Goal: Task Accomplishment & Management: Manage account settings

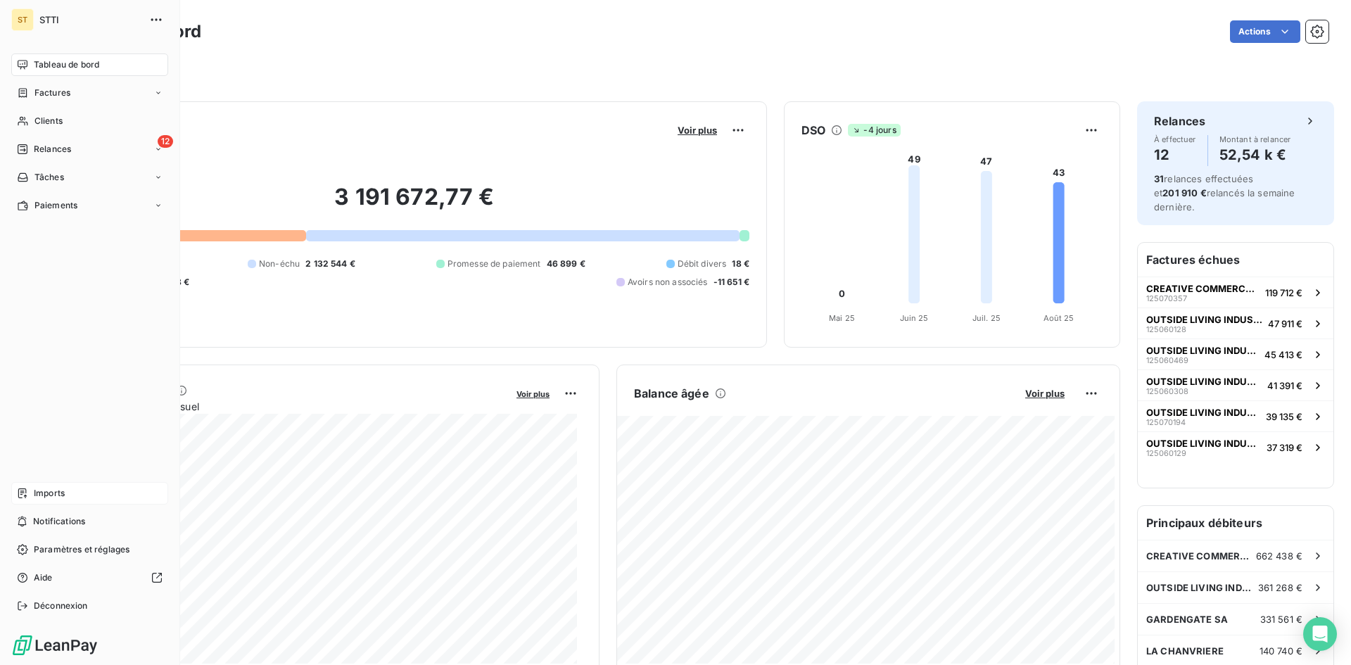
click at [33, 495] on div "Imports" at bounding box center [89, 493] width 157 height 23
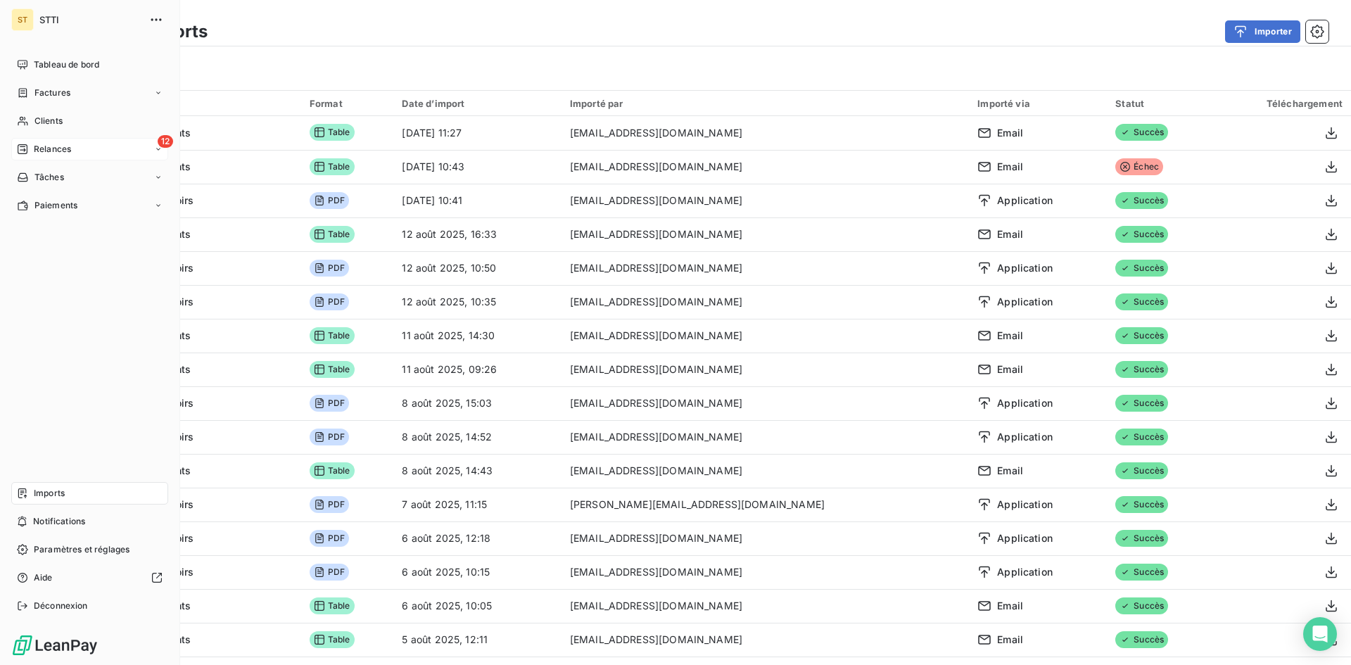
click at [61, 156] on div "12 Relances" at bounding box center [89, 149] width 157 height 23
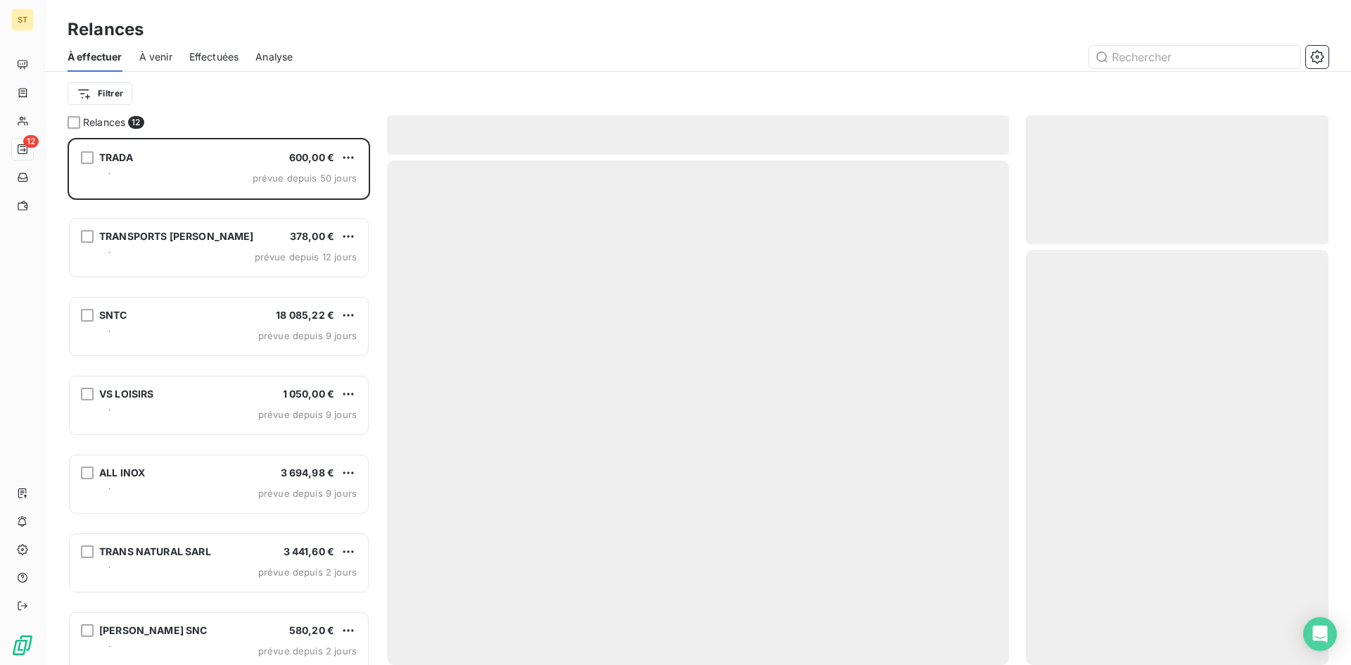
scroll to position [516, 292]
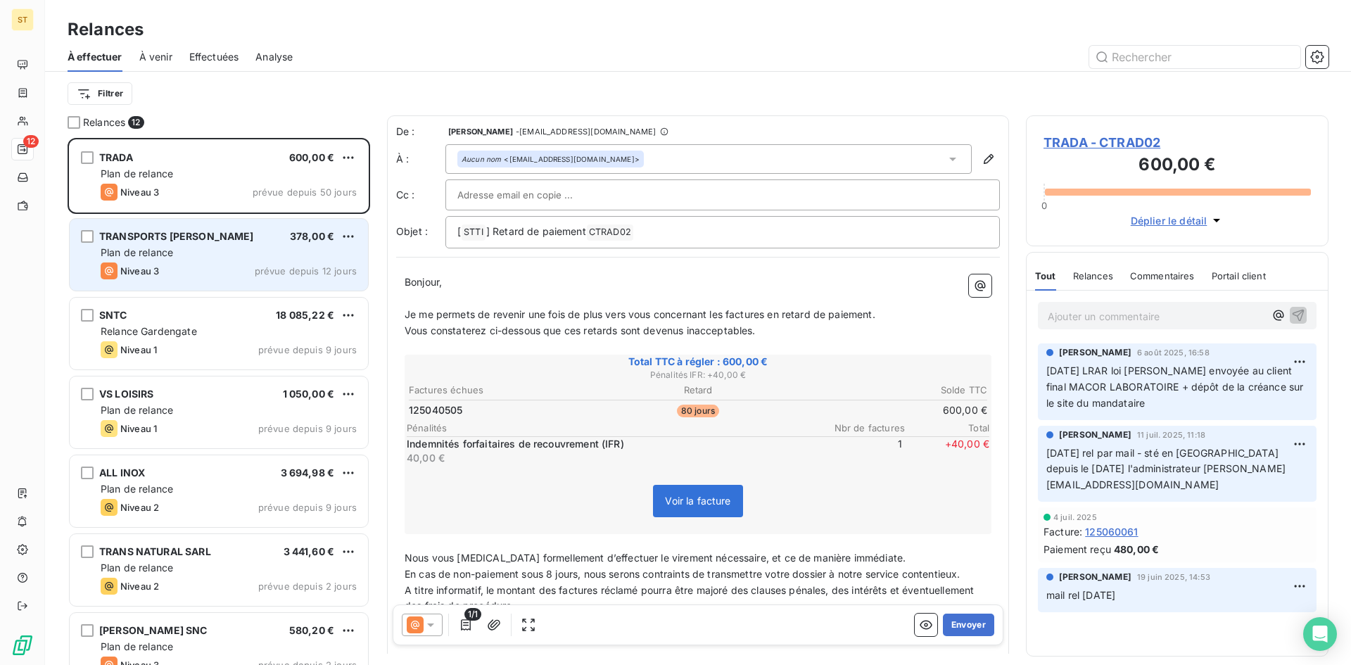
click at [165, 250] on span "Plan de relance" at bounding box center [137, 252] width 72 height 12
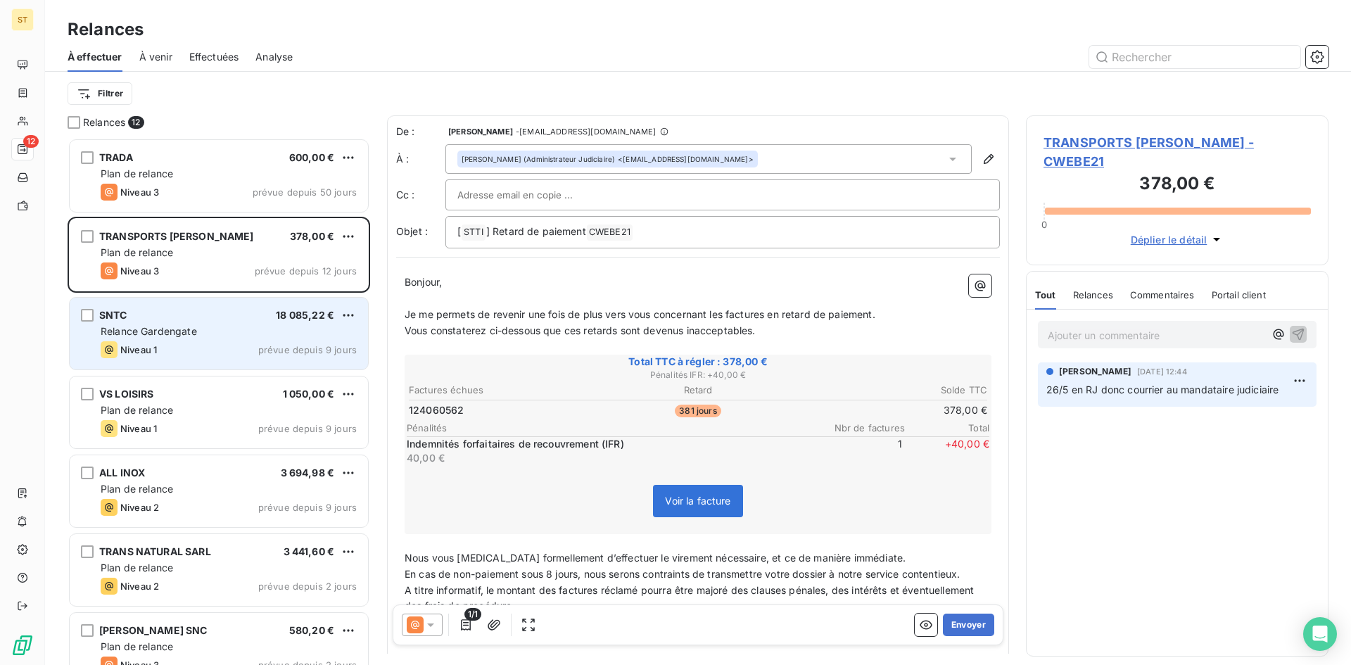
click at [181, 330] on span "Relance Gardengate" at bounding box center [149, 331] width 96 height 12
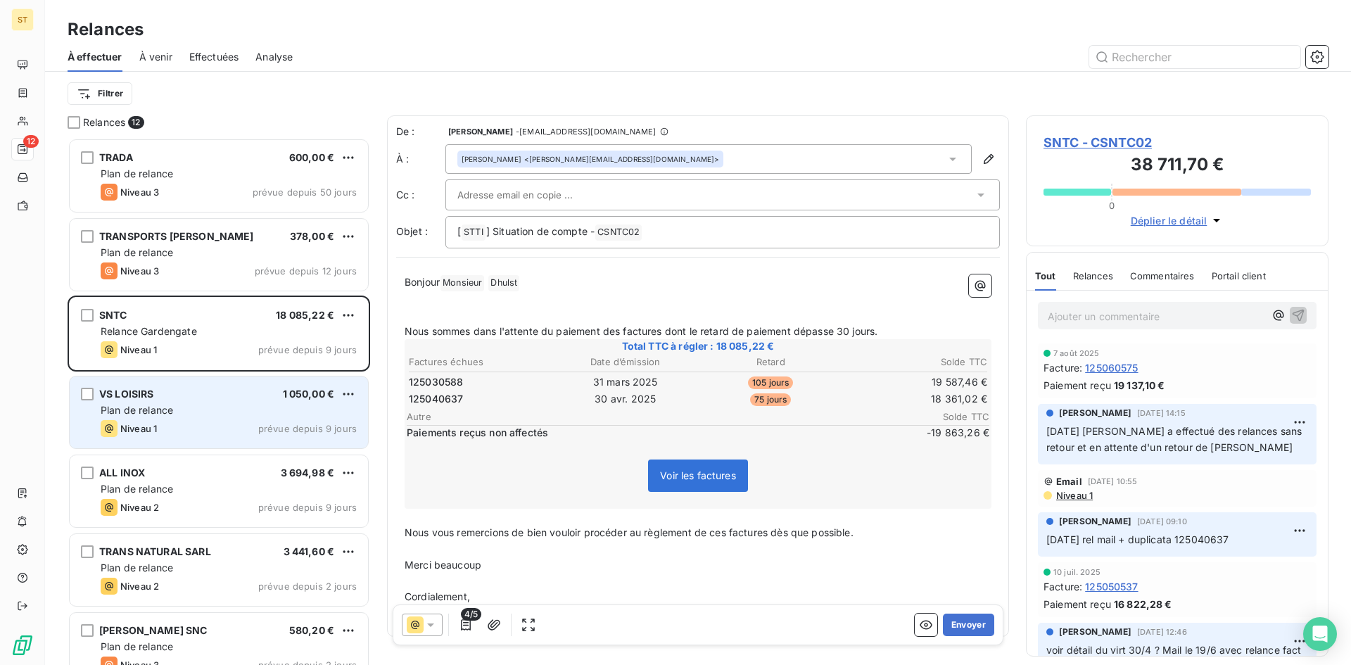
click at [199, 415] on div "Plan de relance" at bounding box center [229, 410] width 256 height 14
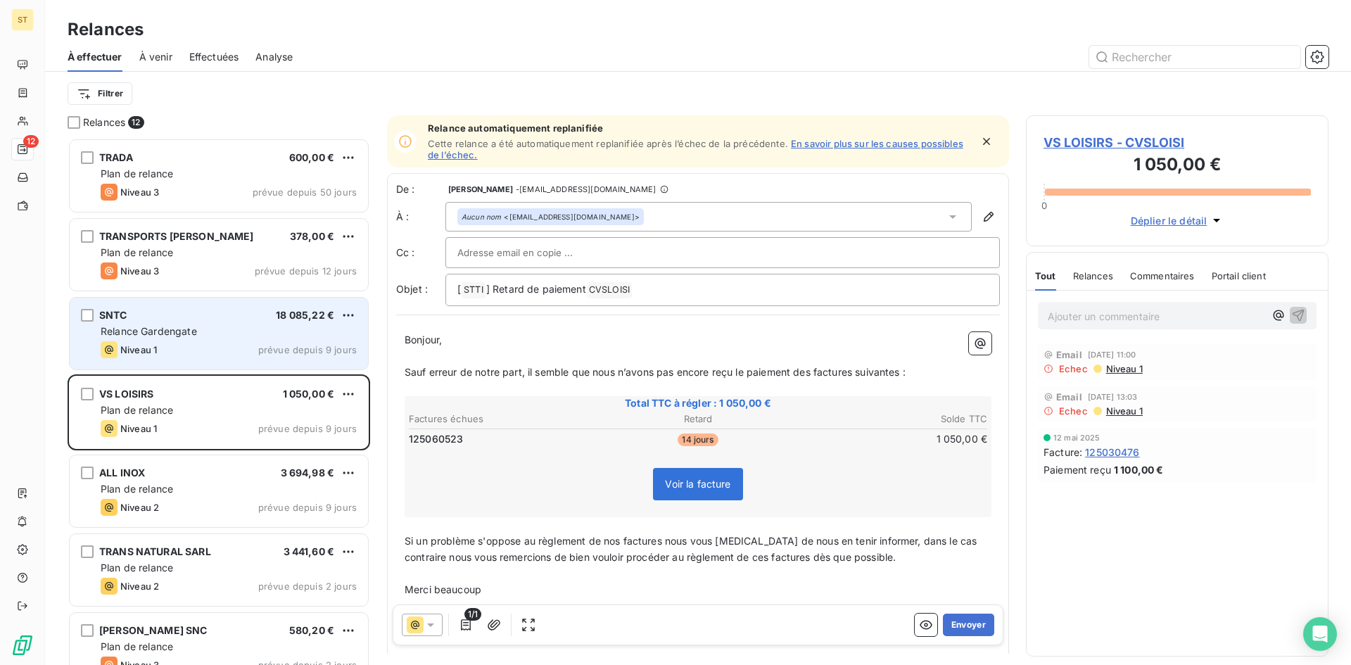
click at [204, 341] on div "Niveau 1 prévue depuis 9 jours" at bounding box center [229, 349] width 256 height 17
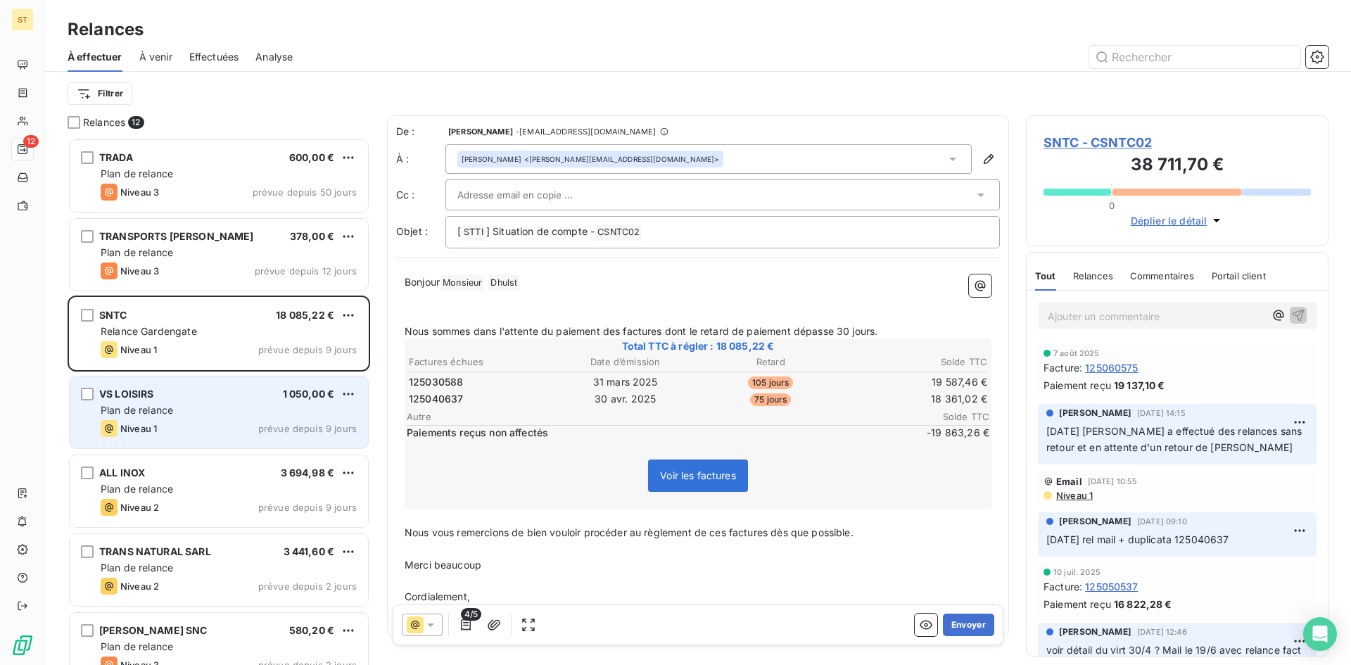
click at [198, 423] on div "Niveau 1 prévue depuis 9 jours" at bounding box center [229, 428] width 256 height 17
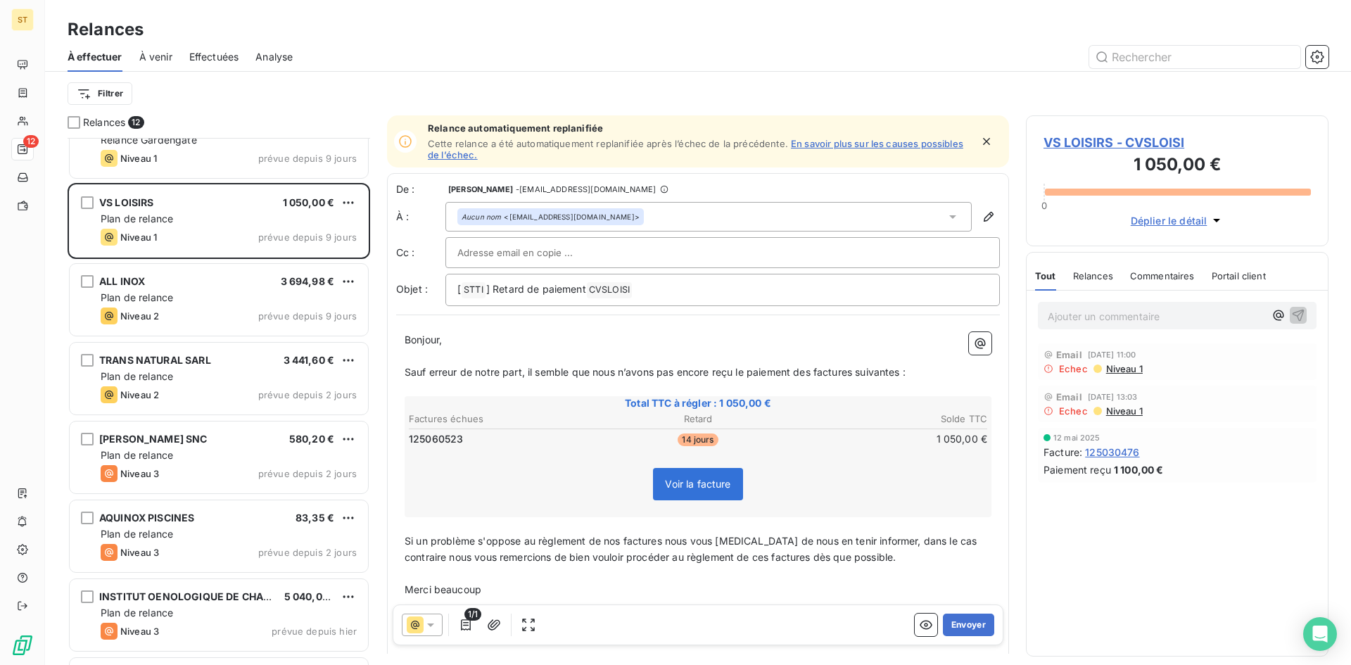
scroll to position [212, 0]
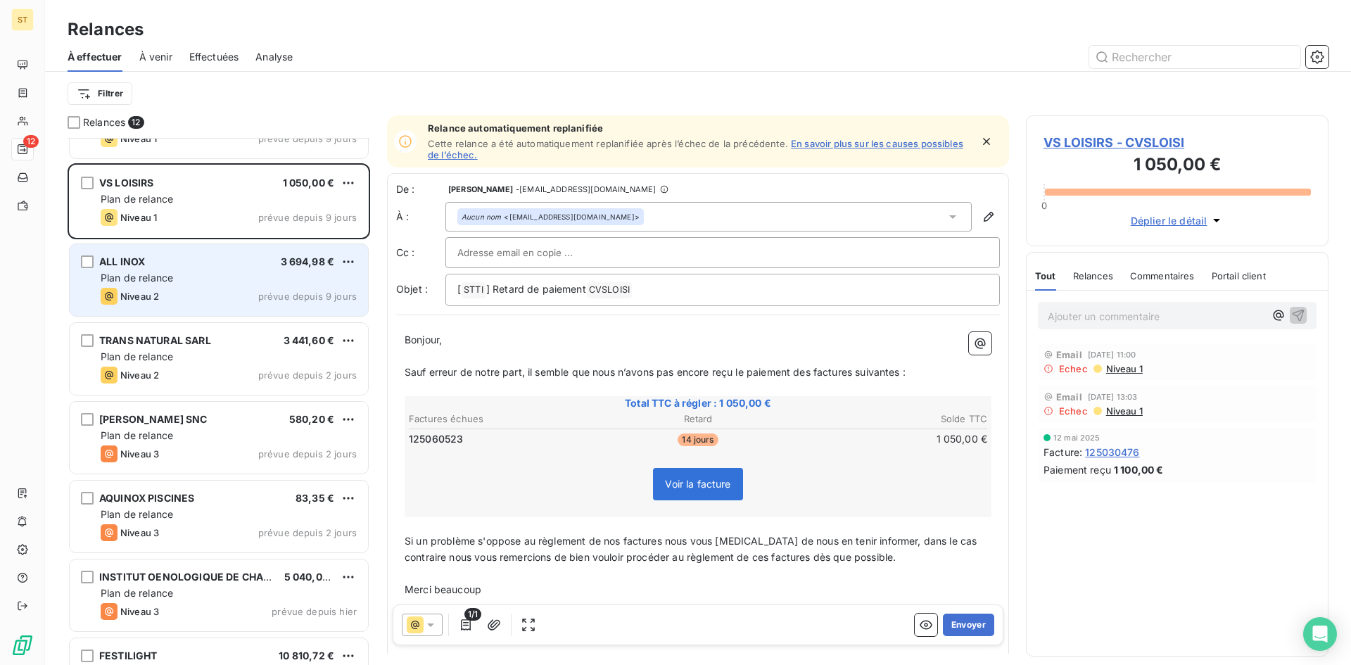
click at [190, 293] on div "Niveau 2 prévue depuis 9 jours" at bounding box center [229, 296] width 256 height 17
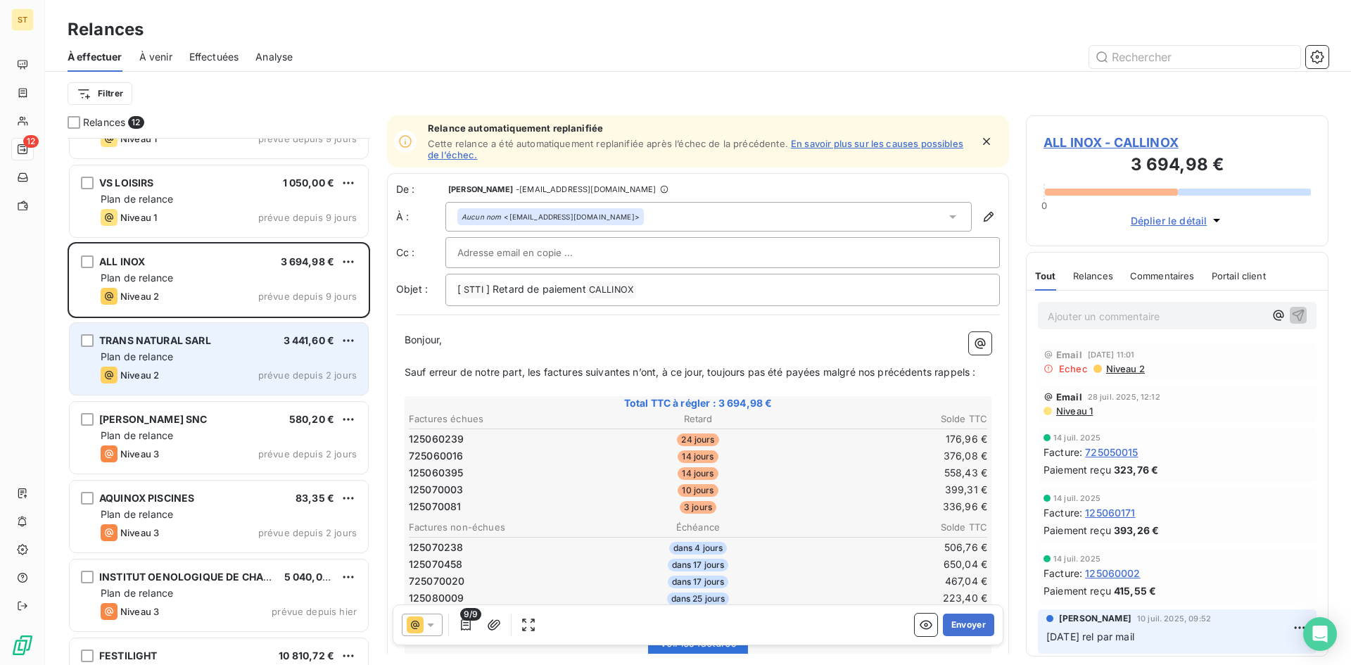
click at [196, 369] on div "Niveau 2 prévue depuis 2 jours" at bounding box center [229, 374] width 256 height 17
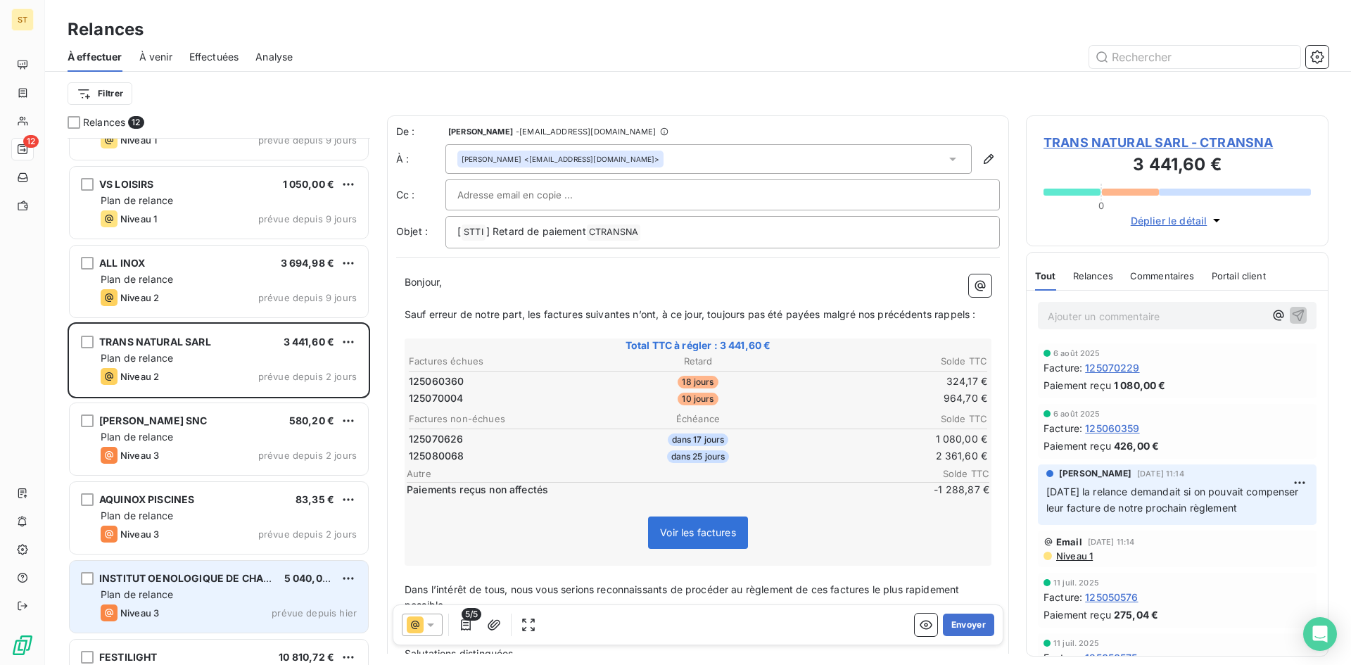
scroll to position [208, 0]
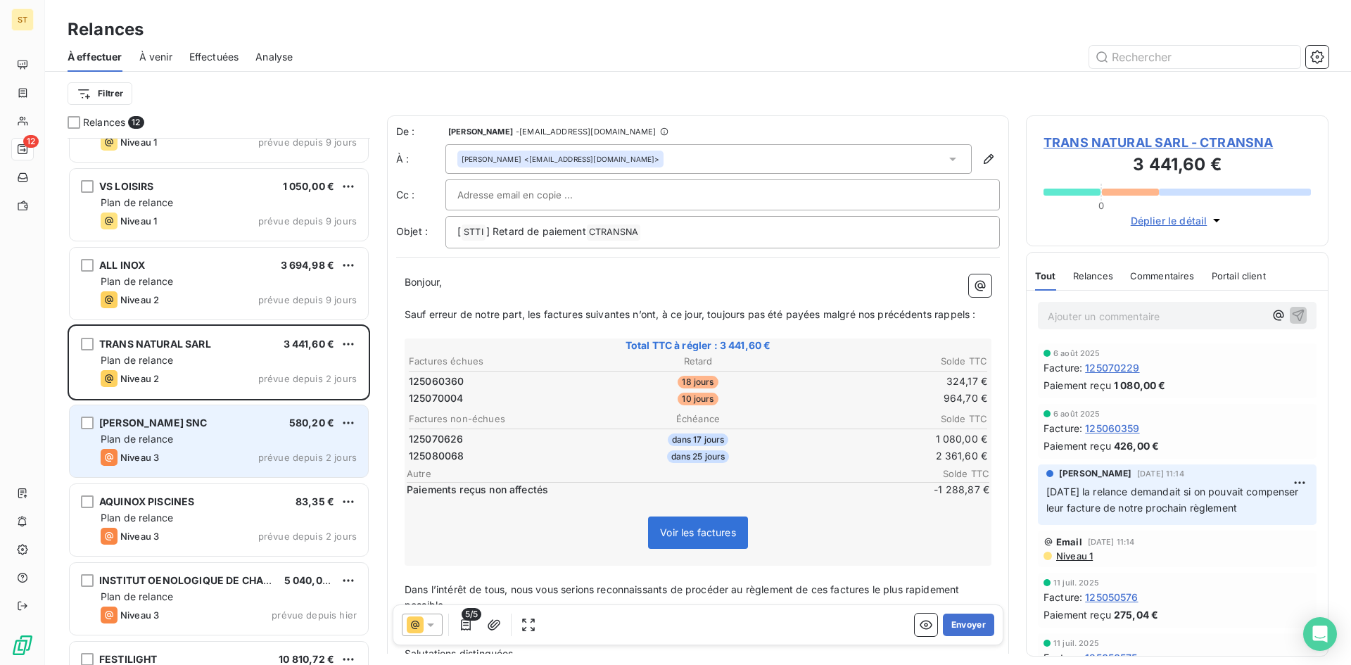
click at [222, 443] on div "Plan de relance" at bounding box center [229, 439] width 256 height 14
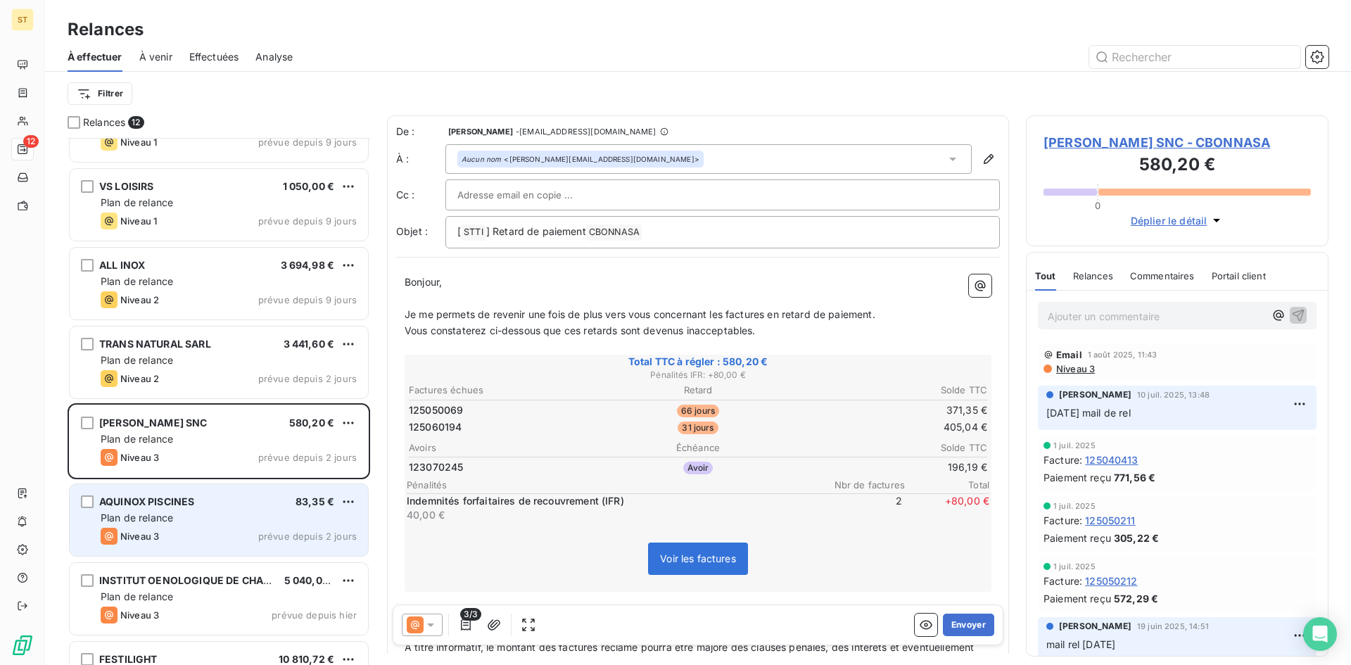
click at [199, 536] on div "Niveau 3 prévue depuis 2 jours" at bounding box center [229, 536] width 256 height 17
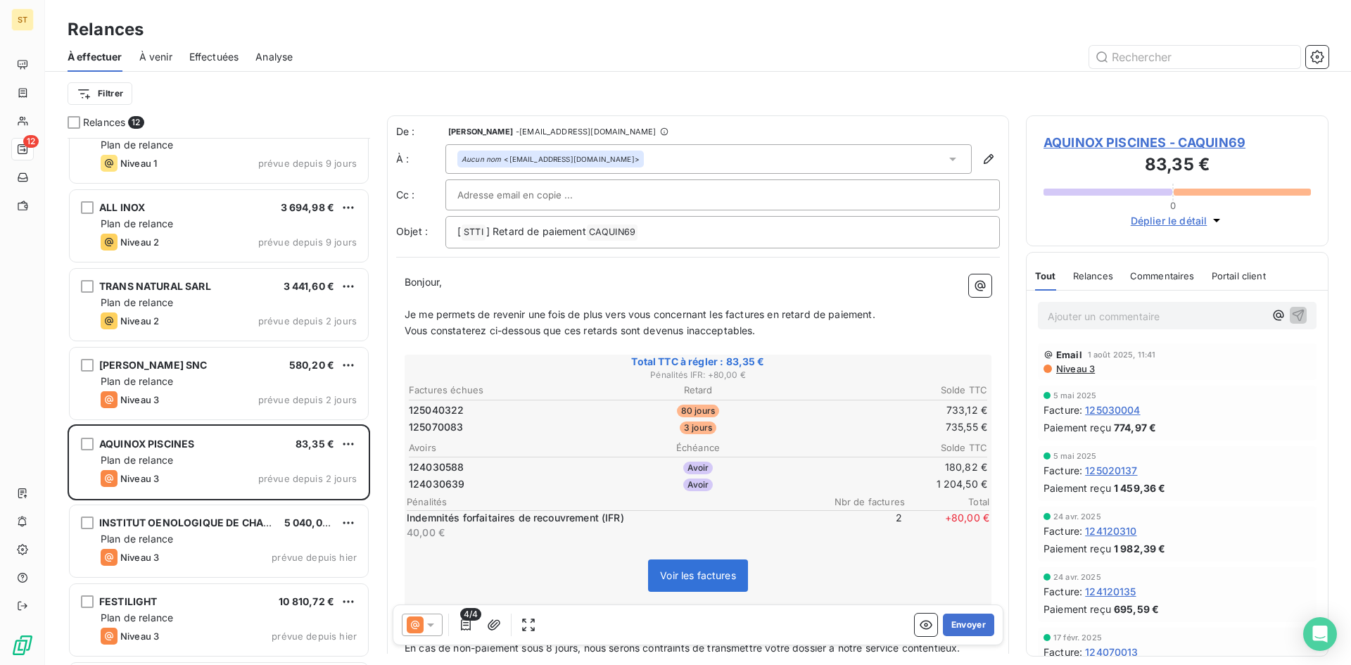
scroll to position [419, 0]
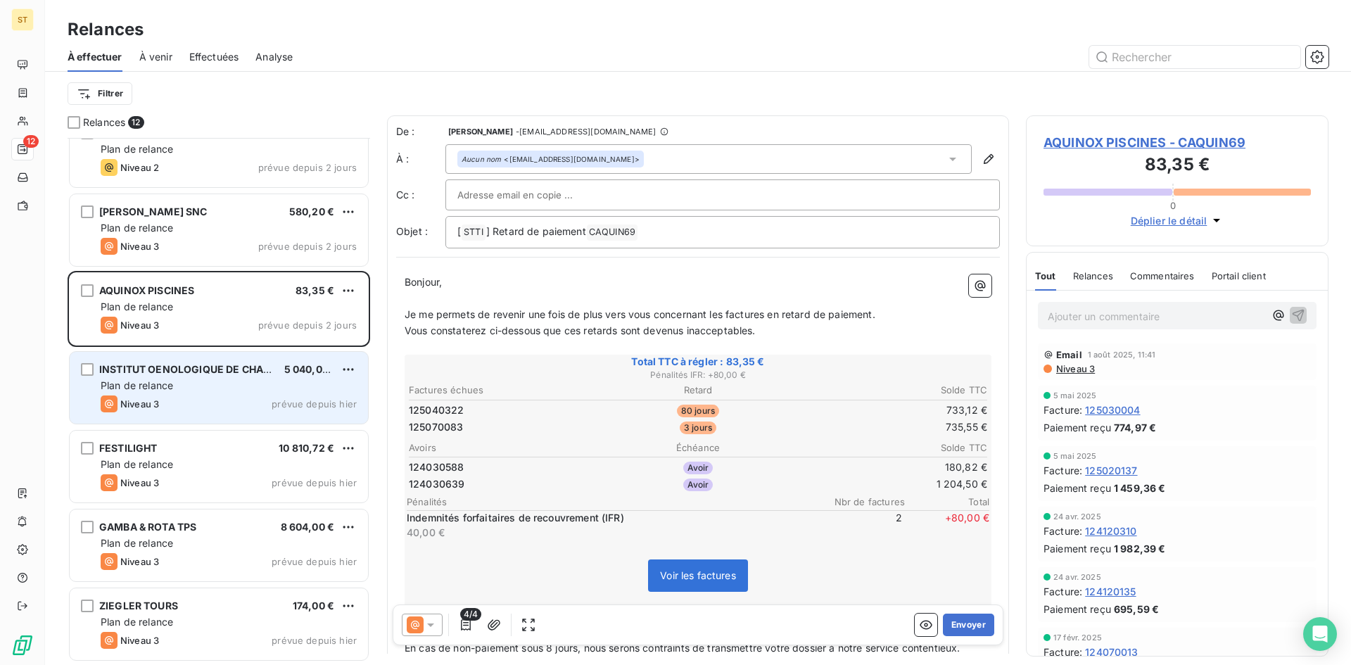
click at [202, 371] on span "INSTITUT OENOLOGIQUE DE CHAMPA" at bounding box center [192, 369] width 186 height 12
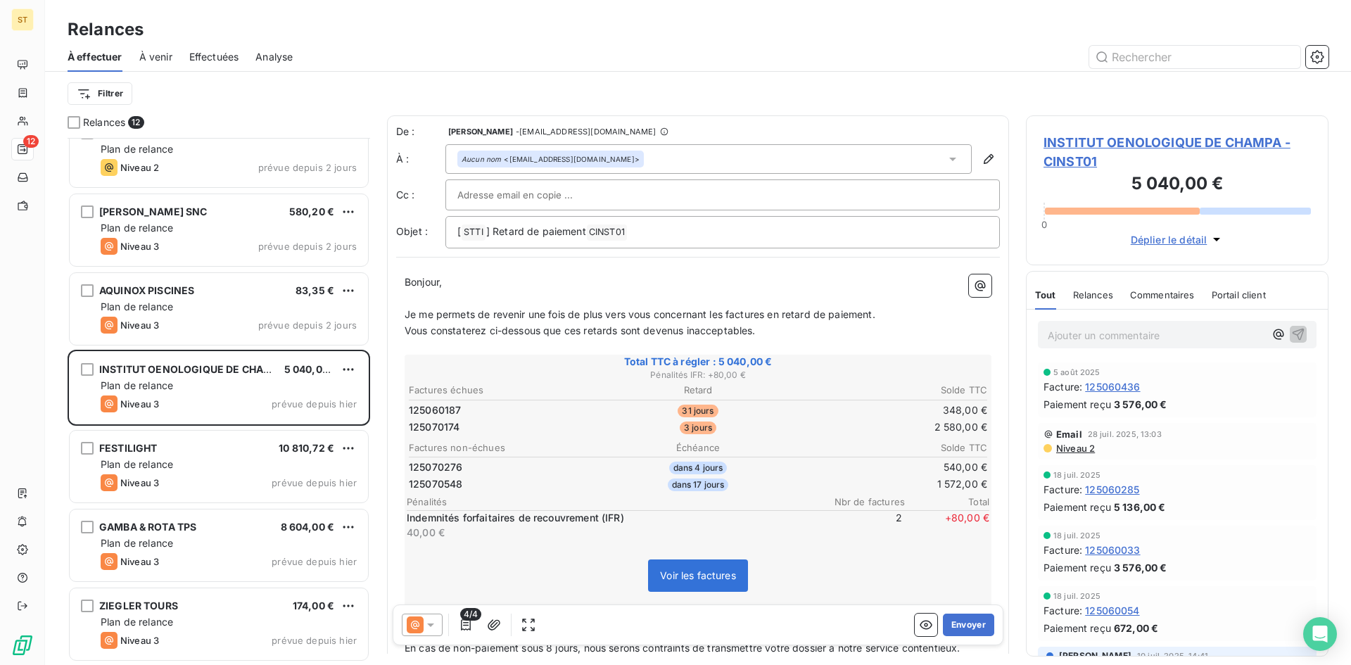
click at [430, 623] on icon at bounding box center [430, 625] width 7 height 4
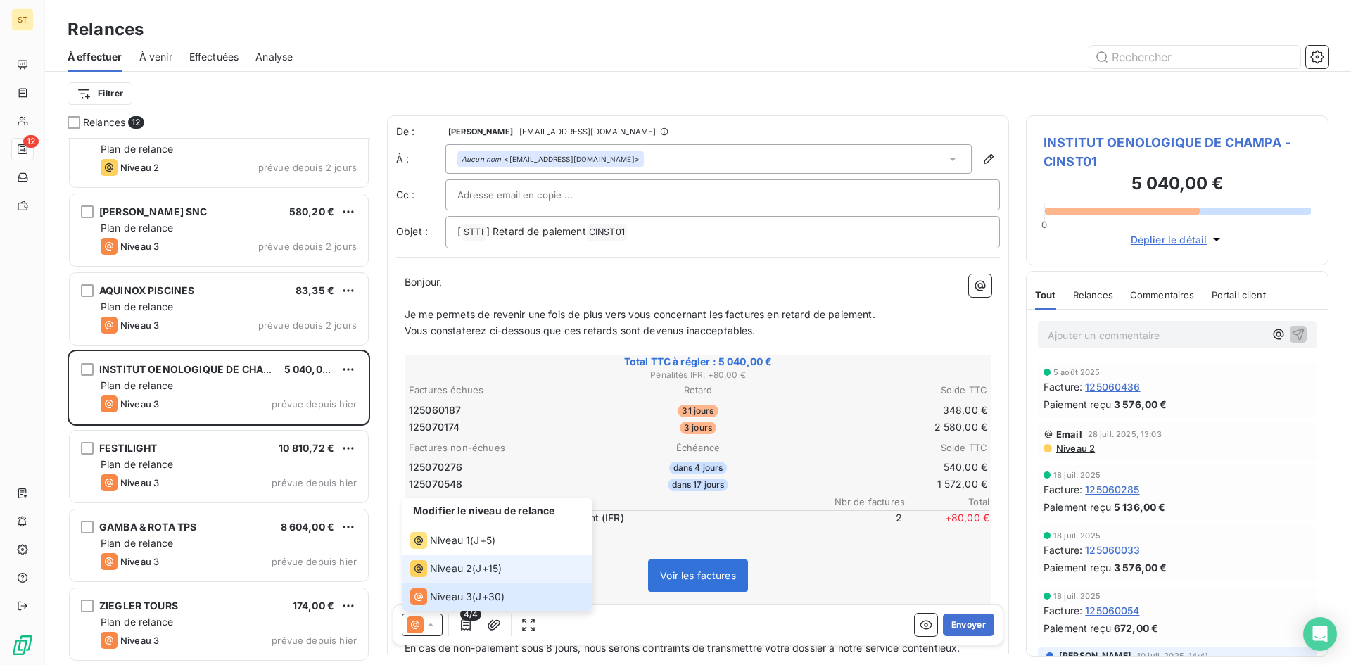
click at [451, 575] on div "Niveau 2" at bounding box center [441, 568] width 62 height 17
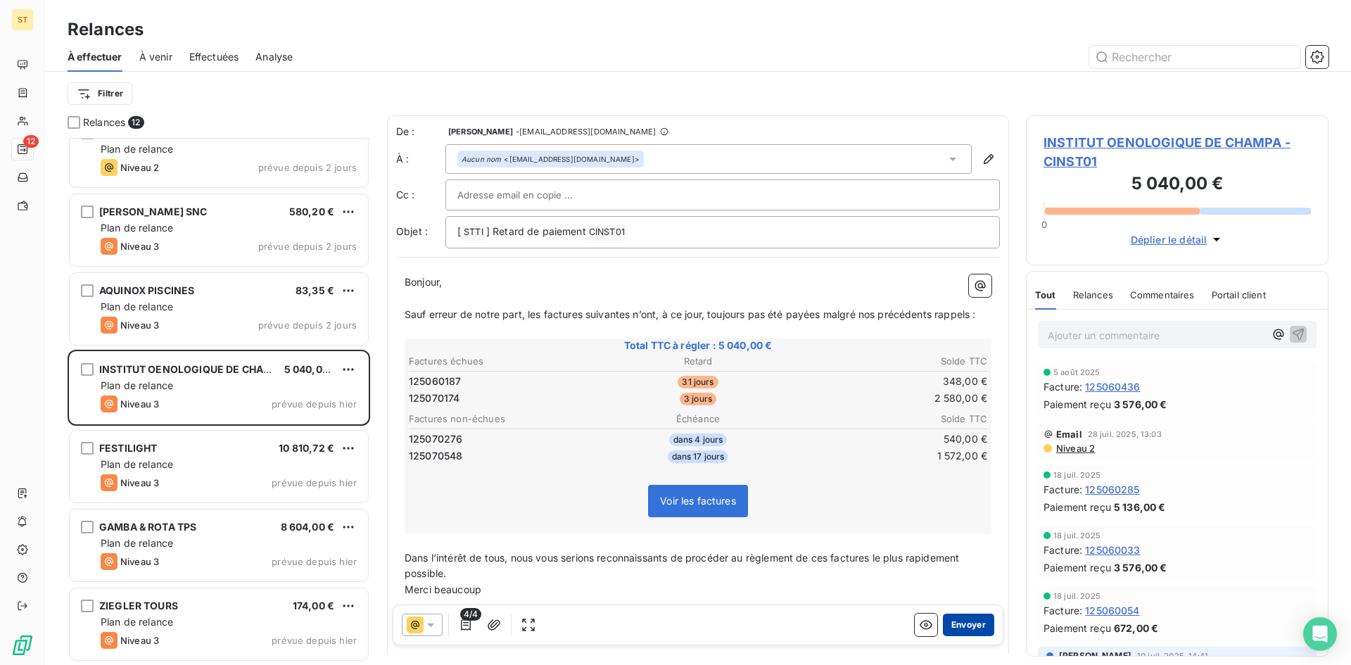
click at [952, 625] on button "Envoyer" at bounding box center [968, 624] width 51 height 23
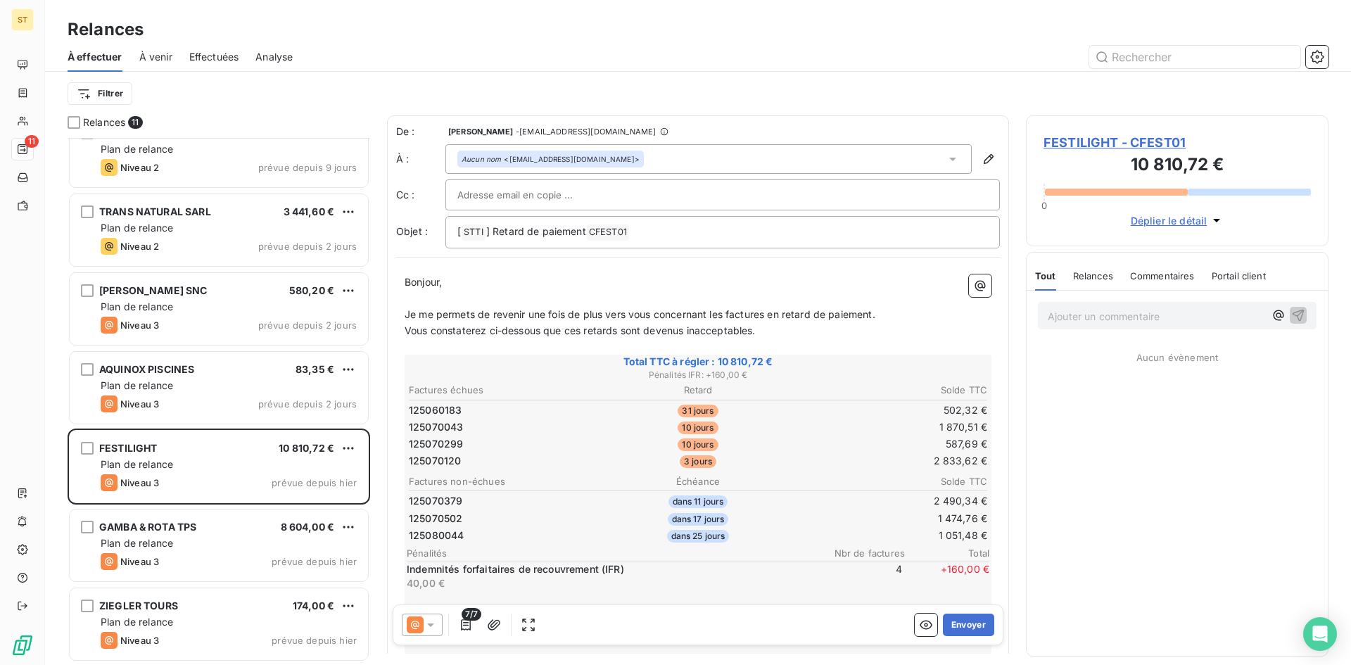
scroll to position [340, 0]
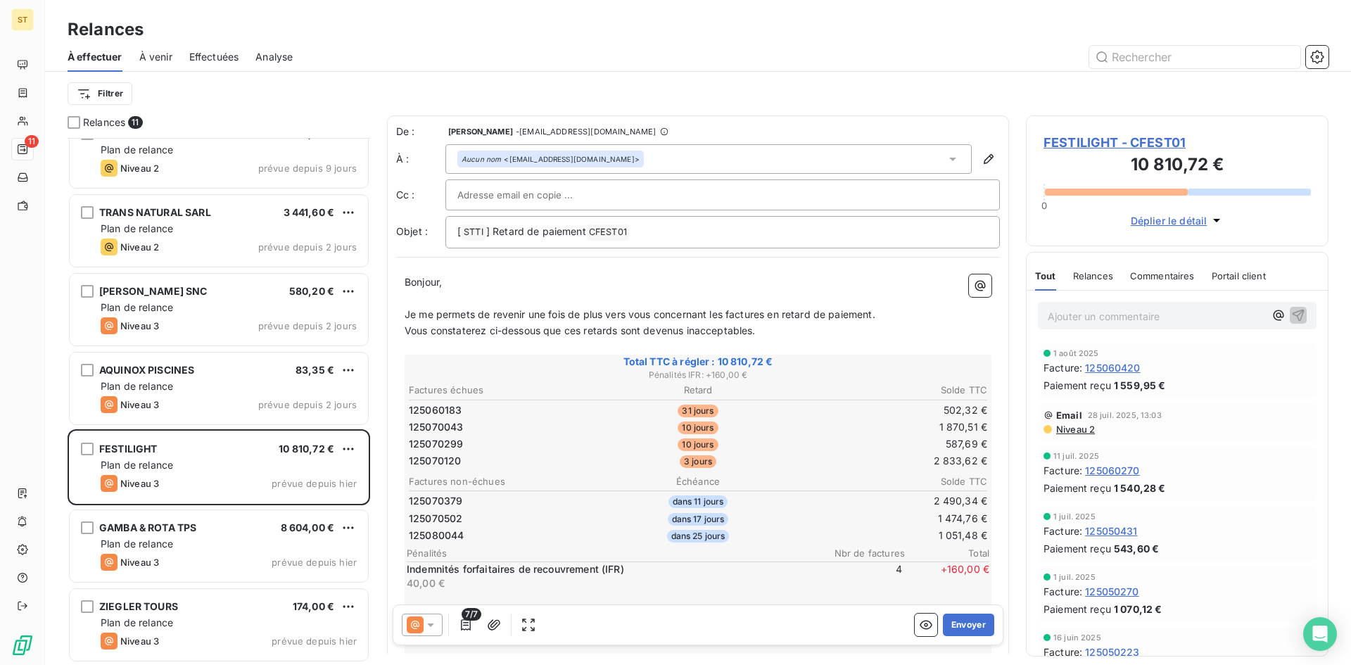
click at [433, 625] on icon at bounding box center [430, 625] width 7 height 4
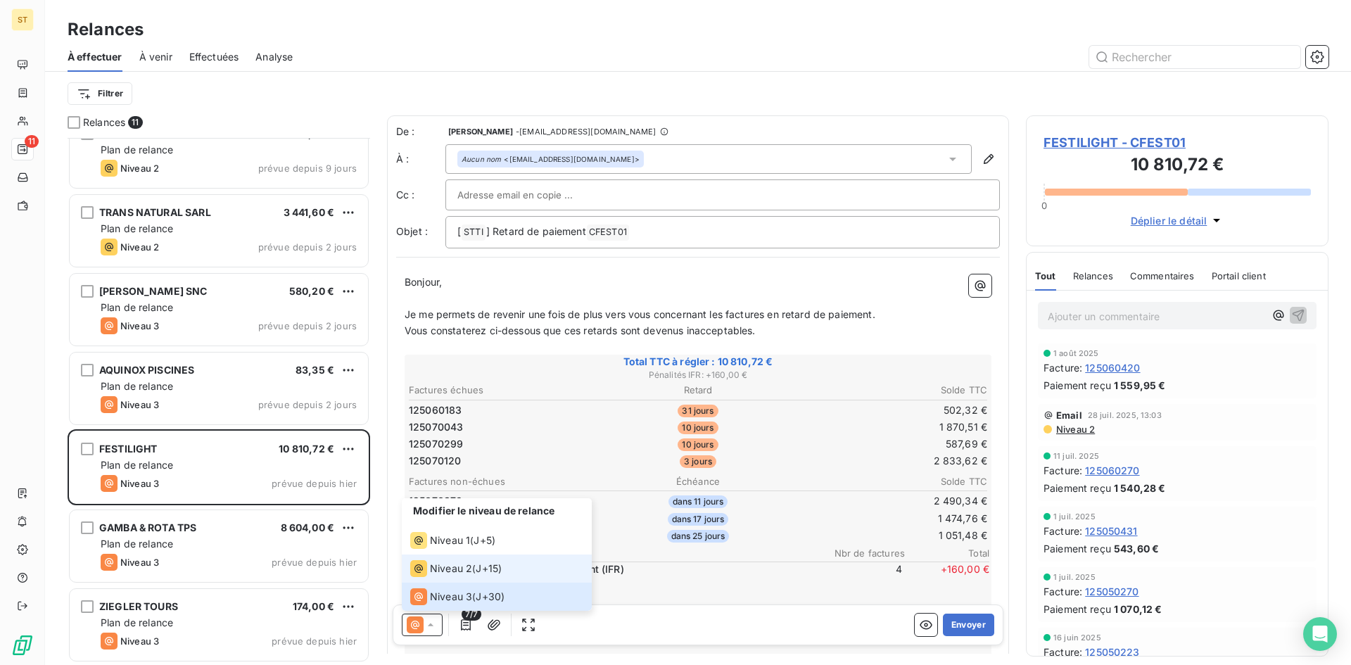
click at [454, 573] on span "Niveau 2" at bounding box center [451, 568] width 42 height 14
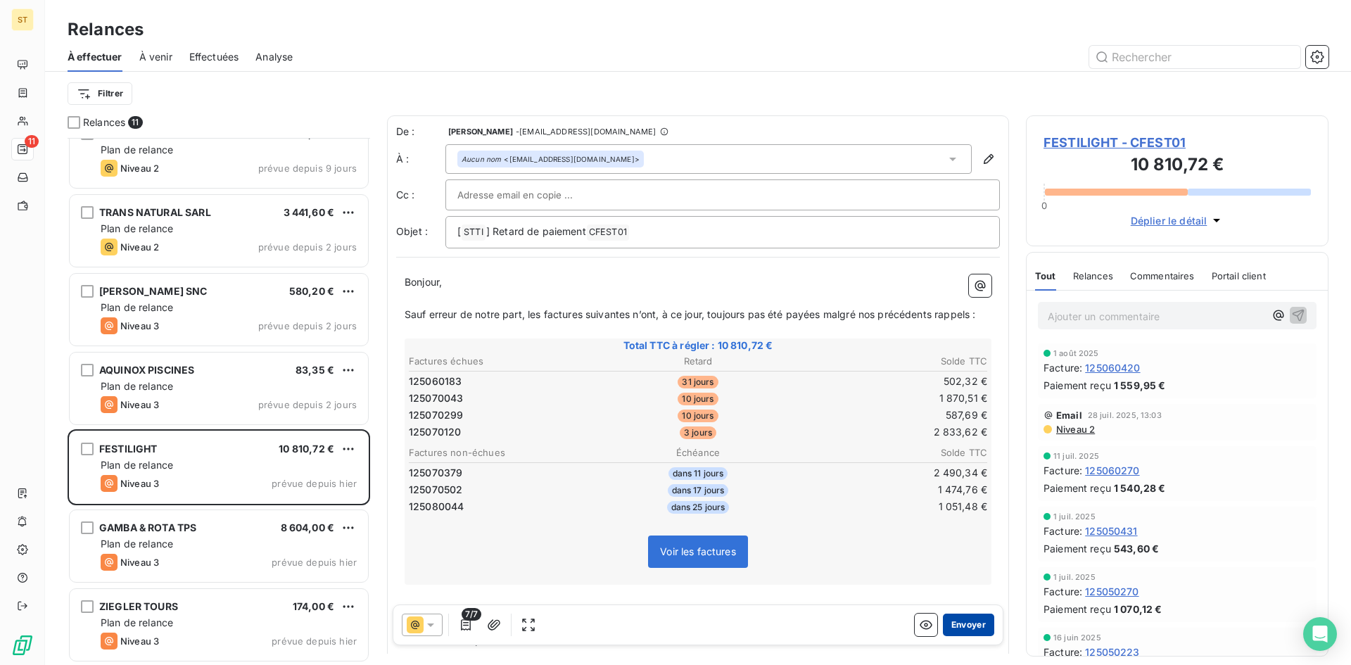
click at [947, 623] on button "Envoyer" at bounding box center [968, 624] width 51 height 23
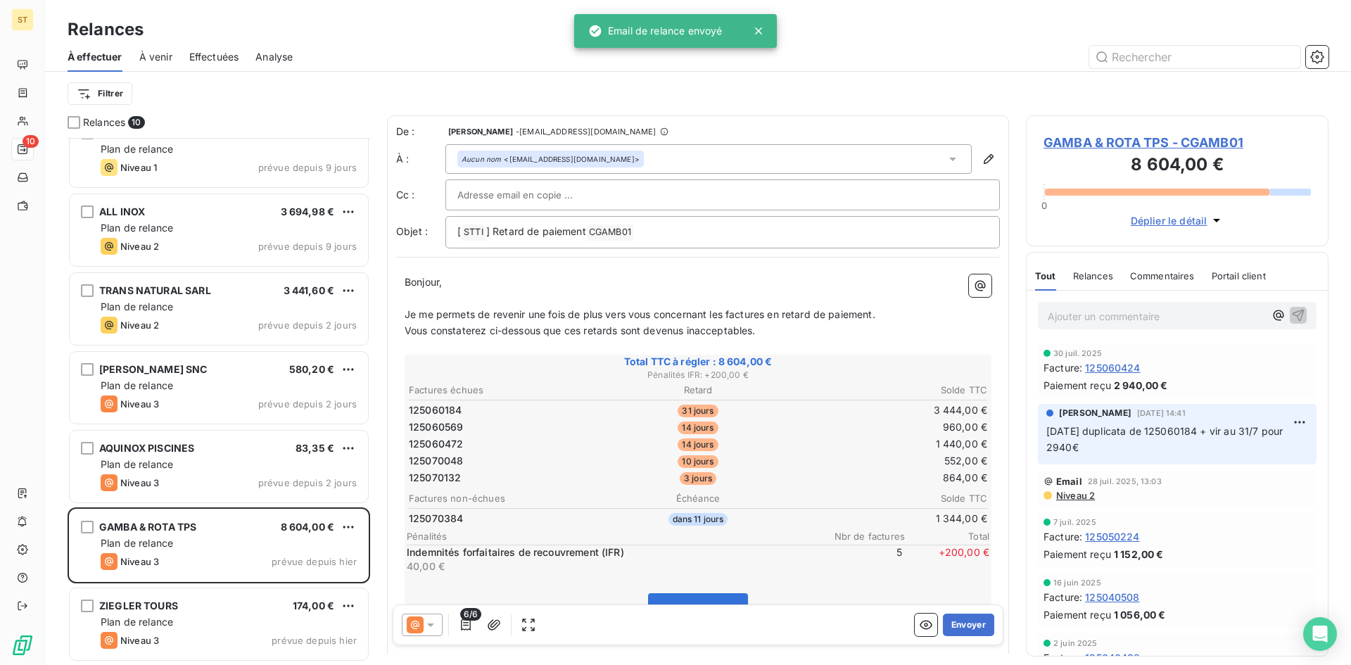
scroll to position [261, 0]
click at [425, 623] on icon at bounding box center [430, 625] width 14 height 14
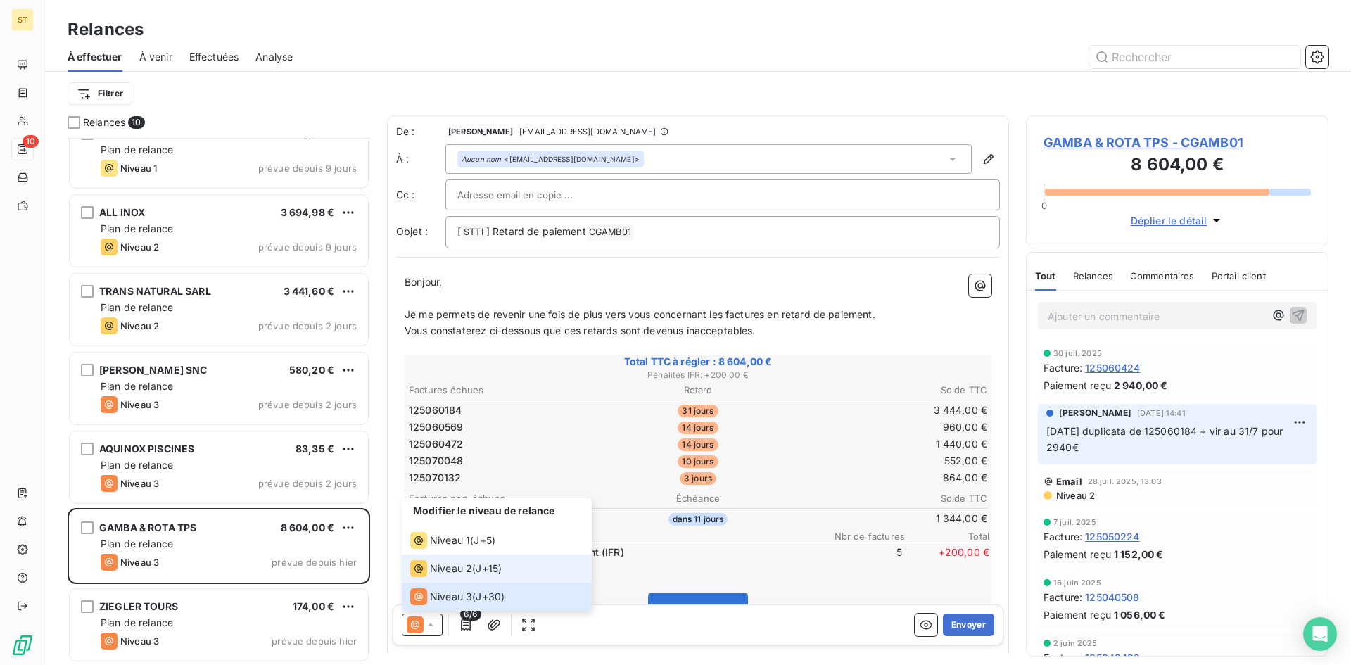
click at [463, 571] on span "Niveau 2" at bounding box center [451, 568] width 42 height 14
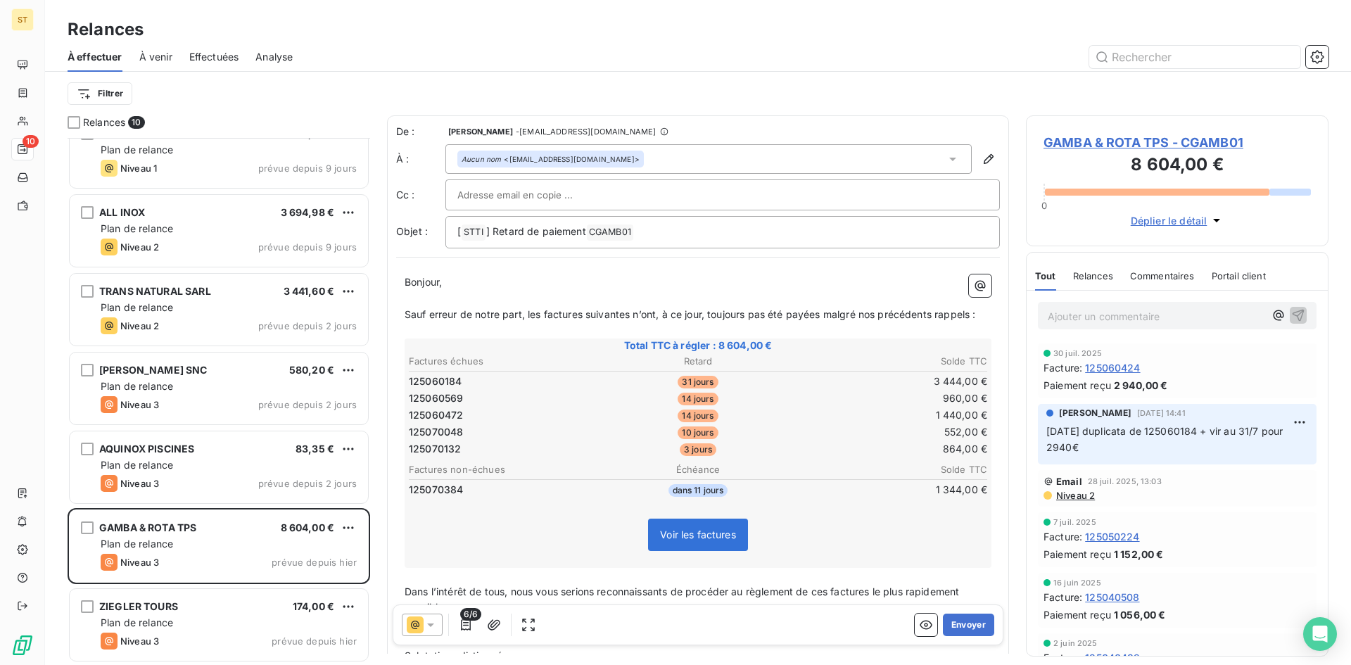
click at [1099, 139] on span "GAMBA & ROTA TPS - CGAMB01" at bounding box center [1176, 142] width 267 height 19
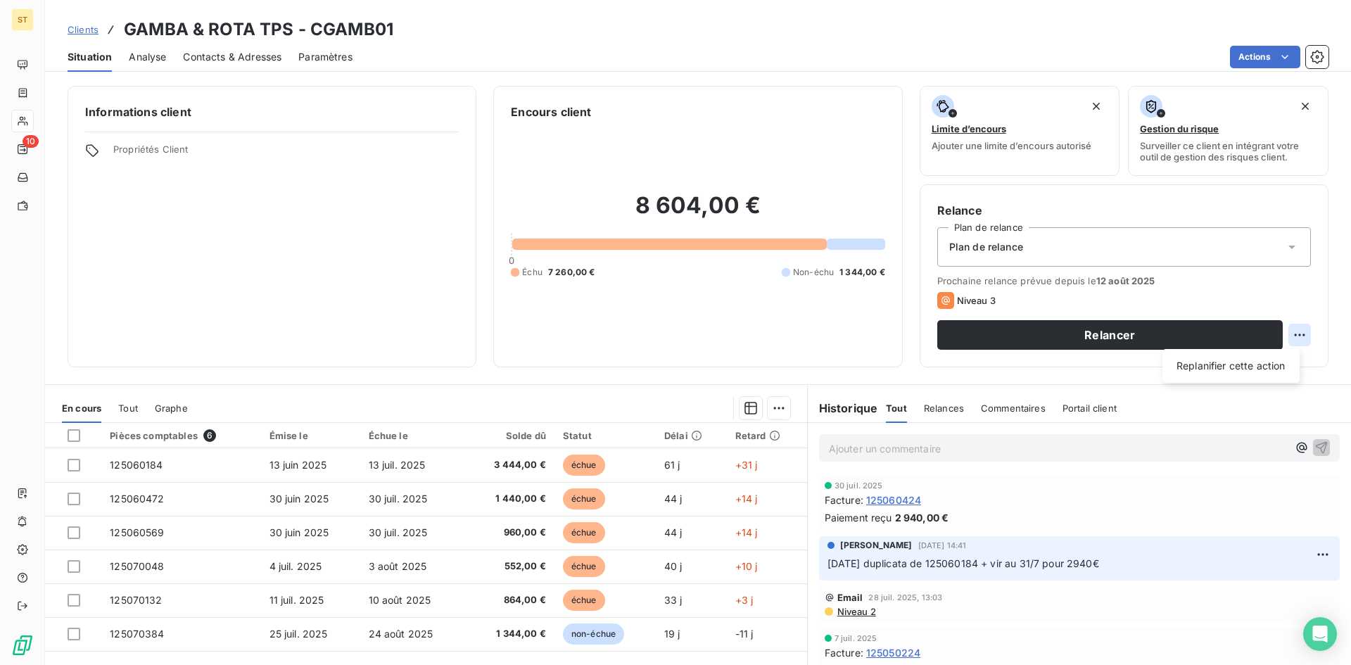
click at [1284, 332] on html "ST 10 Clients GAMBA & ROTA TPS - CGAMB01 Situation Analyse Contacts & Adresses …" at bounding box center [675, 332] width 1351 height 665
click at [1243, 369] on div "Replanifier cette action" at bounding box center [1231, 366] width 126 height 23
select select "7"
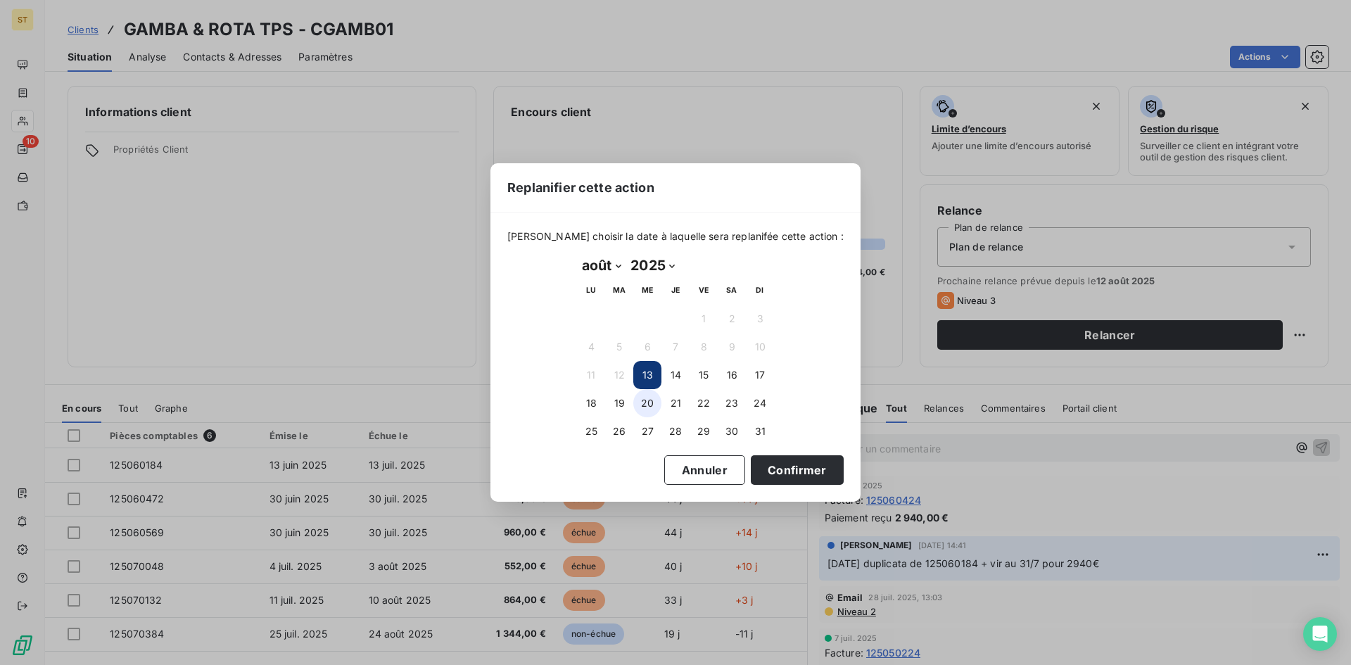
click at [642, 402] on button "20" at bounding box center [647, 403] width 28 height 28
click at [767, 483] on button "Confirmer" at bounding box center [797, 470] width 93 height 30
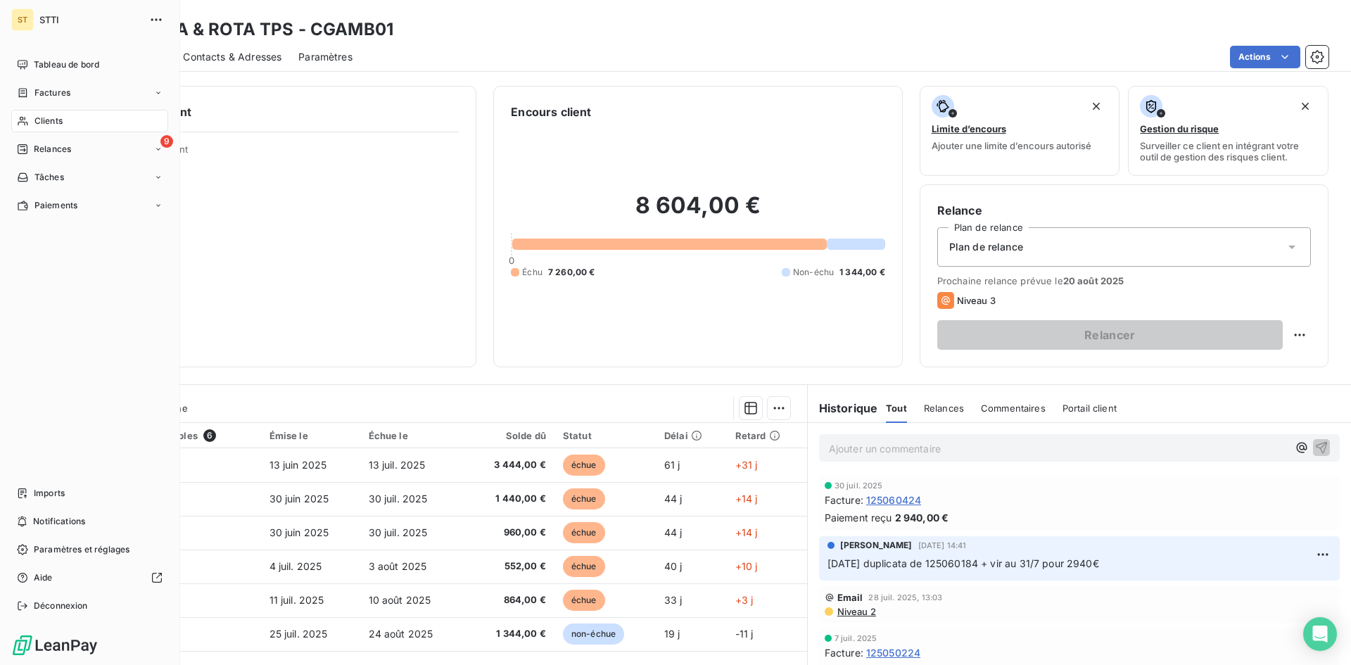
drag, startPoint x: 49, startPoint y: 148, endPoint x: 89, endPoint y: 193, distance: 60.4
click at [49, 148] on span "Relances" at bounding box center [52, 149] width 37 height 13
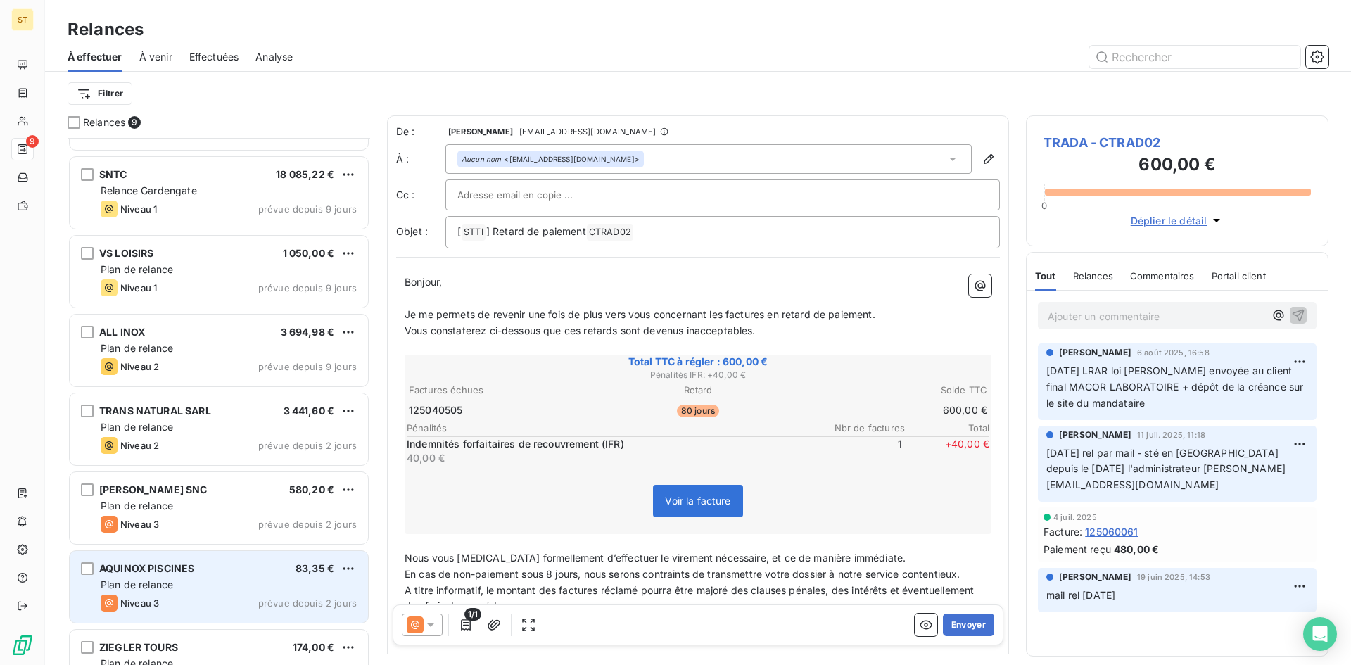
scroll to position [183, 0]
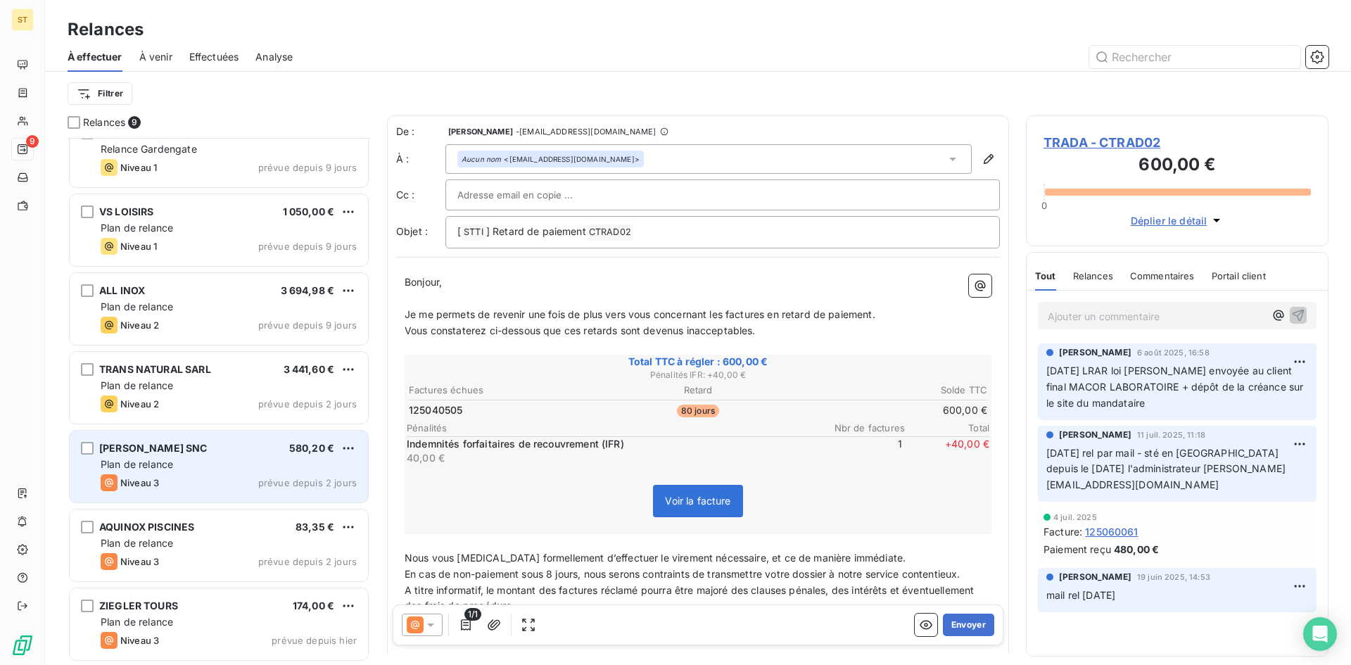
click at [216, 492] on div "[PERSON_NAME] SNC 580,20 € Plan de relance Niveau 3 prévue depuis 2 jours" at bounding box center [219, 466] width 298 height 72
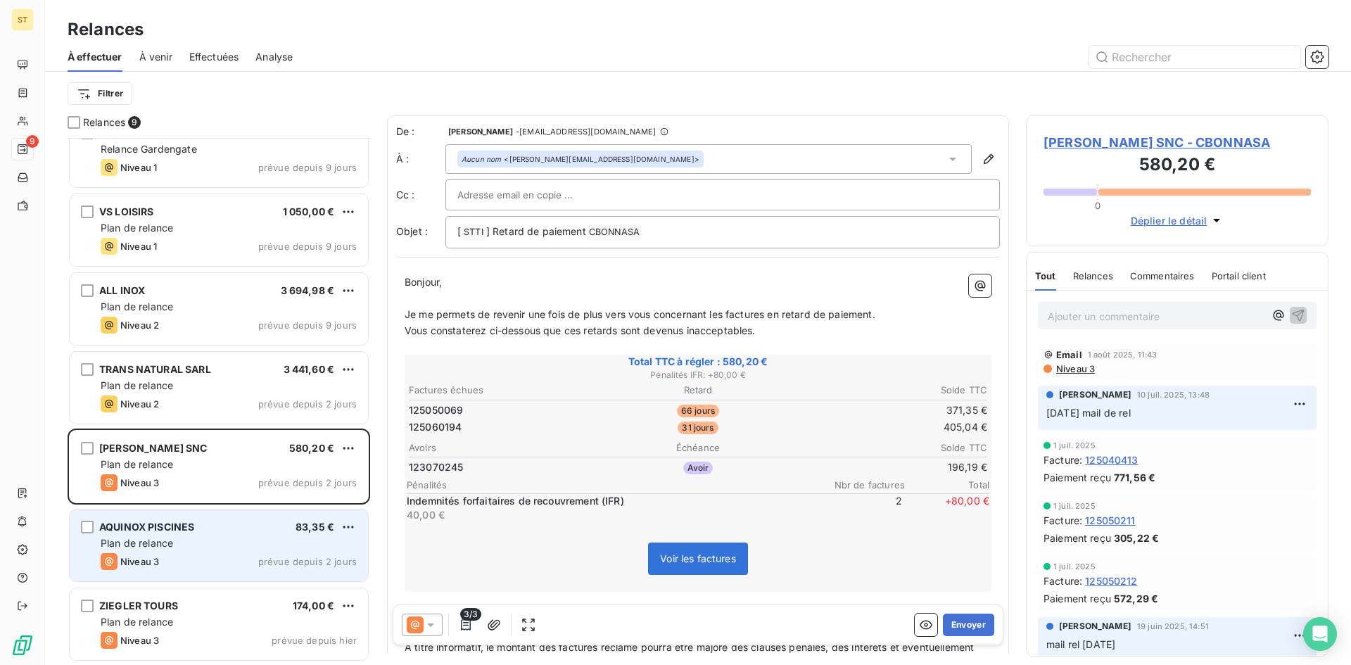
click at [210, 554] on div "Niveau 3 prévue depuis 2 jours" at bounding box center [229, 561] width 256 height 17
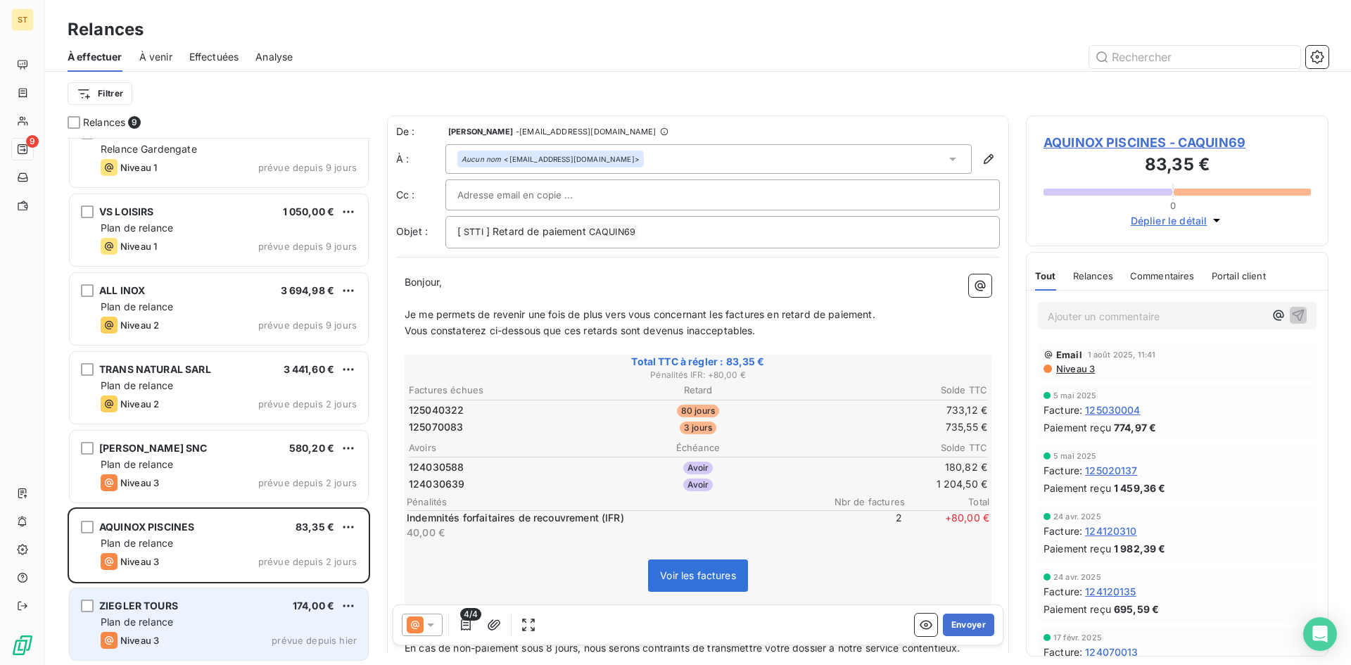
click at [211, 634] on div "Niveau 3 prévue depuis hier" at bounding box center [229, 640] width 256 height 17
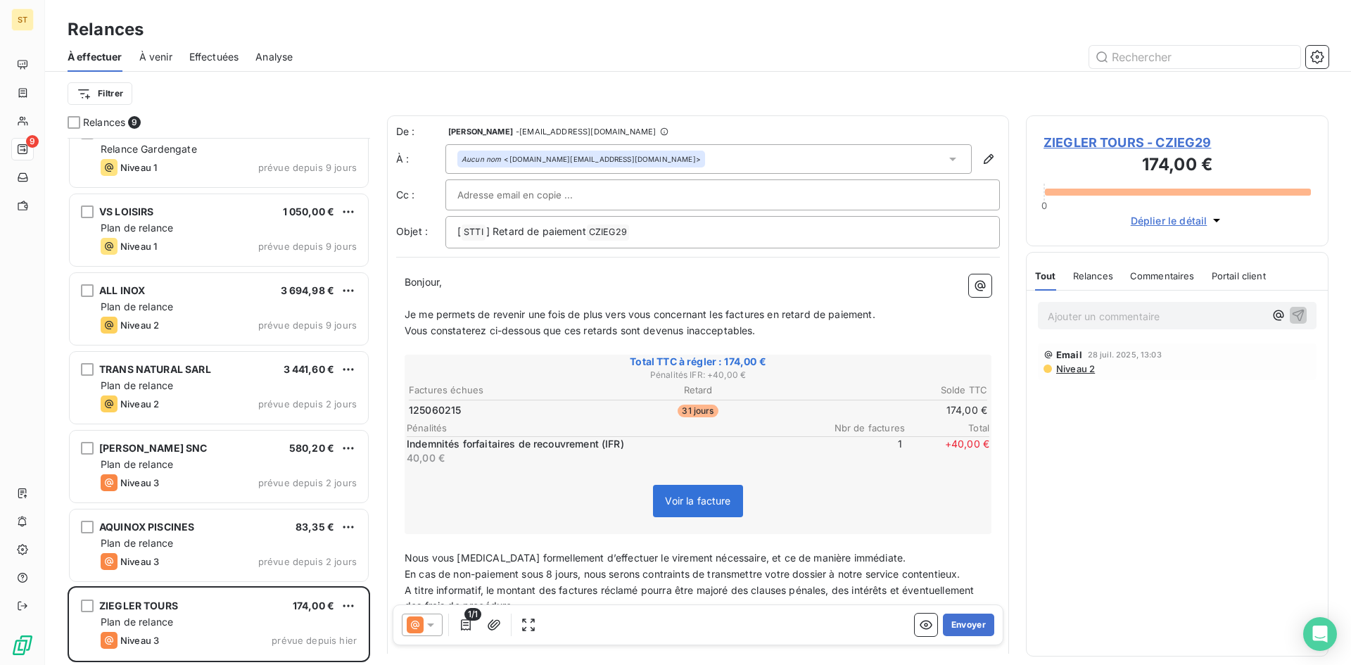
click at [433, 627] on icon at bounding box center [430, 625] width 14 height 14
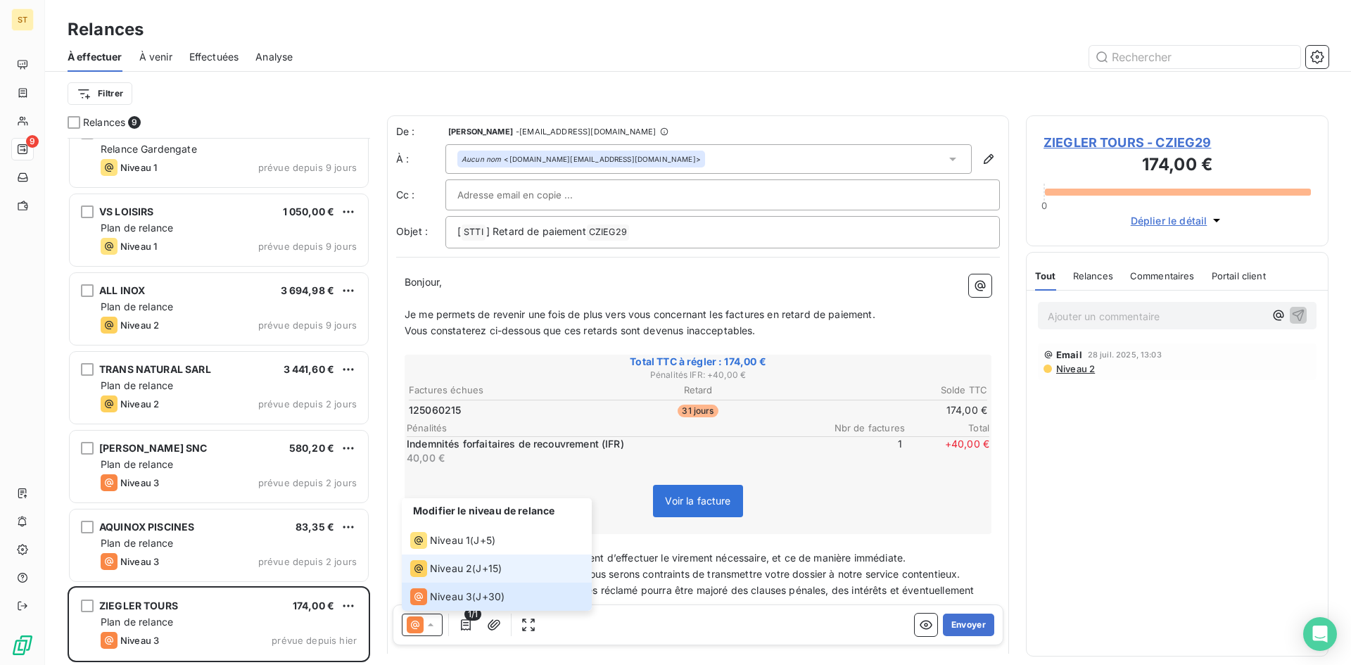
click at [429, 570] on div "Niveau 2" at bounding box center [441, 568] width 62 height 17
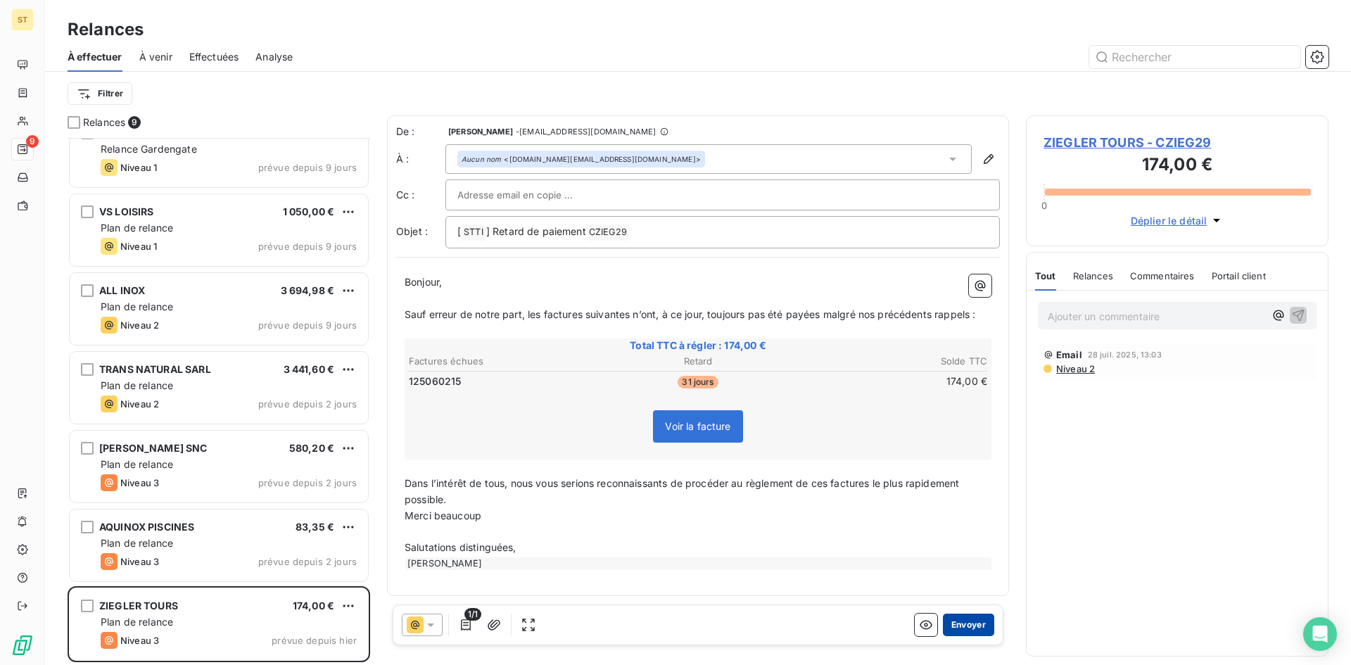
click at [971, 625] on button "Envoyer" at bounding box center [968, 624] width 51 height 23
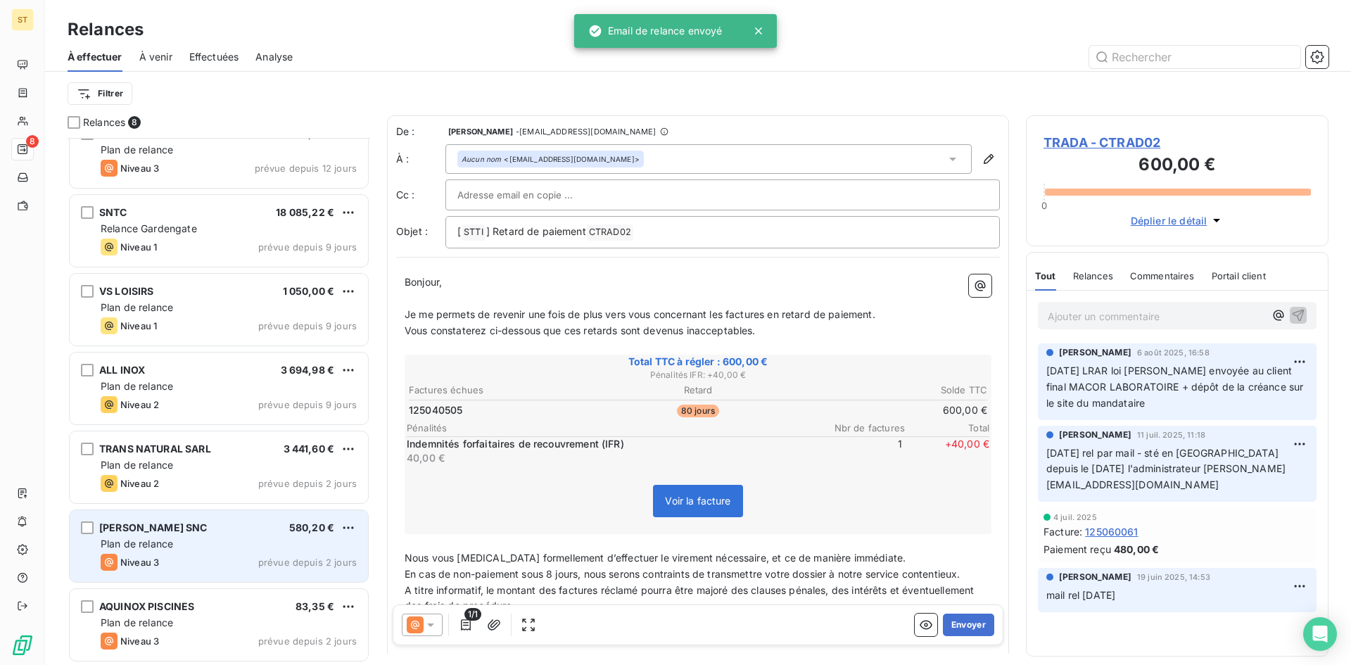
scroll to position [104, 0]
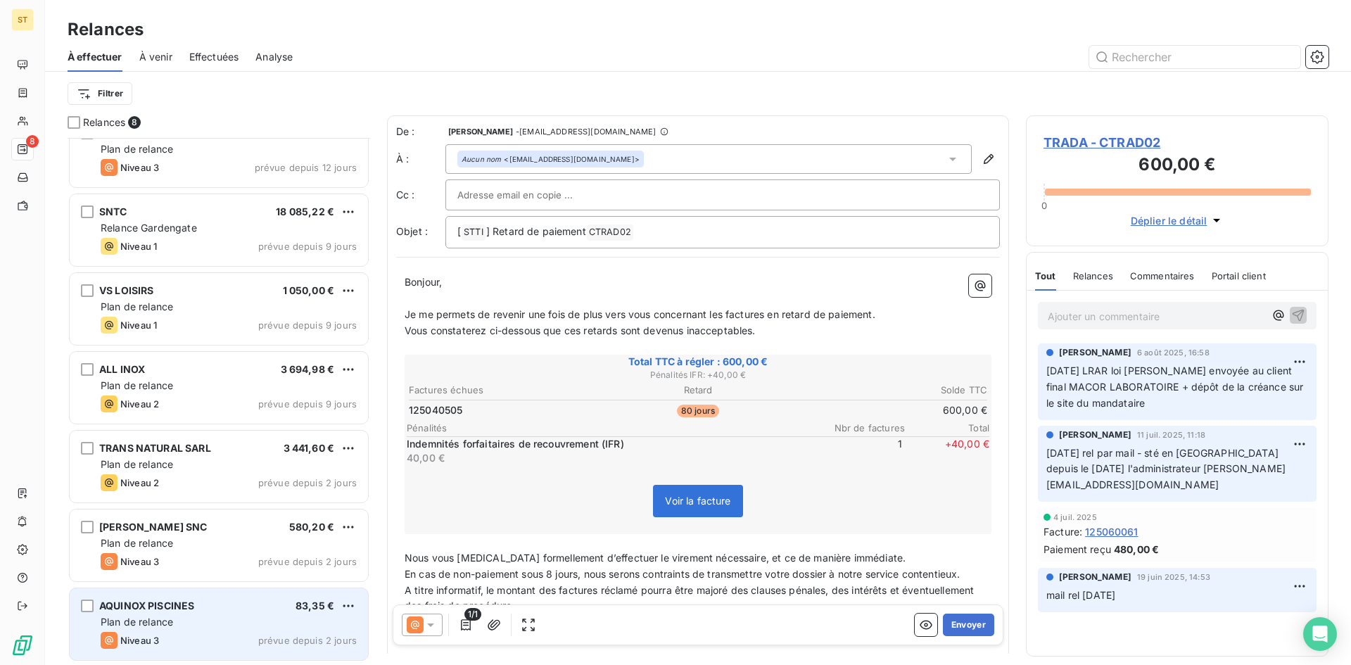
click at [190, 646] on div "Niveau 3 prévue depuis 2 jours" at bounding box center [229, 640] width 256 height 17
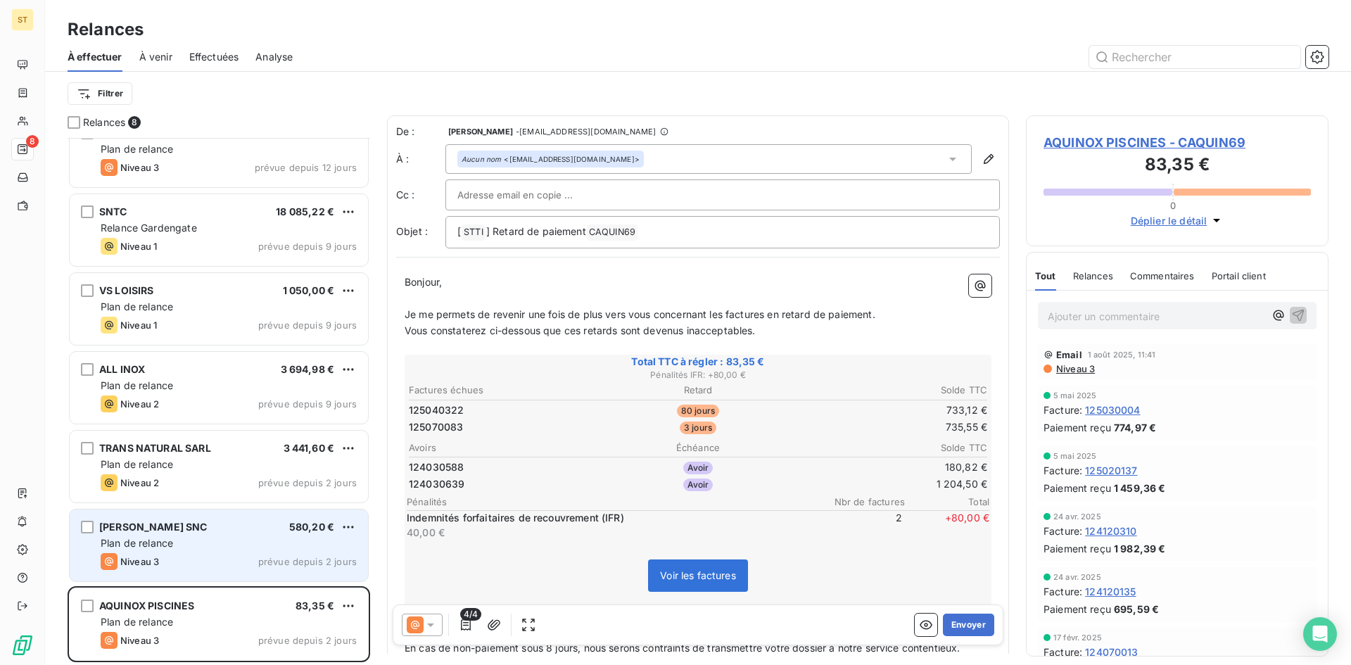
click at [176, 563] on div "Niveau 3 prévue depuis 2 jours" at bounding box center [229, 561] width 256 height 17
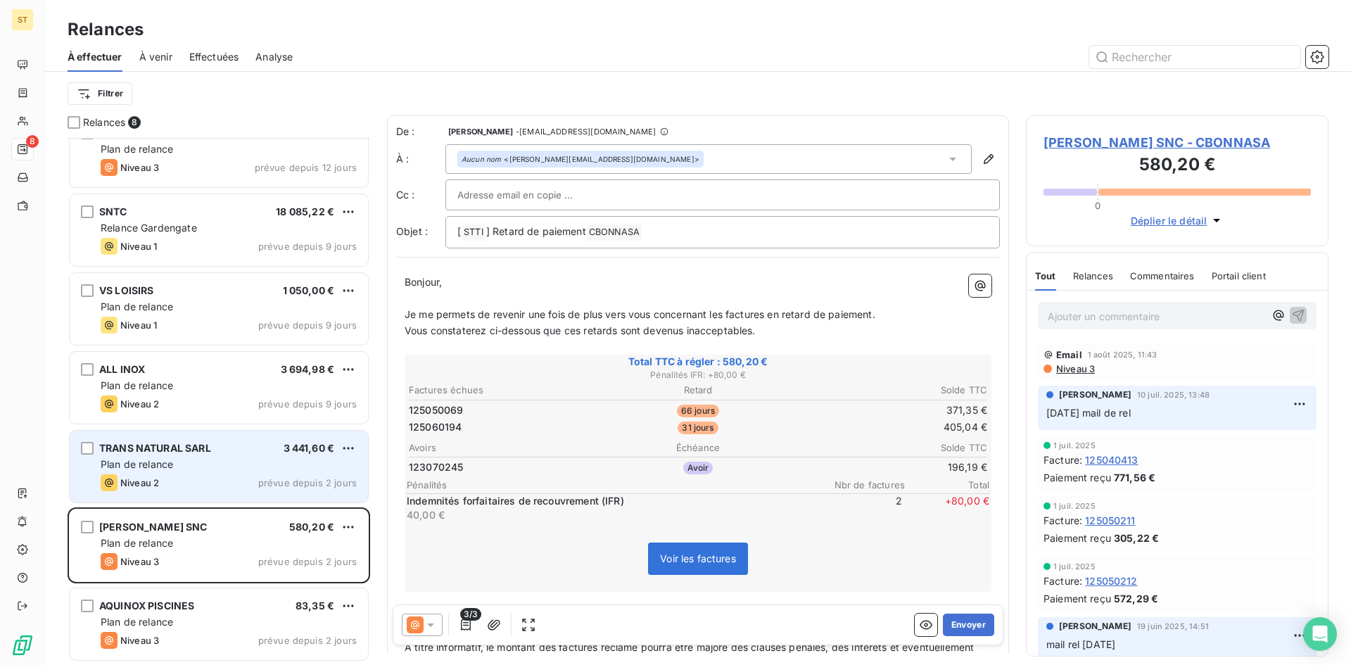
click at [183, 477] on div "Niveau 2 prévue depuis 2 jours" at bounding box center [229, 482] width 256 height 17
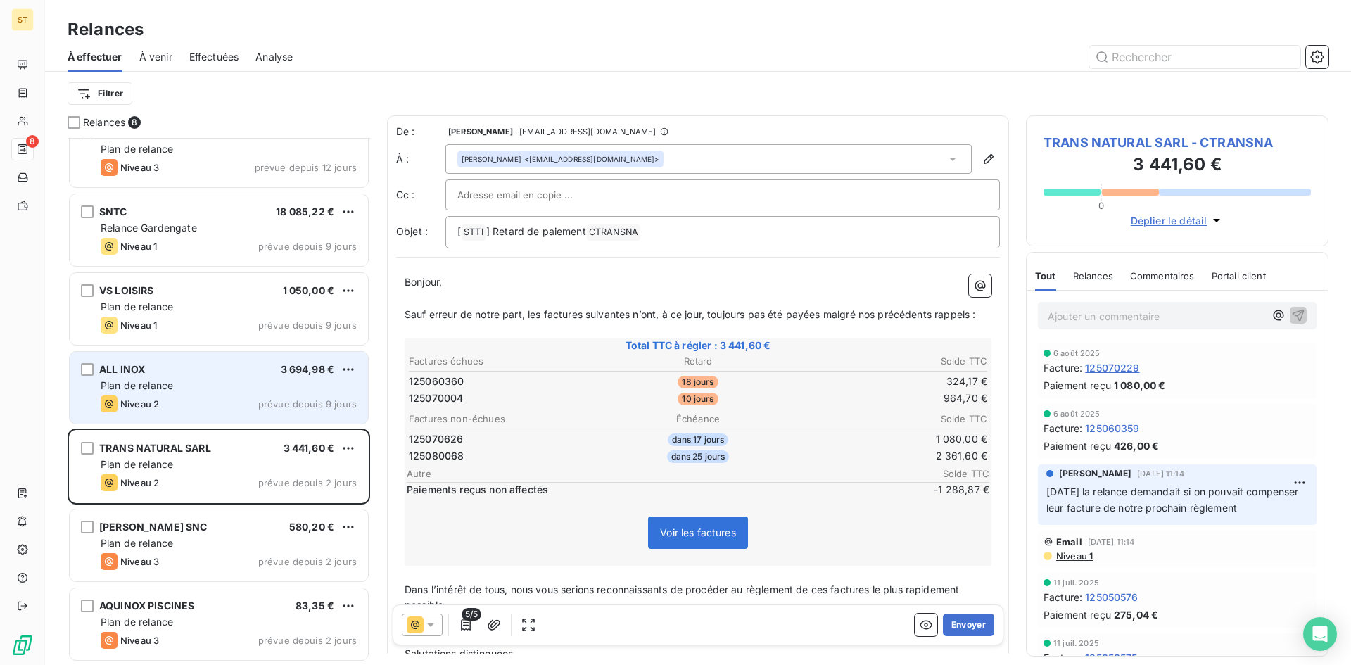
click at [184, 408] on div "Niveau 2 prévue depuis 9 jours" at bounding box center [229, 403] width 256 height 17
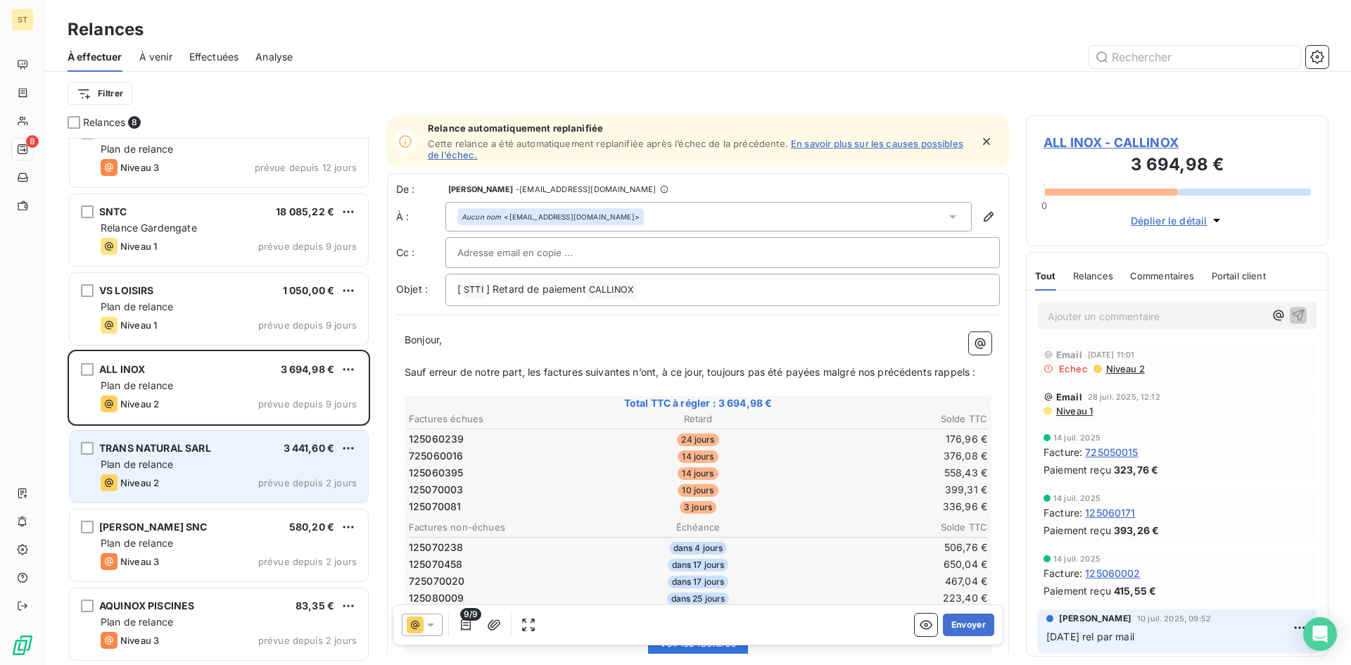
click at [189, 474] on div "Niveau 2 prévue depuis 2 jours" at bounding box center [229, 482] width 256 height 17
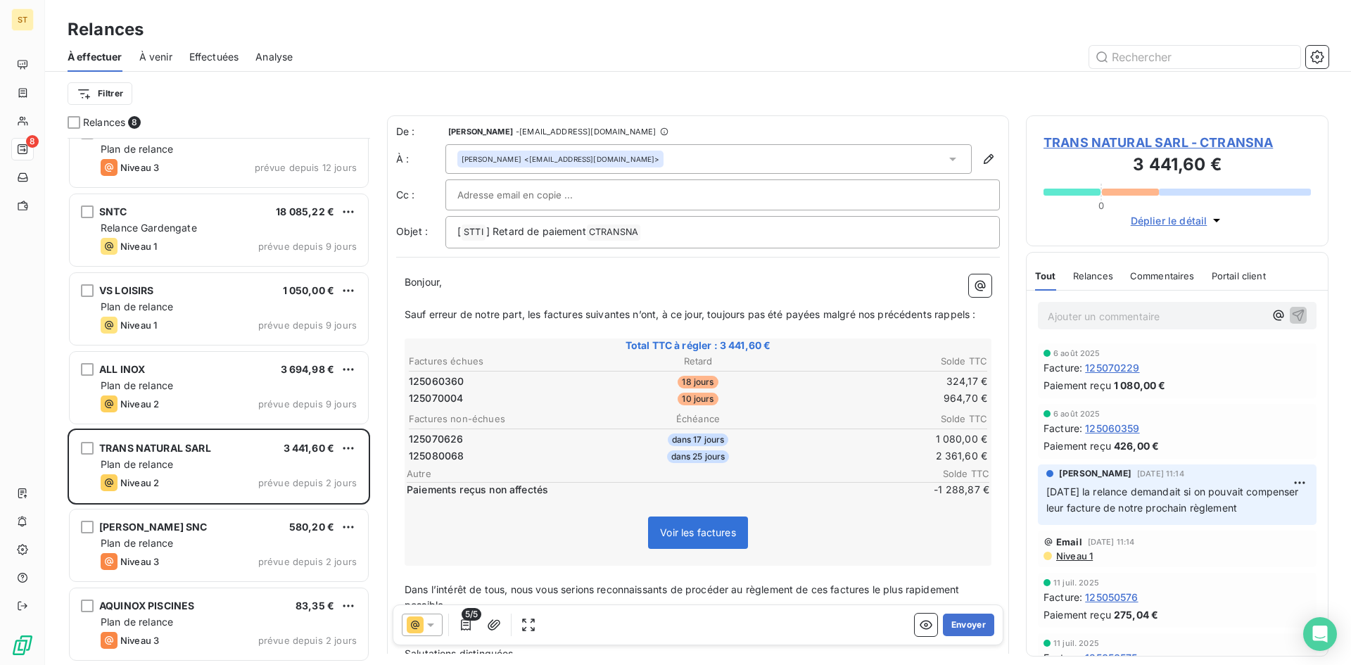
click at [1080, 144] on span "TRANS NATURAL SARL - CTRANSNA" at bounding box center [1176, 142] width 267 height 19
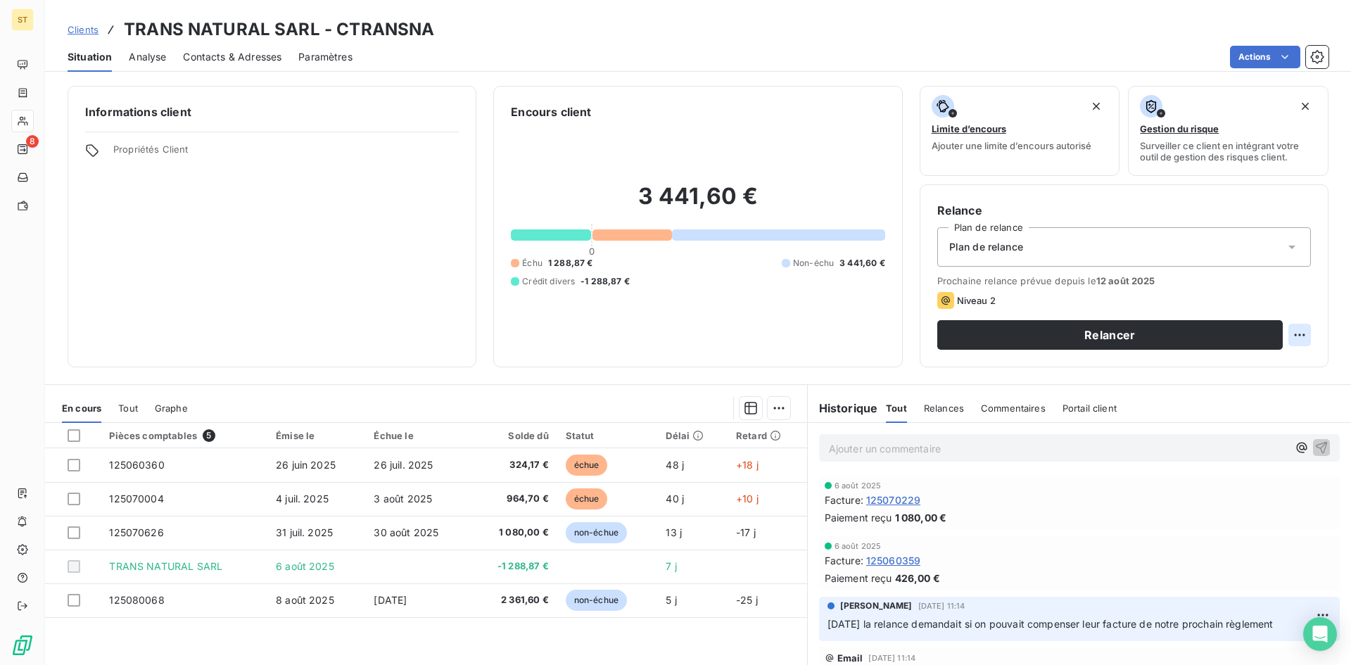
click at [1287, 330] on html "ST 8 Clients TRANS NATURAL SARL - CTRANSNA Situation Analyse Contacts & Adresse…" at bounding box center [675, 332] width 1351 height 665
click at [1213, 369] on div "Replanifier cette action" at bounding box center [1231, 366] width 126 height 23
select select "7"
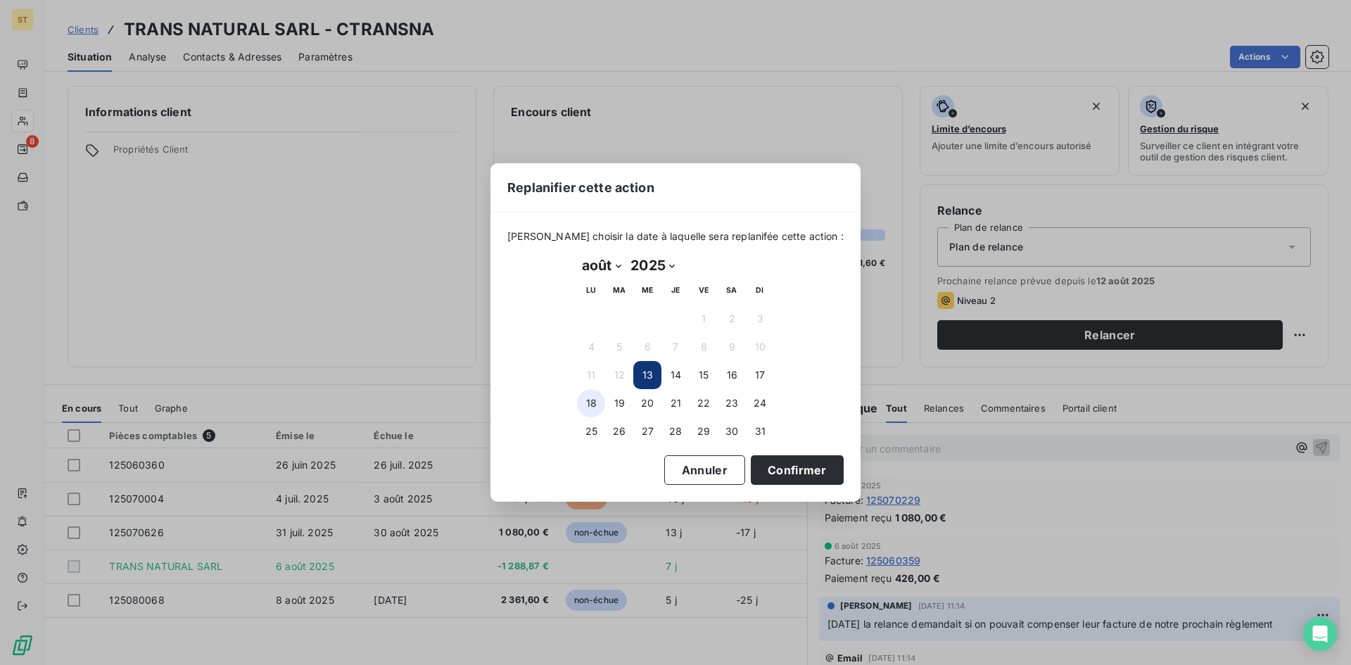
click at [593, 404] on button "18" at bounding box center [591, 403] width 28 height 28
click at [773, 468] on button "Confirmer" at bounding box center [797, 470] width 93 height 30
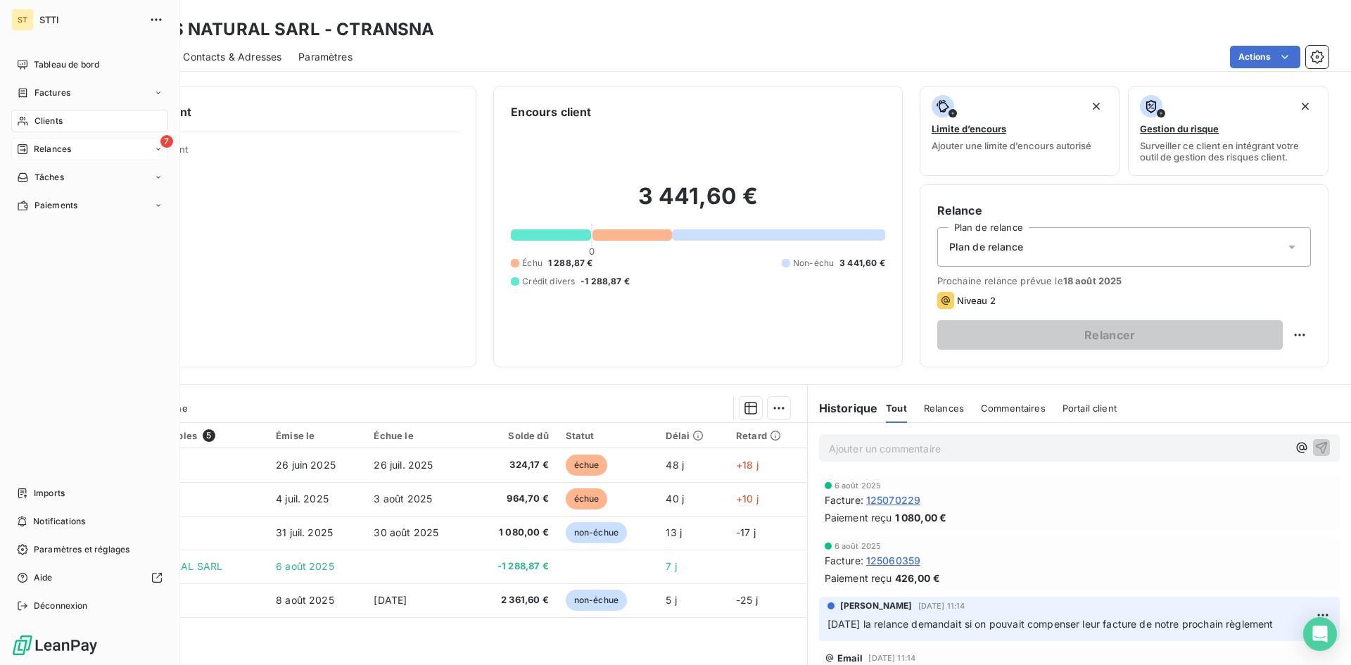
click at [35, 154] on span "Relances" at bounding box center [52, 149] width 37 height 13
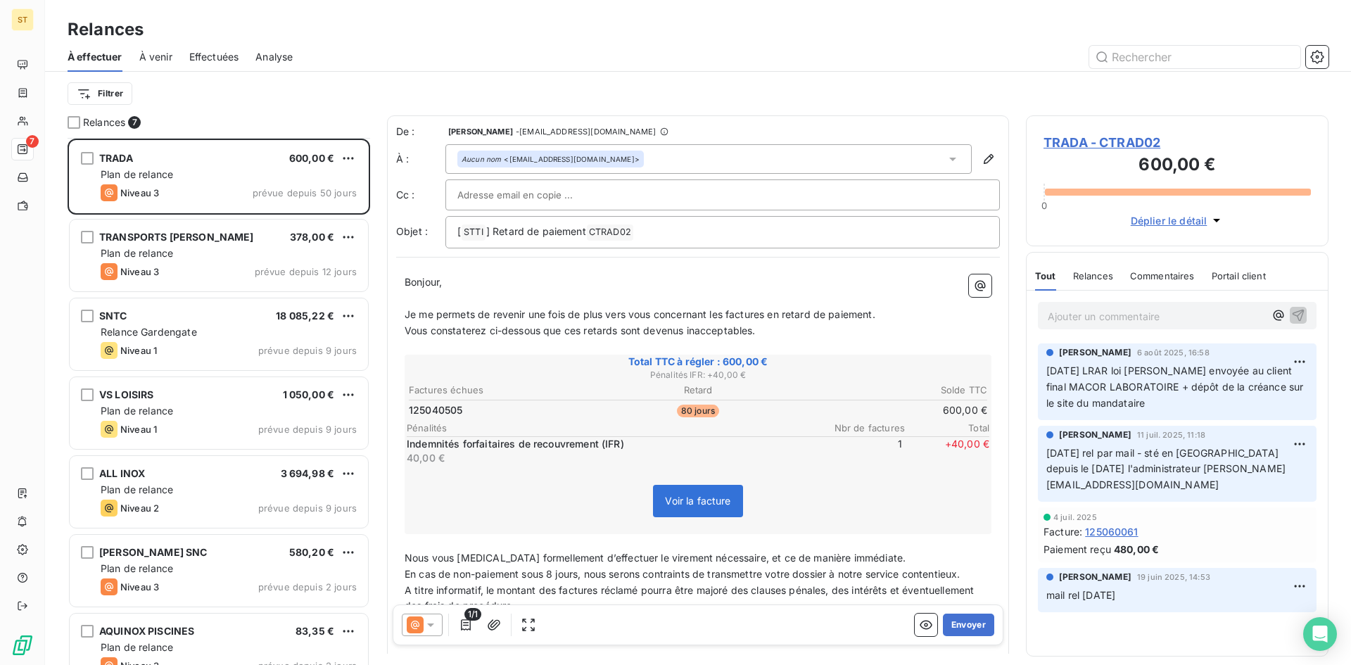
scroll to position [25, 0]
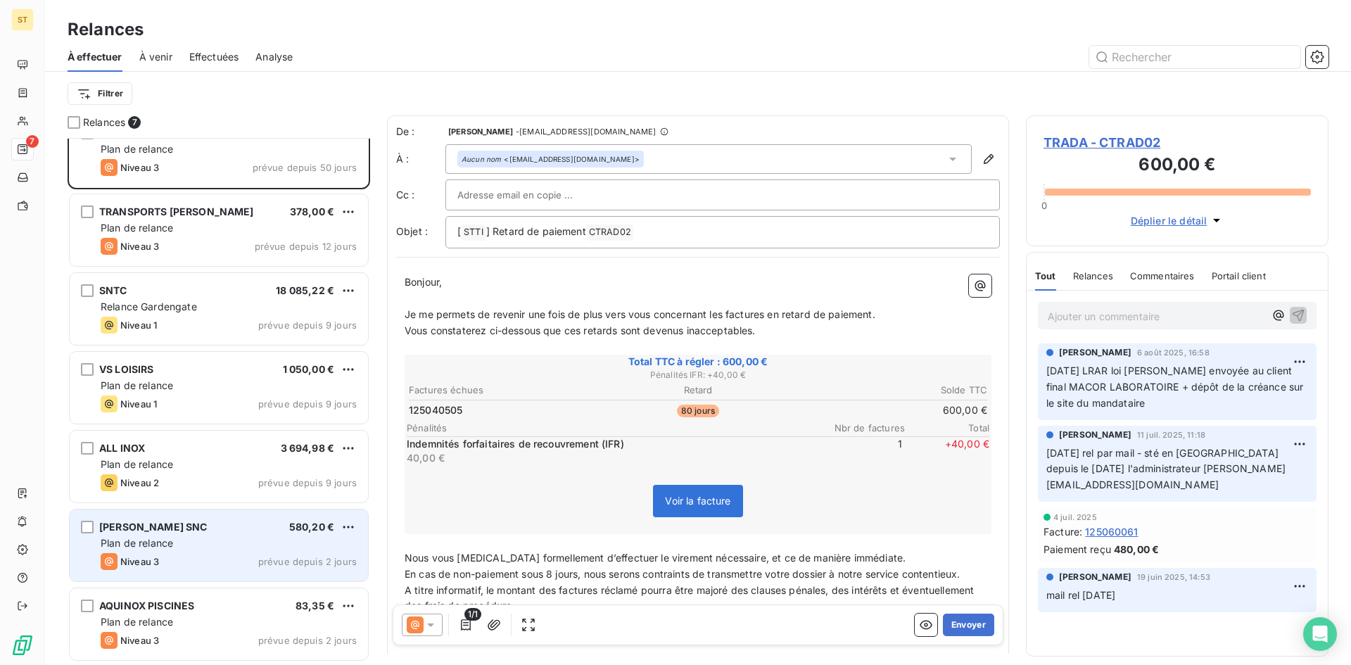
click at [324, 515] on div "[PERSON_NAME] SNC 580,20 € Plan de relance Niveau 3 prévue depuis 2 jours" at bounding box center [219, 545] width 298 height 72
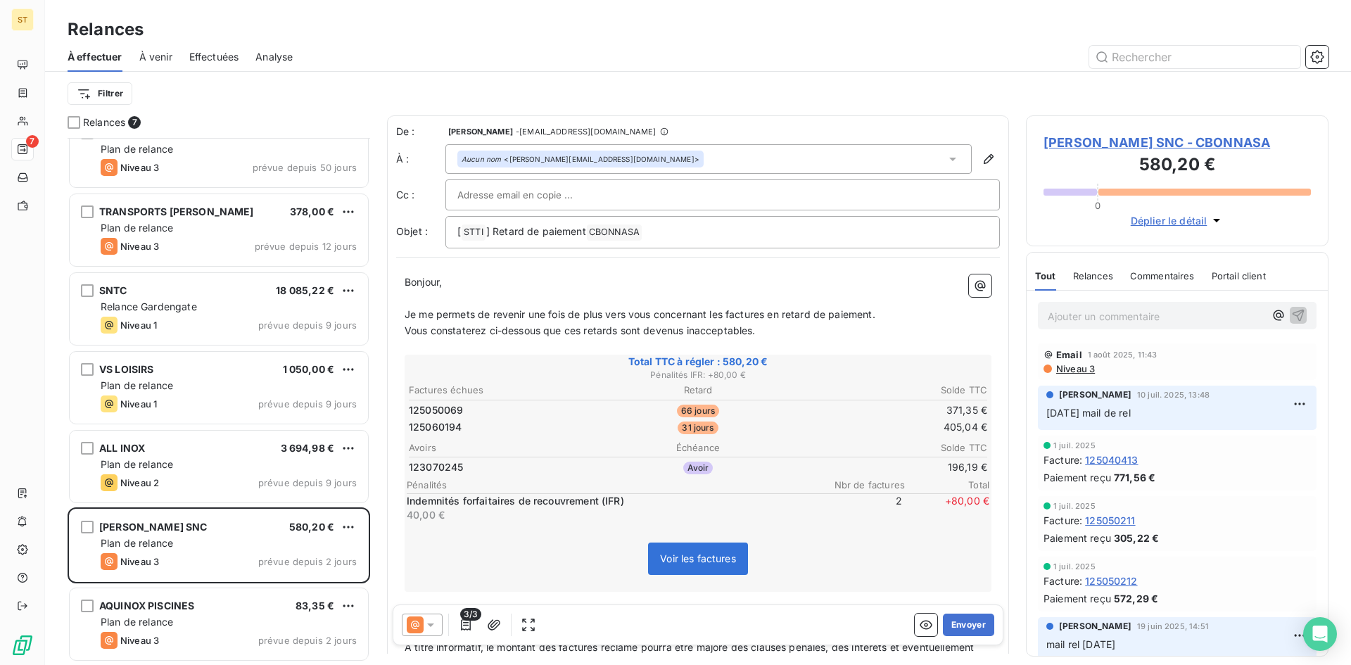
click at [427, 624] on icon at bounding box center [430, 625] width 14 height 14
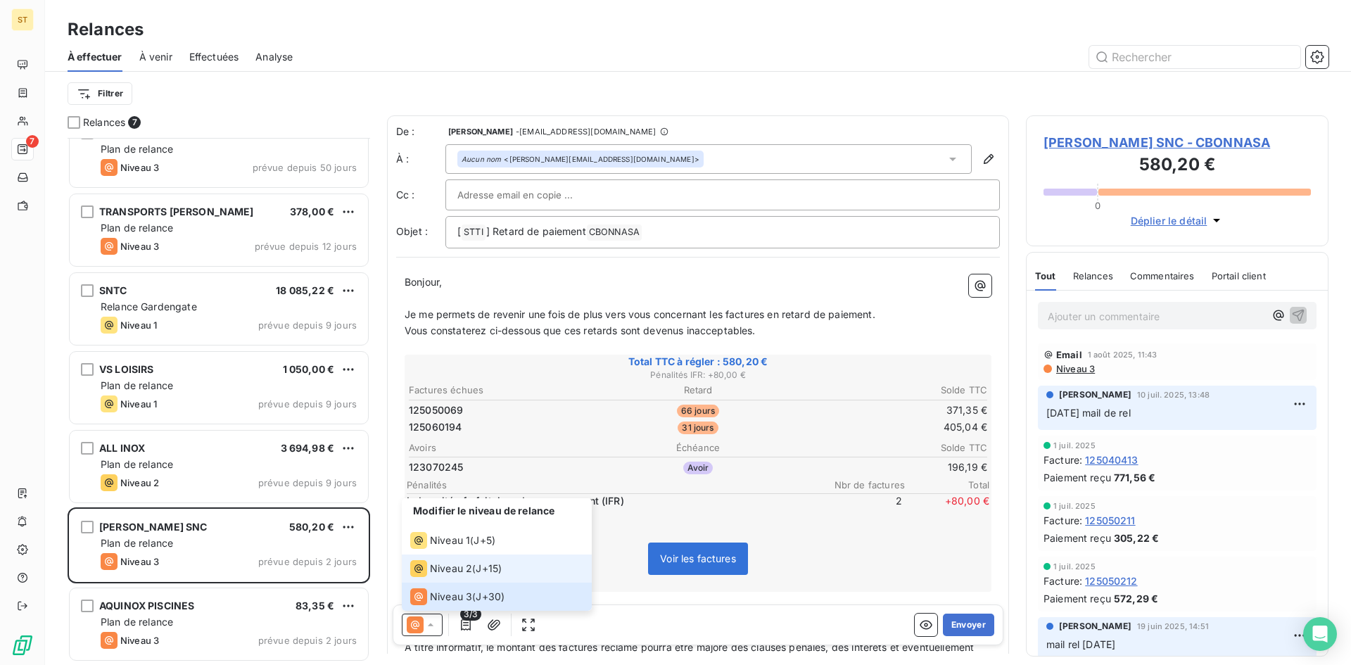
click at [454, 567] on span "Niveau 2" at bounding box center [451, 568] width 42 height 14
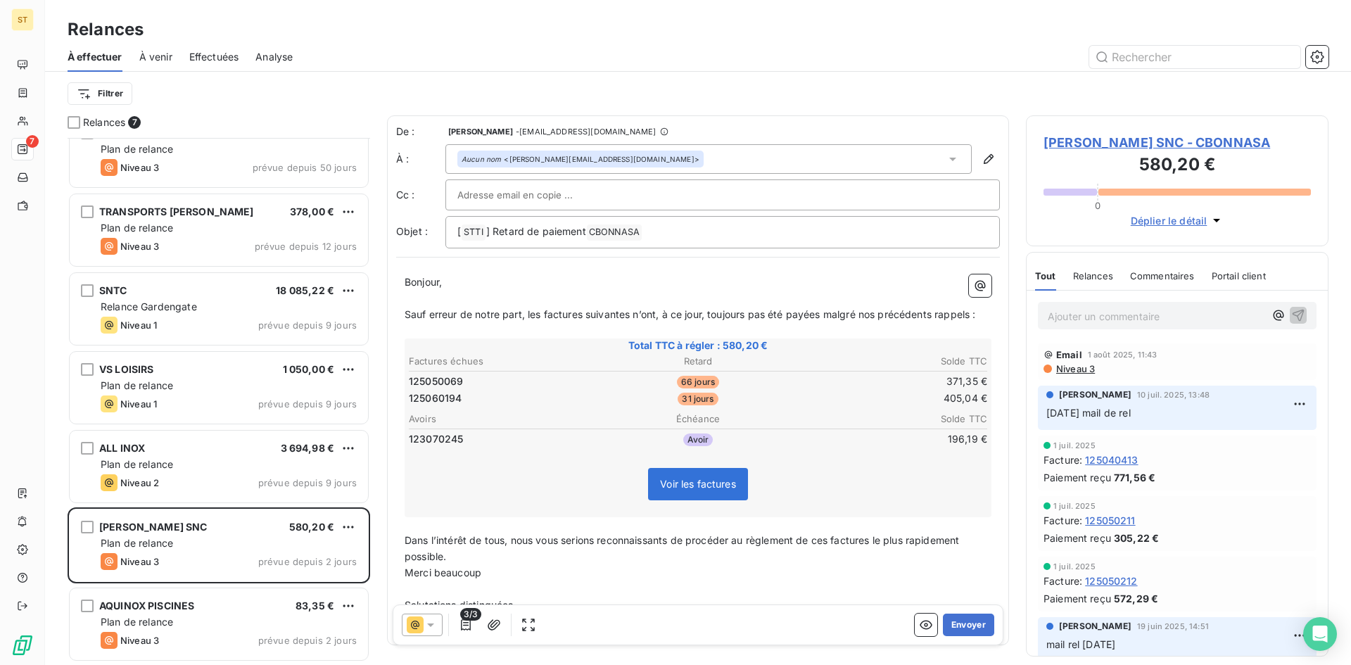
click at [424, 623] on icon at bounding box center [430, 625] width 14 height 14
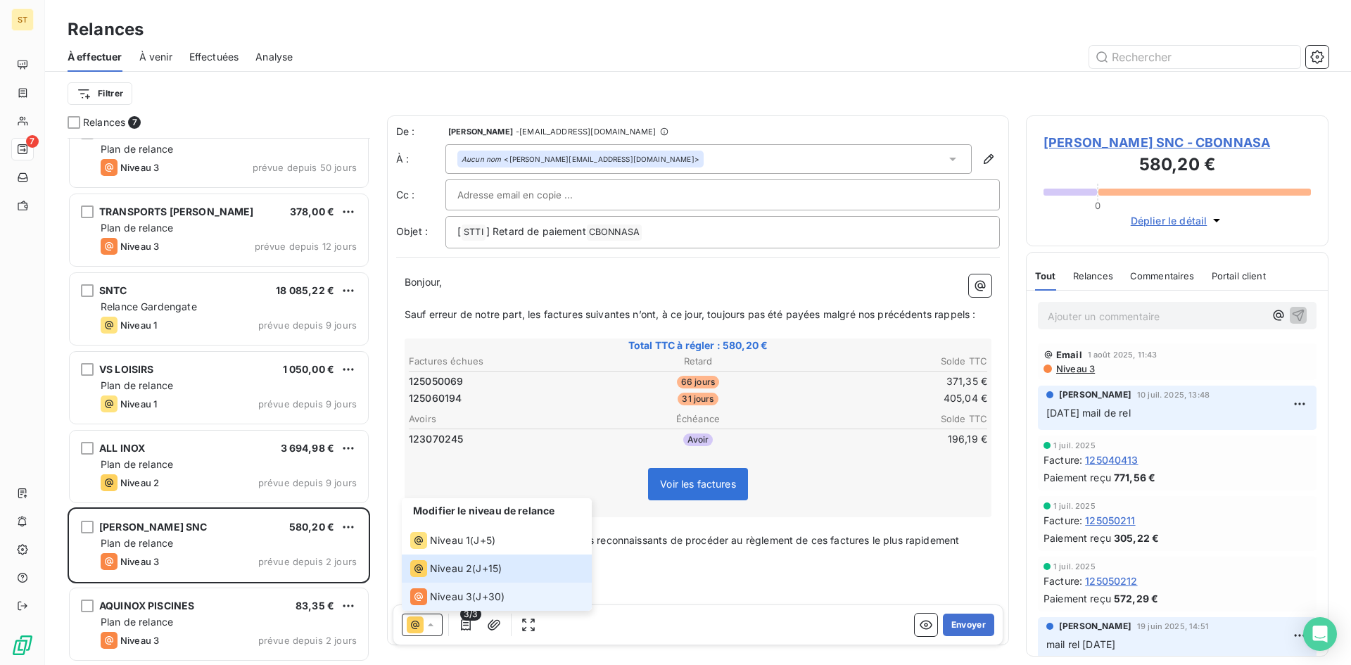
click at [440, 599] on span "Niveau 3" at bounding box center [451, 596] width 42 height 14
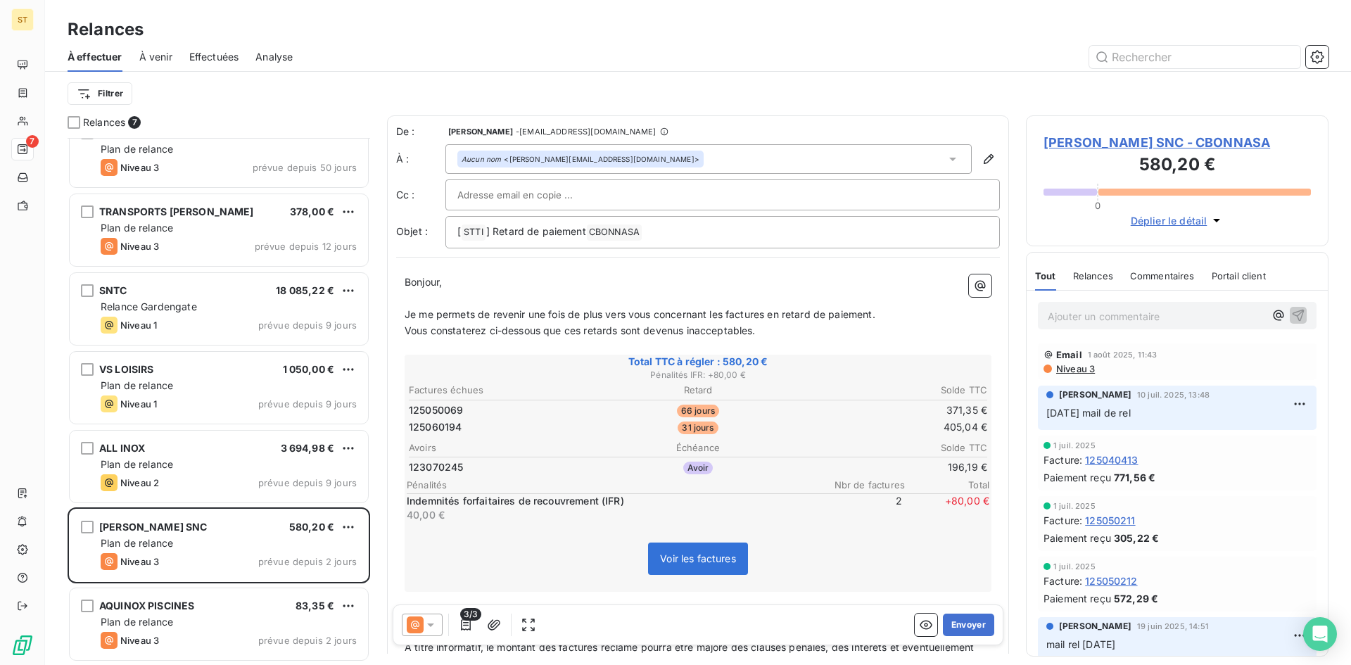
click at [429, 628] on icon at bounding box center [430, 625] width 14 height 14
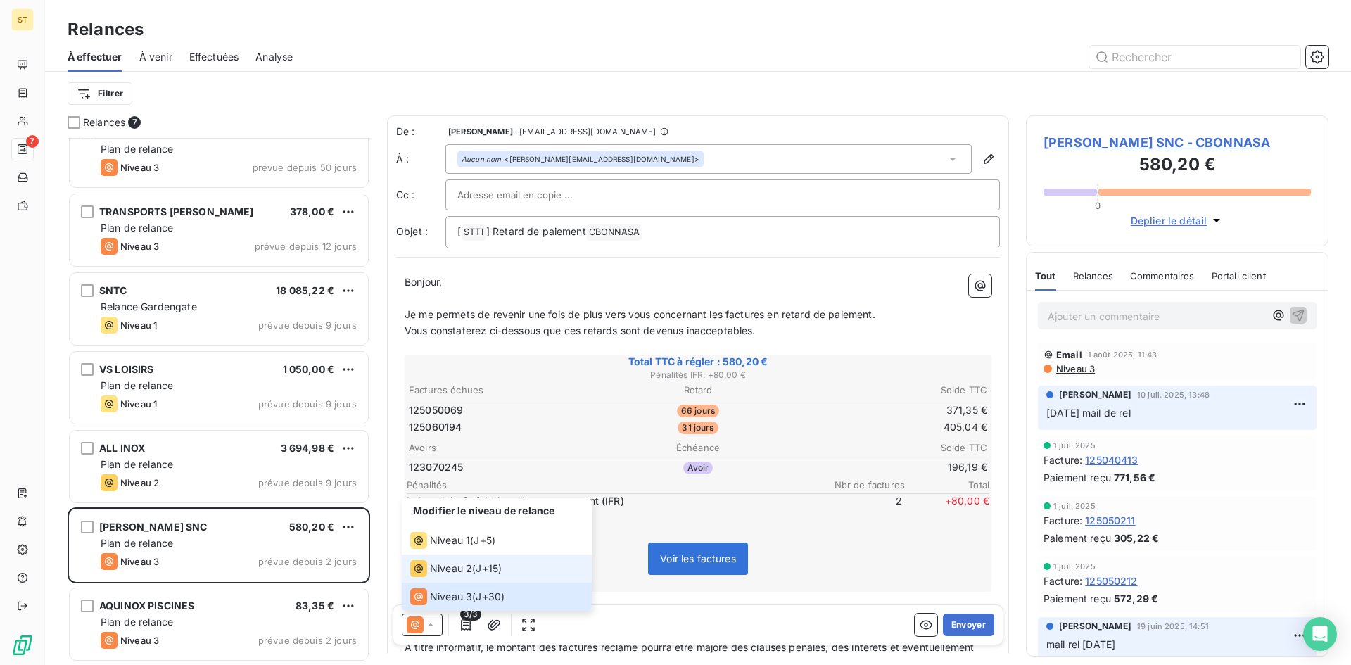
click at [433, 574] on span "Niveau 2" at bounding box center [451, 568] width 42 height 14
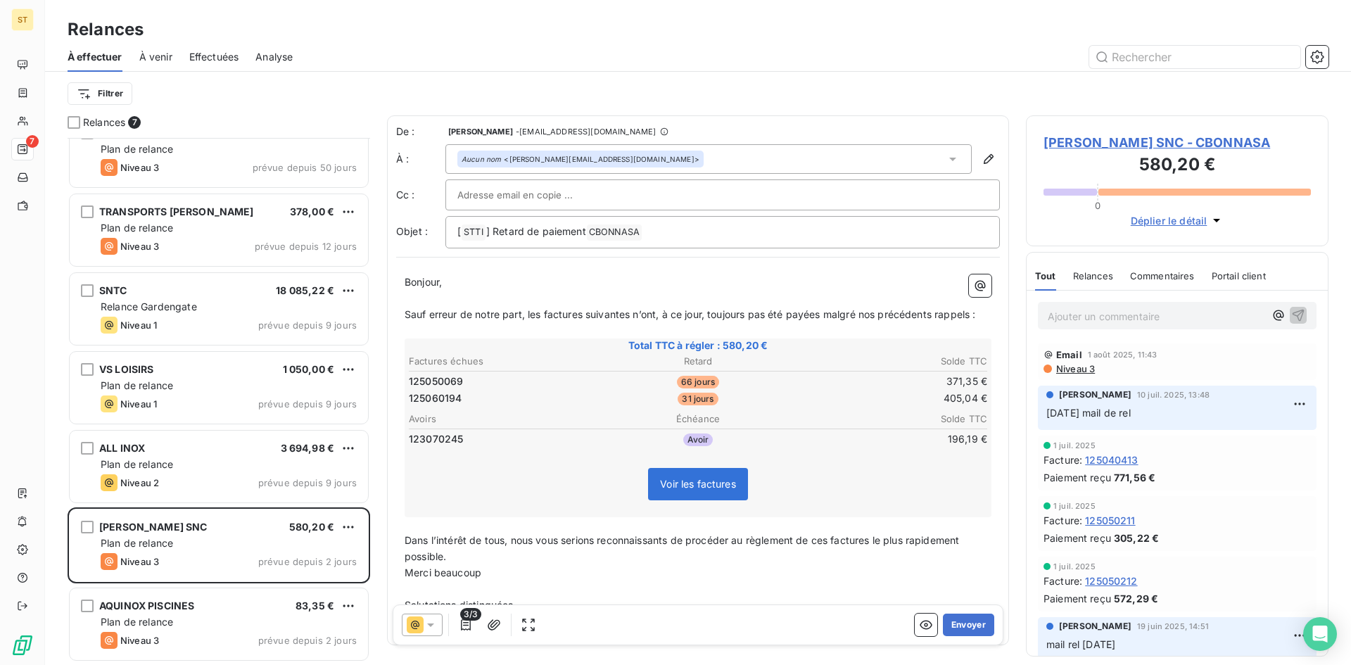
click at [1053, 147] on span "[PERSON_NAME] SNC - CBONNASA" at bounding box center [1176, 142] width 267 height 19
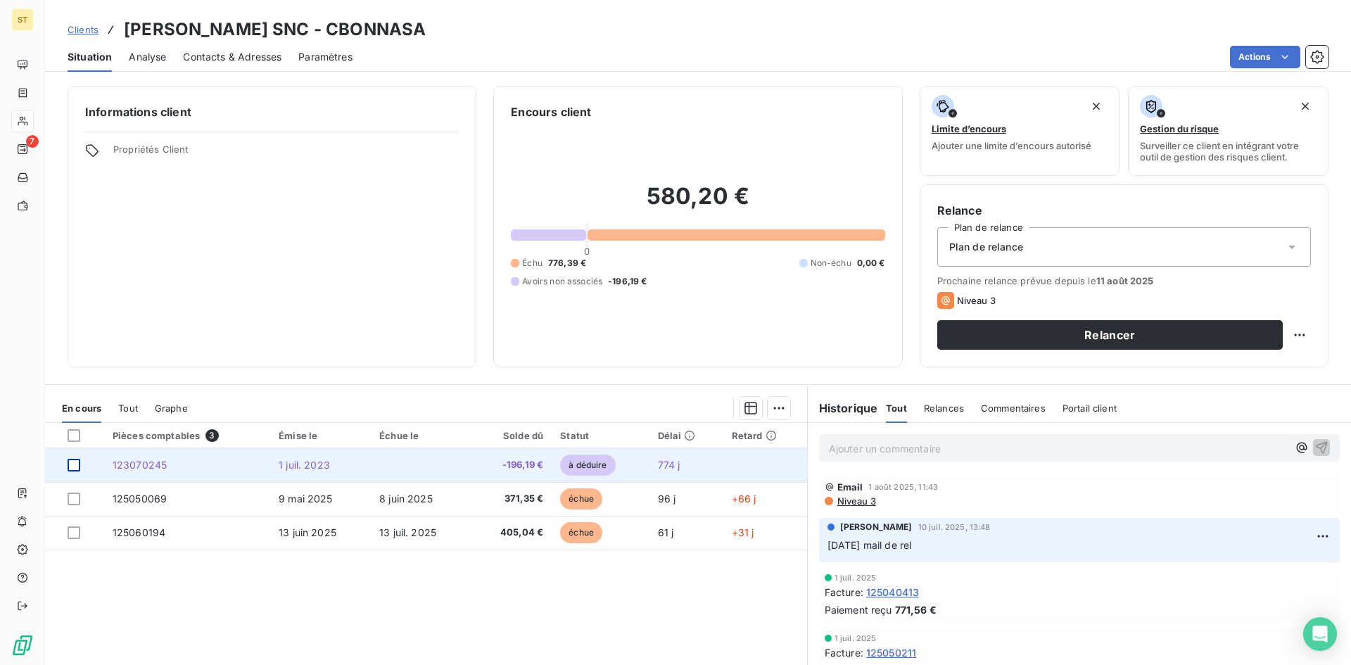
click at [70, 465] on div at bounding box center [74, 465] width 13 height 13
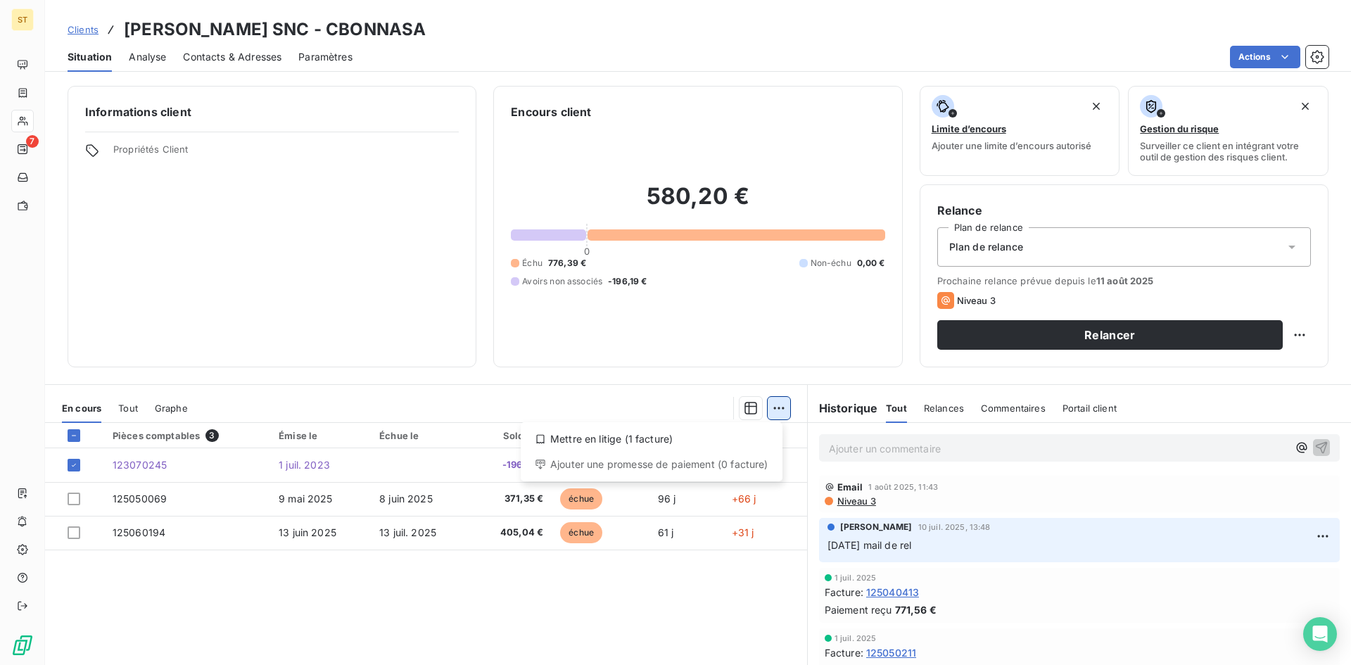
click at [772, 412] on html "ST 7 Clients [PERSON_NAME] SNC - CBONNASA Situation Analyse Contacts & Adresses…" at bounding box center [675, 332] width 1351 height 665
click at [539, 440] on icon at bounding box center [540, 438] width 11 height 11
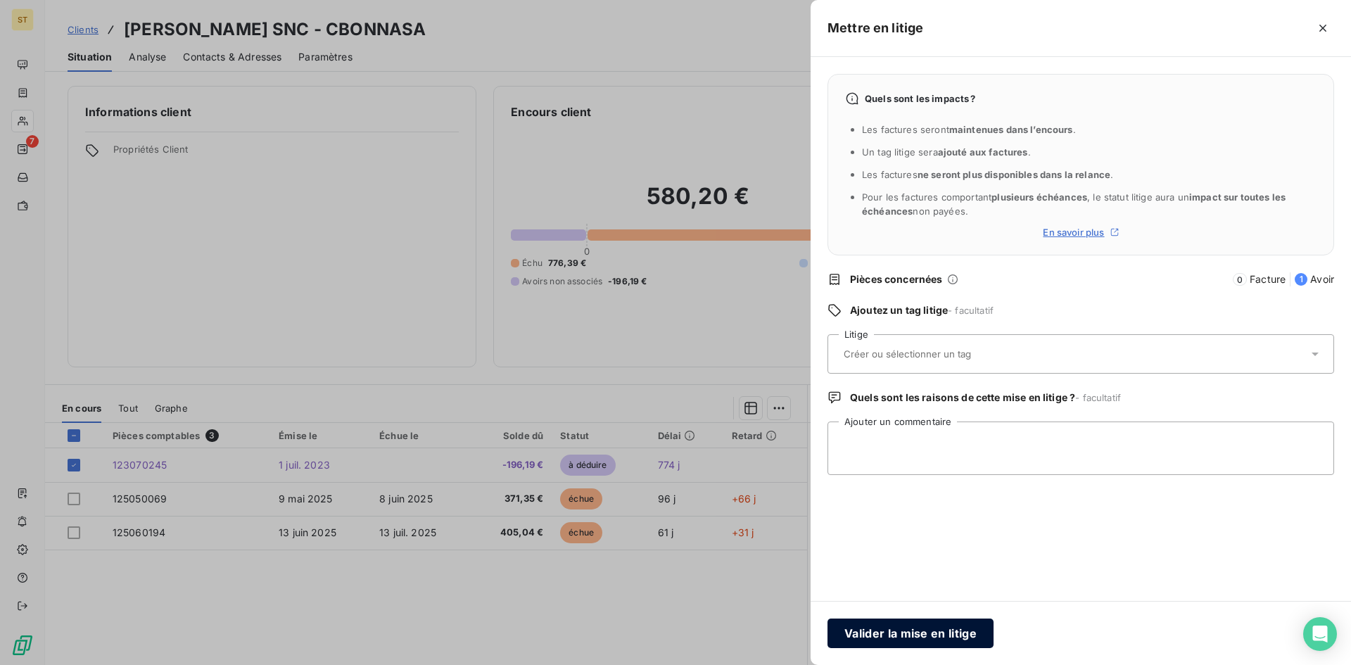
click at [868, 639] on button "Valider la mise en litige" at bounding box center [910, 633] width 166 height 30
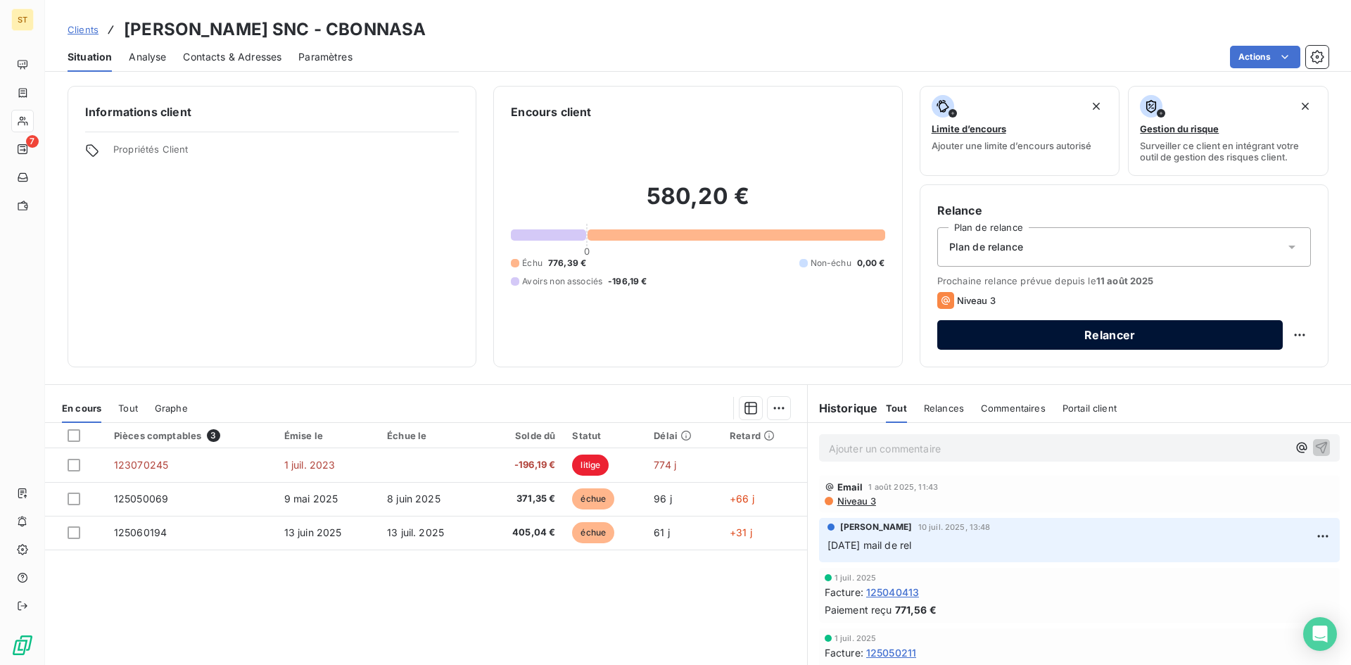
click at [983, 338] on button "Relancer" at bounding box center [1109, 335] width 345 height 30
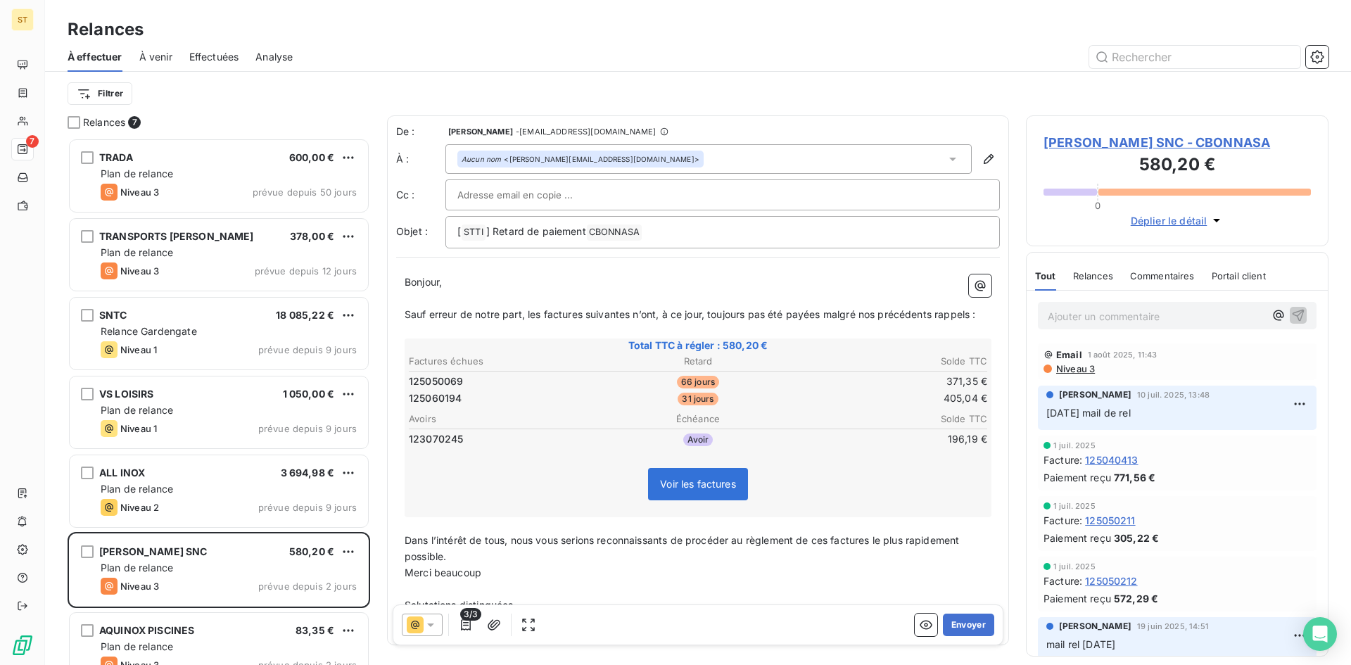
scroll to position [516, 292]
click at [1079, 139] on span "[PERSON_NAME] SNC - CBONNASA" at bounding box center [1176, 142] width 267 height 19
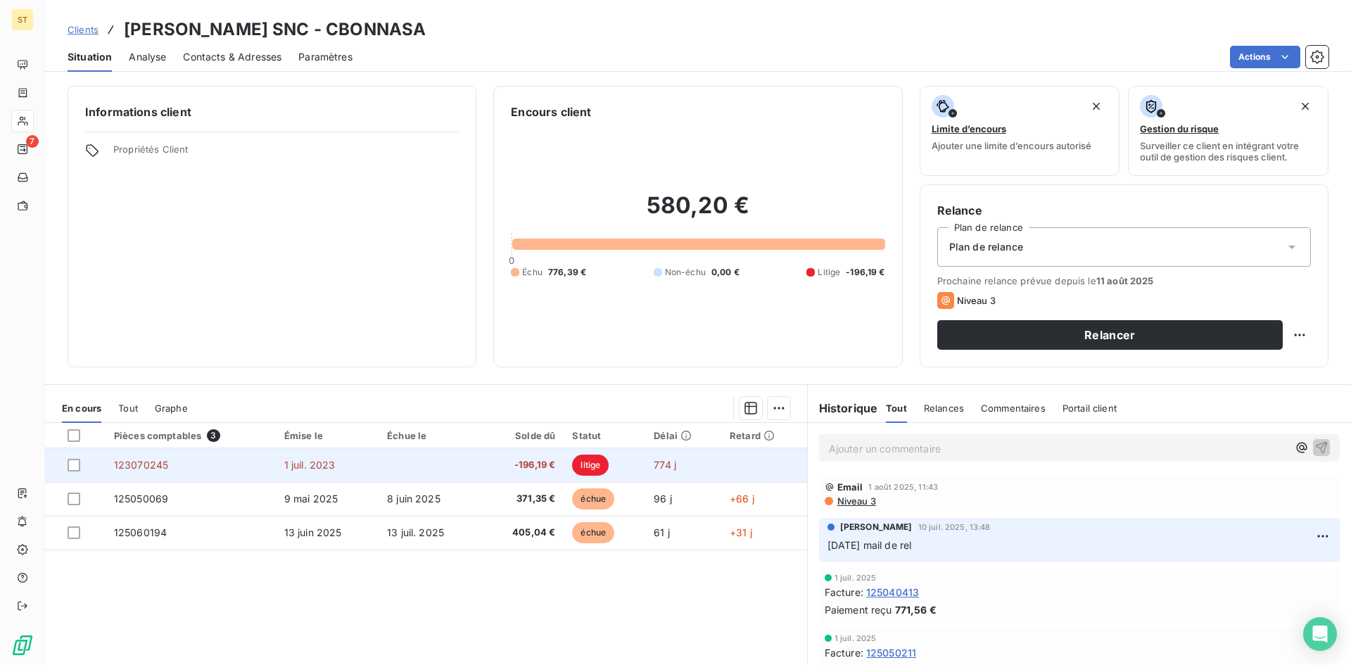
click at [65, 466] on td at bounding box center [75, 465] width 60 height 34
click at [77, 466] on div at bounding box center [74, 465] width 13 height 13
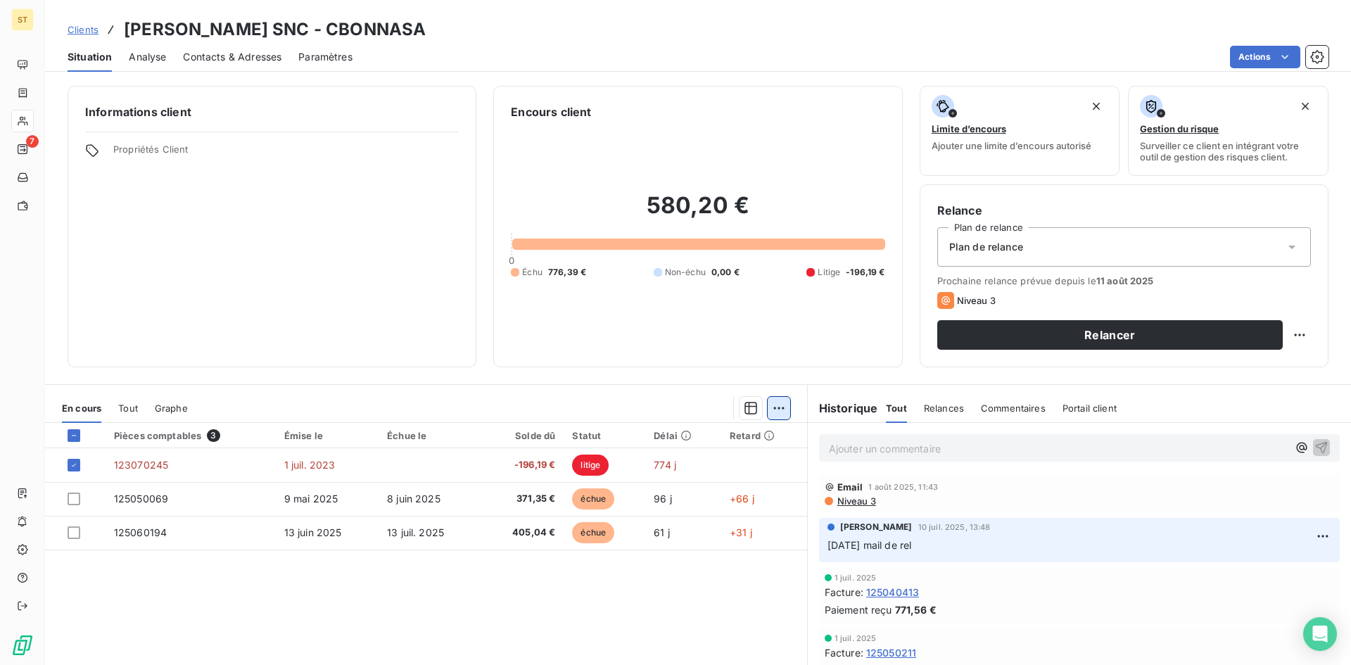
click at [770, 409] on html "ST 7 Clients [PERSON_NAME] SNC - CBONNASA Situation Analyse Contacts & Adresses…" at bounding box center [675, 332] width 1351 height 665
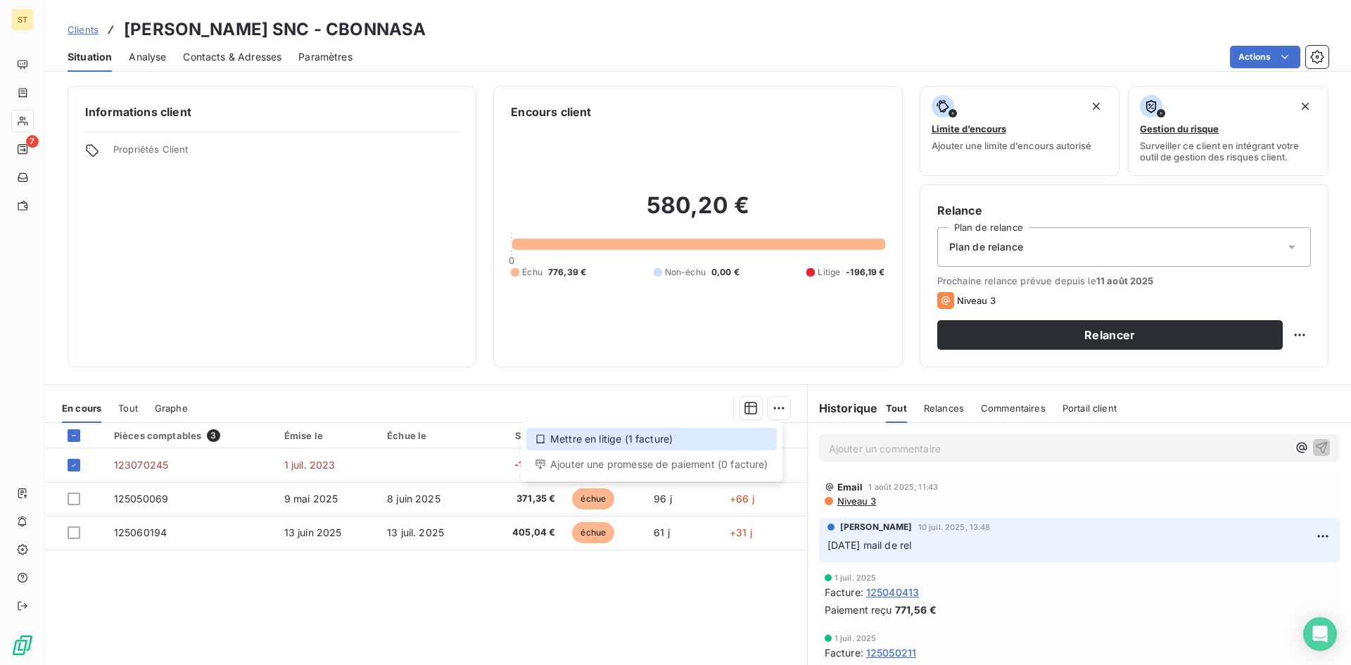
click at [541, 442] on icon at bounding box center [540, 438] width 11 height 11
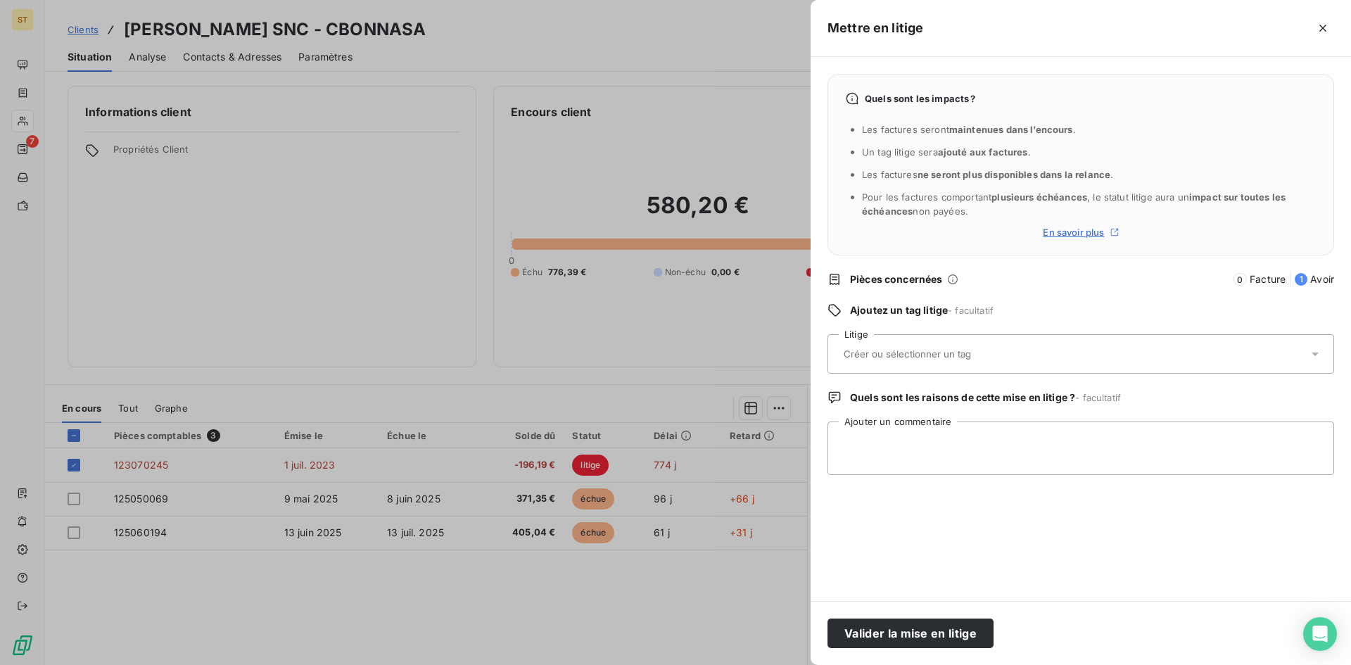
click at [898, 359] on input "text" at bounding box center [944, 353] width 205 height 13
click at [677, 636] on div at bounding box center [675, 332] width 1351 height 665
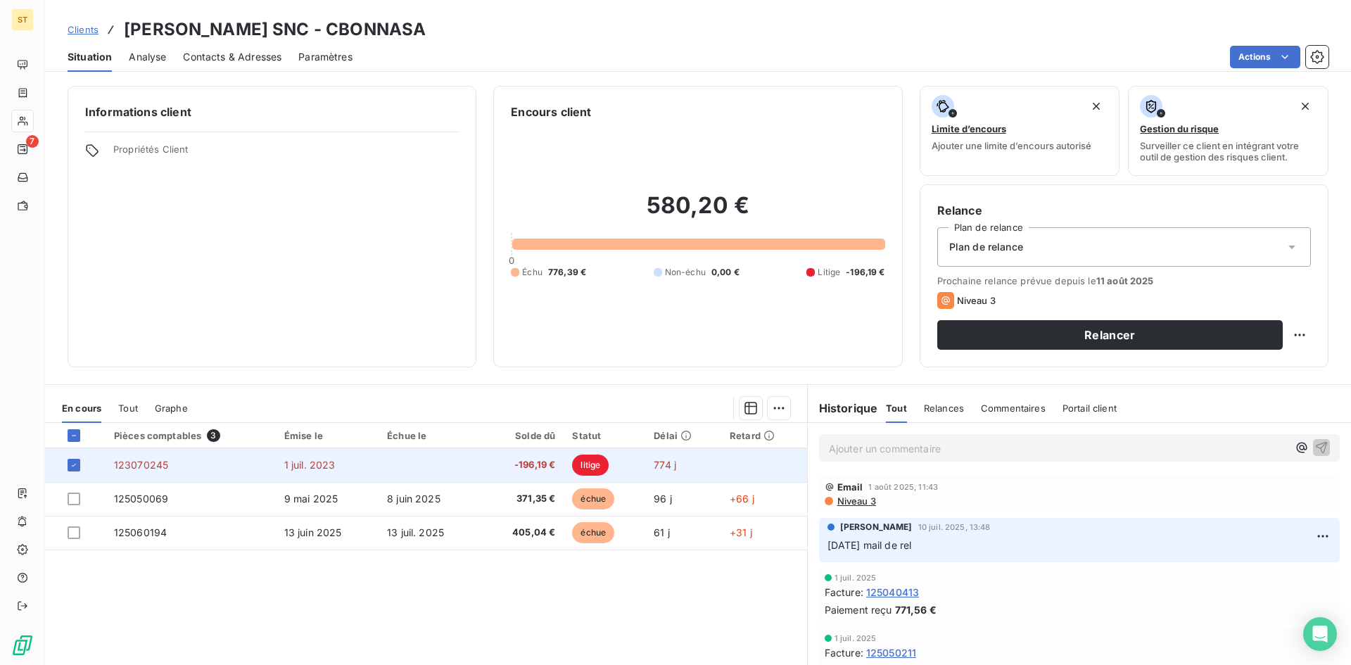
drag, startPoint x: 586, startPoint y: 463, endPoint x: 479, endPoint y: 468, distance: 107.1
click at [480, 468] on td "-196,19 €" at bounding box center [521, 465] width 83 height 34
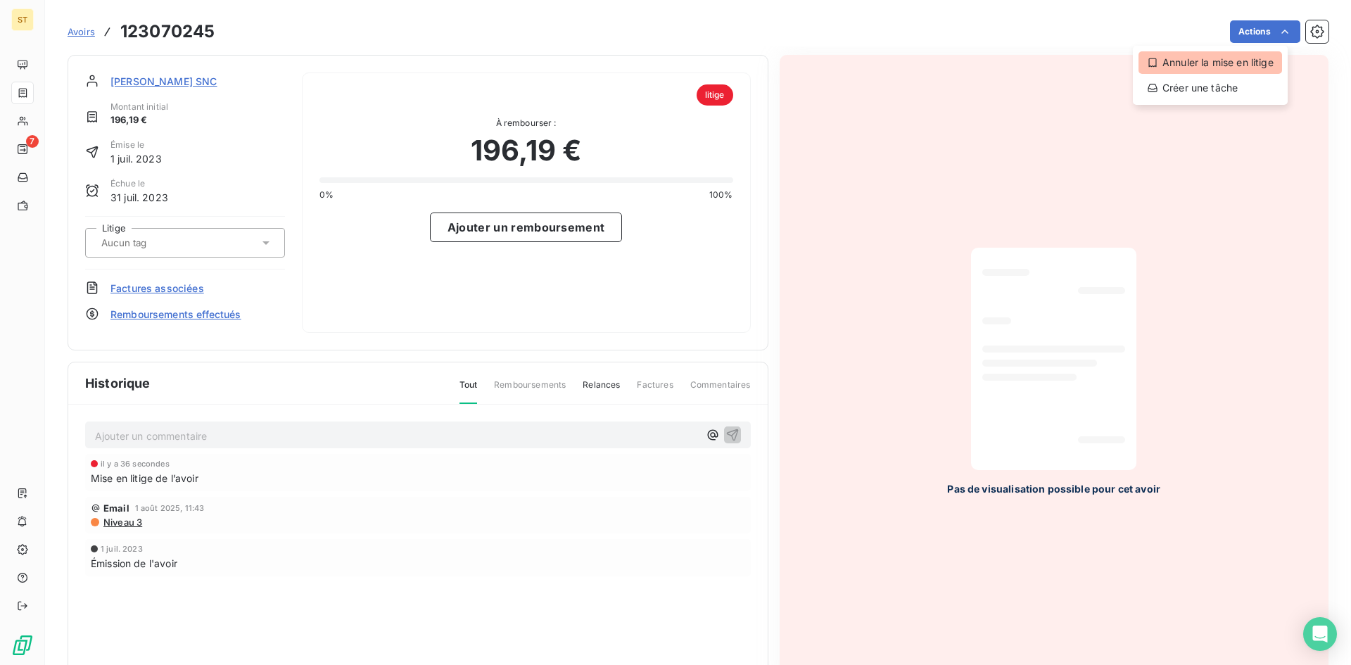
click at [1223, 61] on div "Annuler la mise en litige" at bounding box center [1209, 62] width 143 height 23
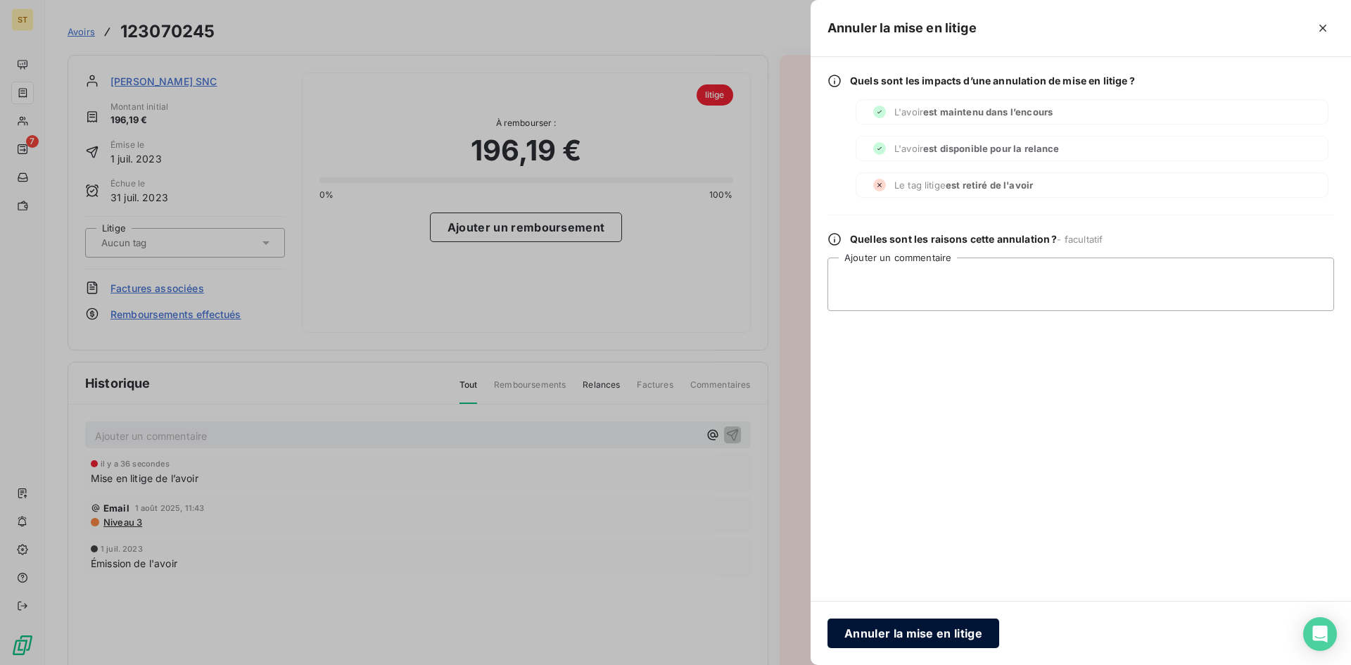
click at [859, 632] on button "Annuler la mise en litige" at bounding box center [913, 633] width 172 height 30
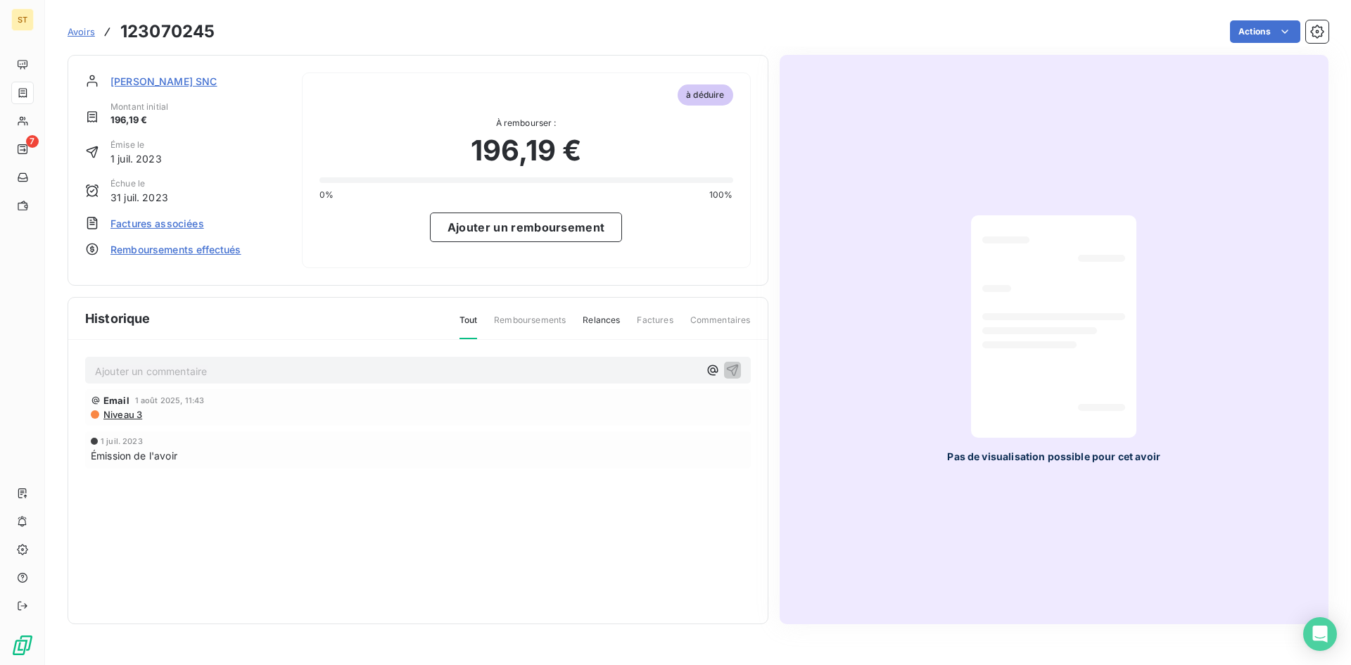
click at [189, 76] on span "[PERSON_NAME] SNC" at bounding box center [163, 81] width 107 height 15
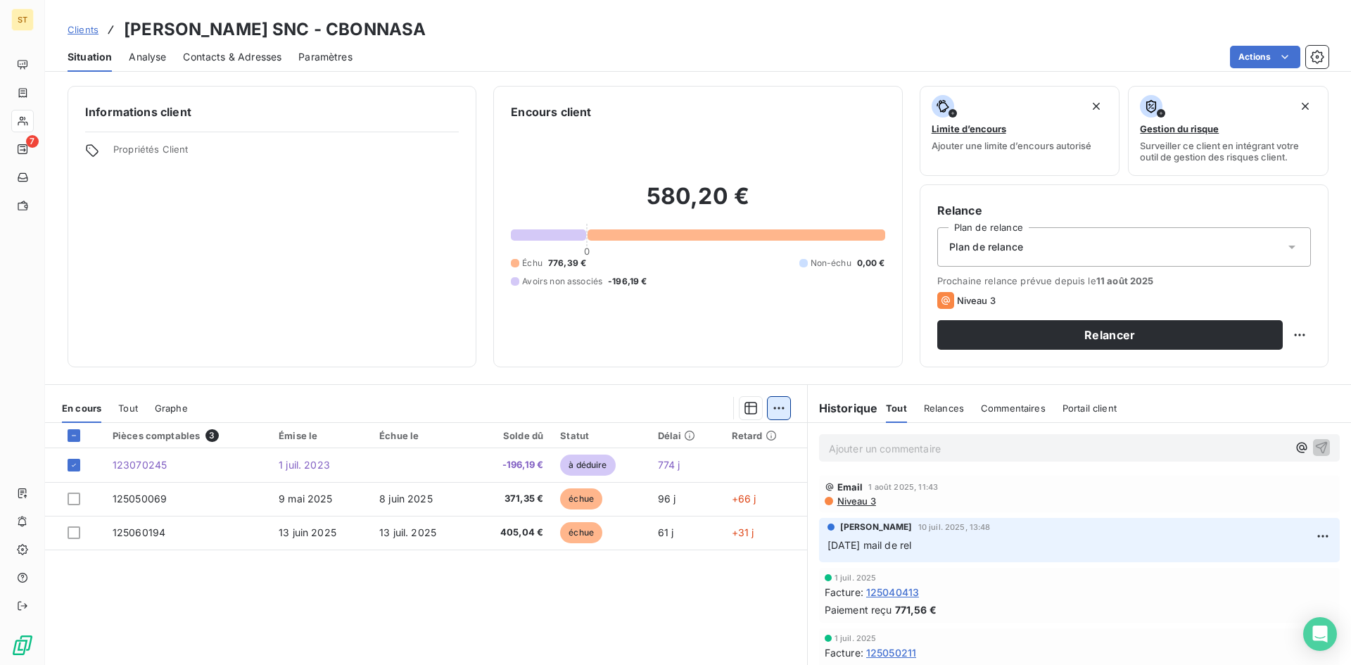
click at [778, 409] on html "ST 7 Clients [PERSON_NAME] SNC - CBONNASA Situation Analyse Contacts & Adresses…" at bounding box center [675, 332] width 1351 height 665
click at [639, 466] on div "Ajouter une promesse de paiement (0 facture)" at bounding box center [651, 464] width 250 height 23
click at [770, 410] on html "ST 7 Clients [PERSON_NAME] SNC - CBONNASA Situation Analyse Contacts & Adresses…" at bounding box center [675, 332] width 1351 height 665
click at [84, 463] on html "ST 7 Clients [PERSON_NAME] SNC - CBONNASA Situation Analyse Contacts & Adresses…" at bounding box center [675, 332] width 1351 height 665
click at [73, 439] on icon at bounding box center [74, 435] width 8 height 8
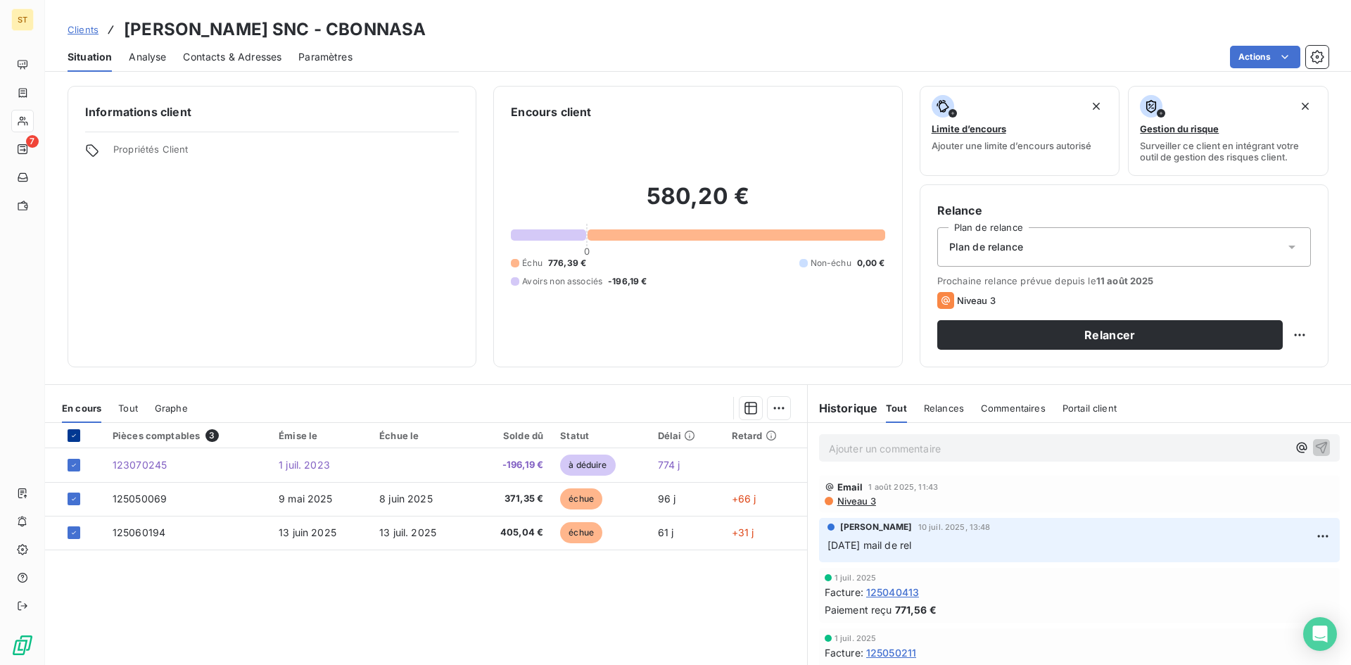
click at [75, 434] on icon at bounding box center [74, 435] width 8 height 8
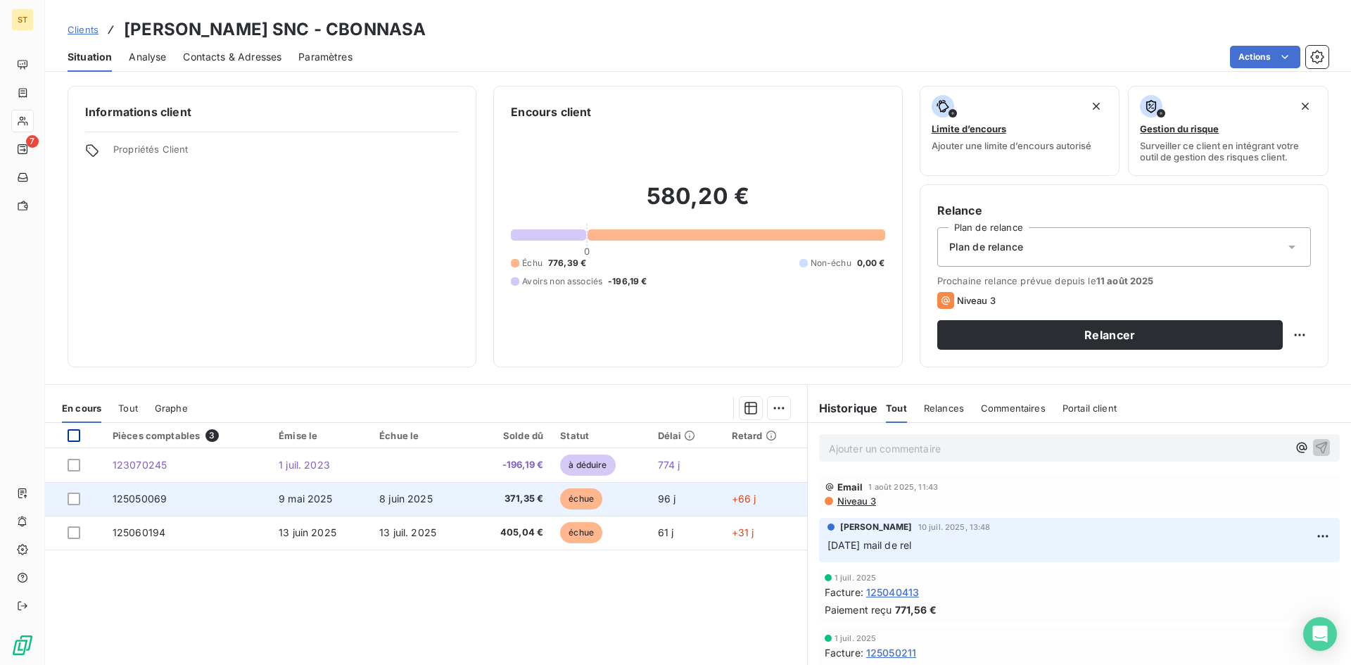
click at [77, 492] on td at bounding box center [74, 499] width 59 height 34
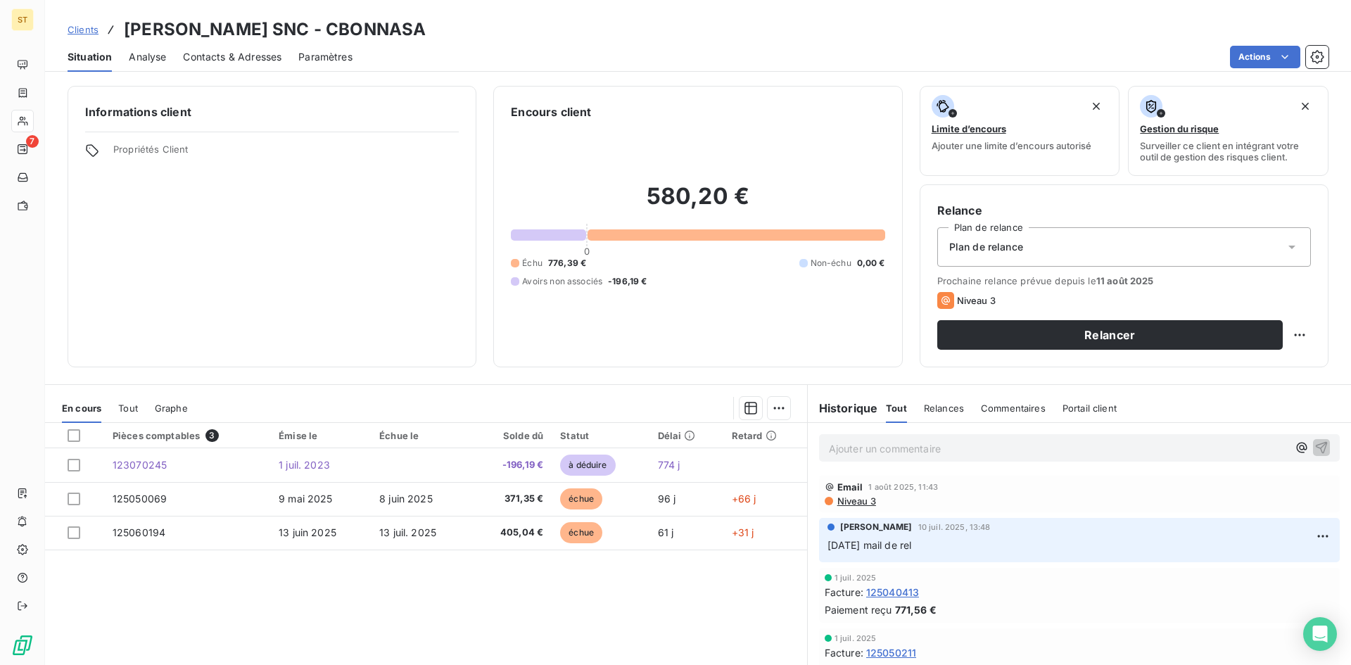
click at [473, 617] on div "Pièces comptables 3 Émise le Échue le Solde dû Statut Délai Retard 123070245 [D…" at bounding box center [426, 558] width 762 height 271
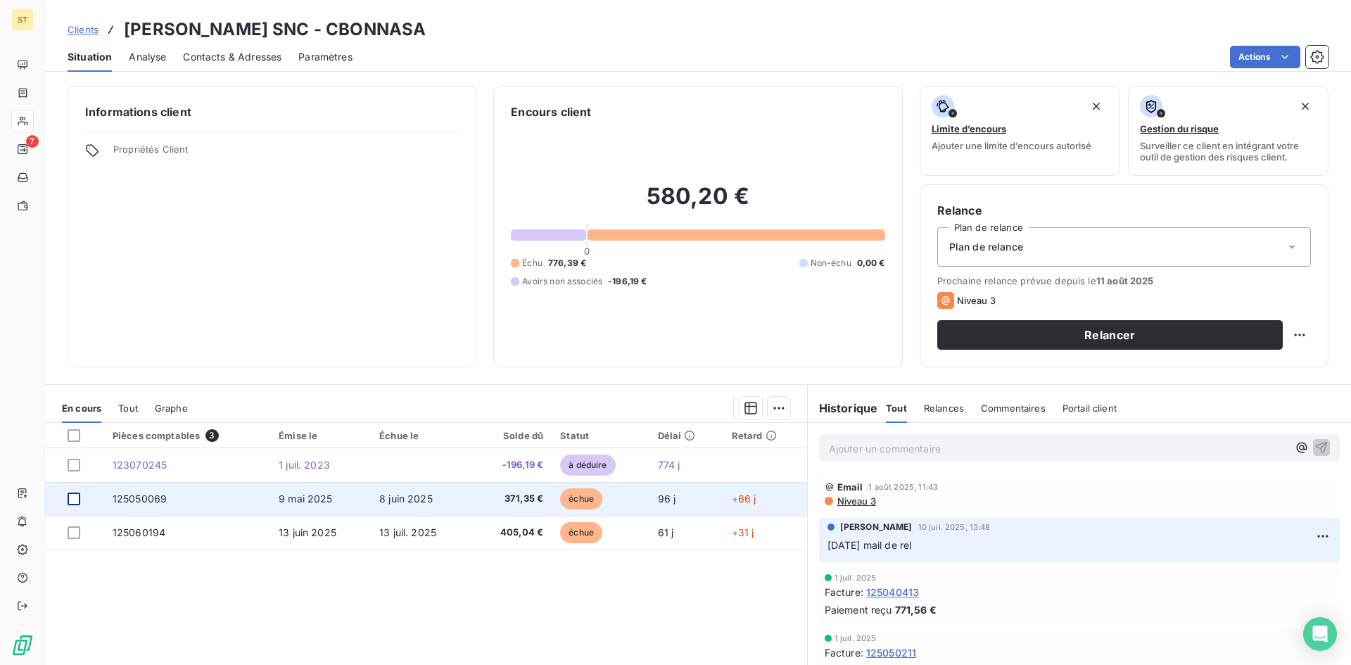
click at [77, 496] on div at bounding box center [74, 498] width 13 height 13
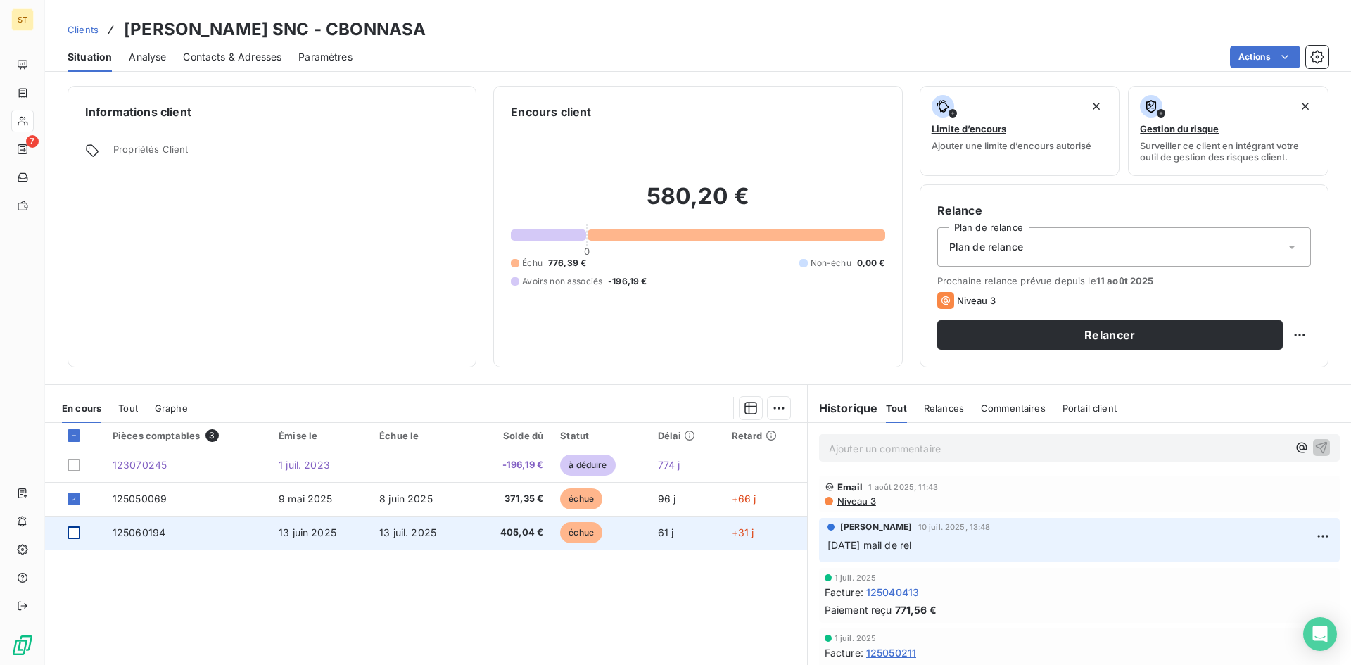
click at [75, 530] on div at bounding box center [74, 532] width 13 height 13
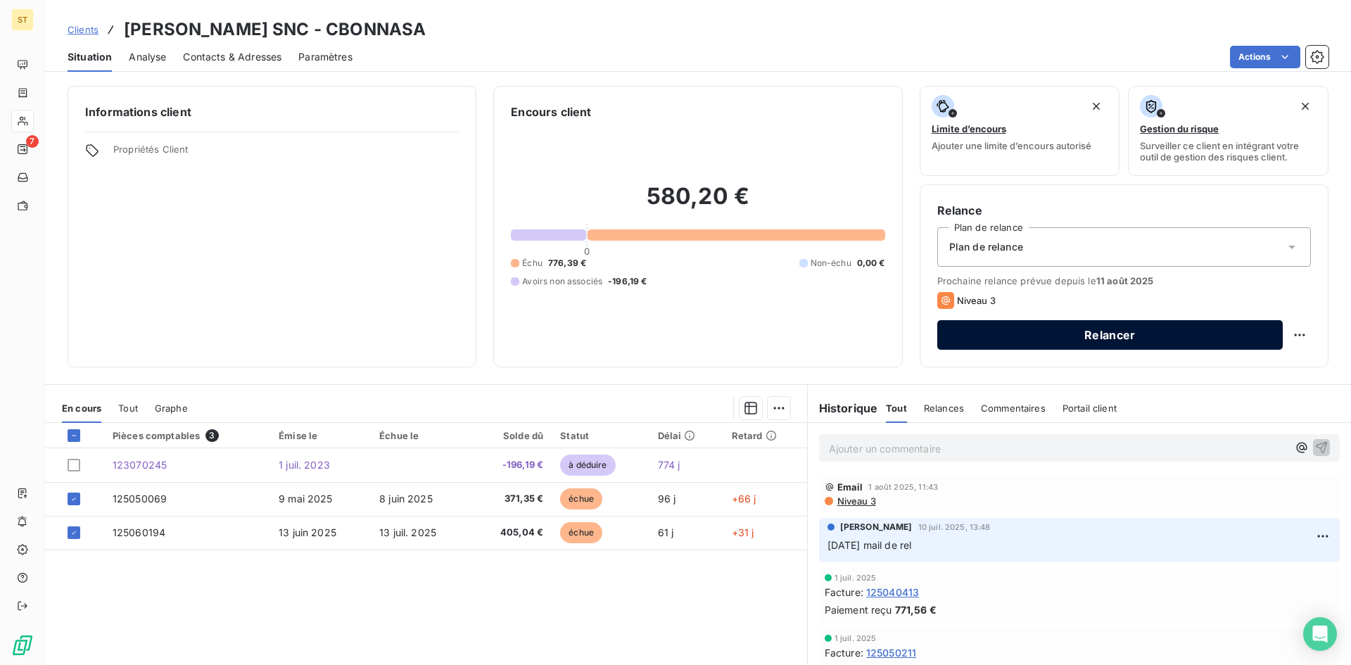
click at [1022, 341] on button "Relancer" at bounding box center [1109, 335] width 345 height 30
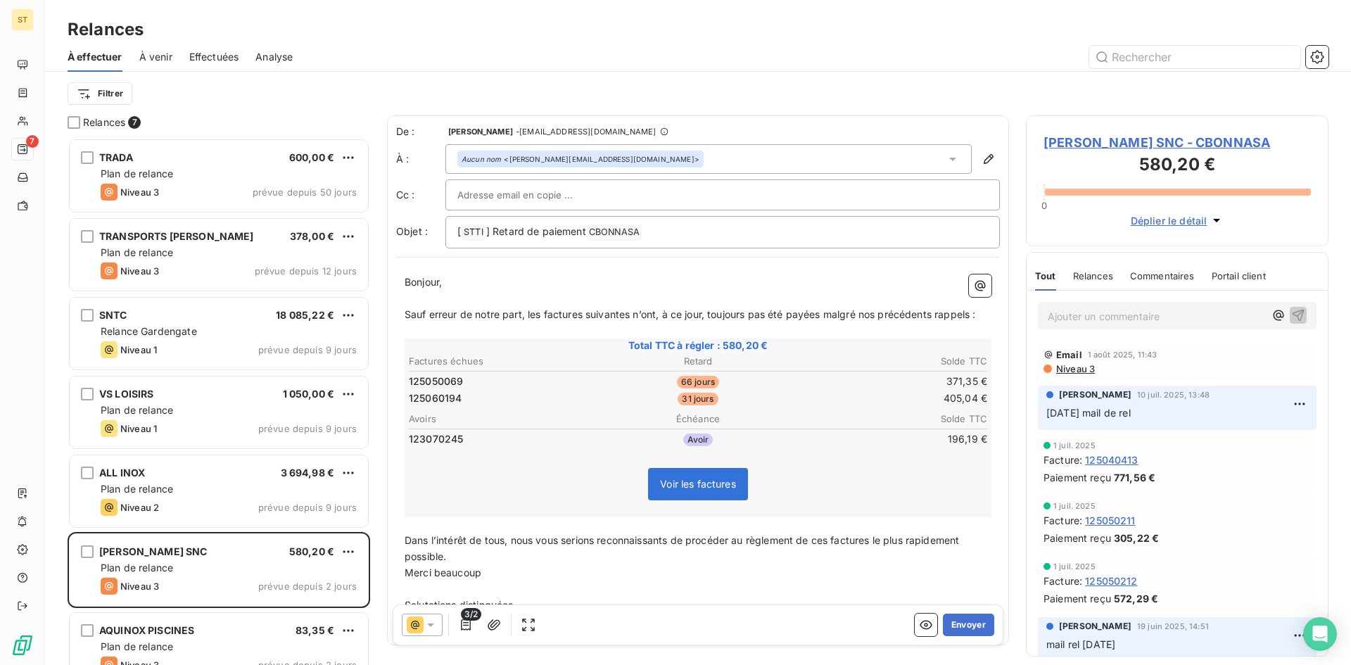
scroll to position [516, 292]
click at [1073, 138] on span "[PERSON_NAME] SNC - CBONNASA" at bounding box center [1176, 142] width 267 height 19
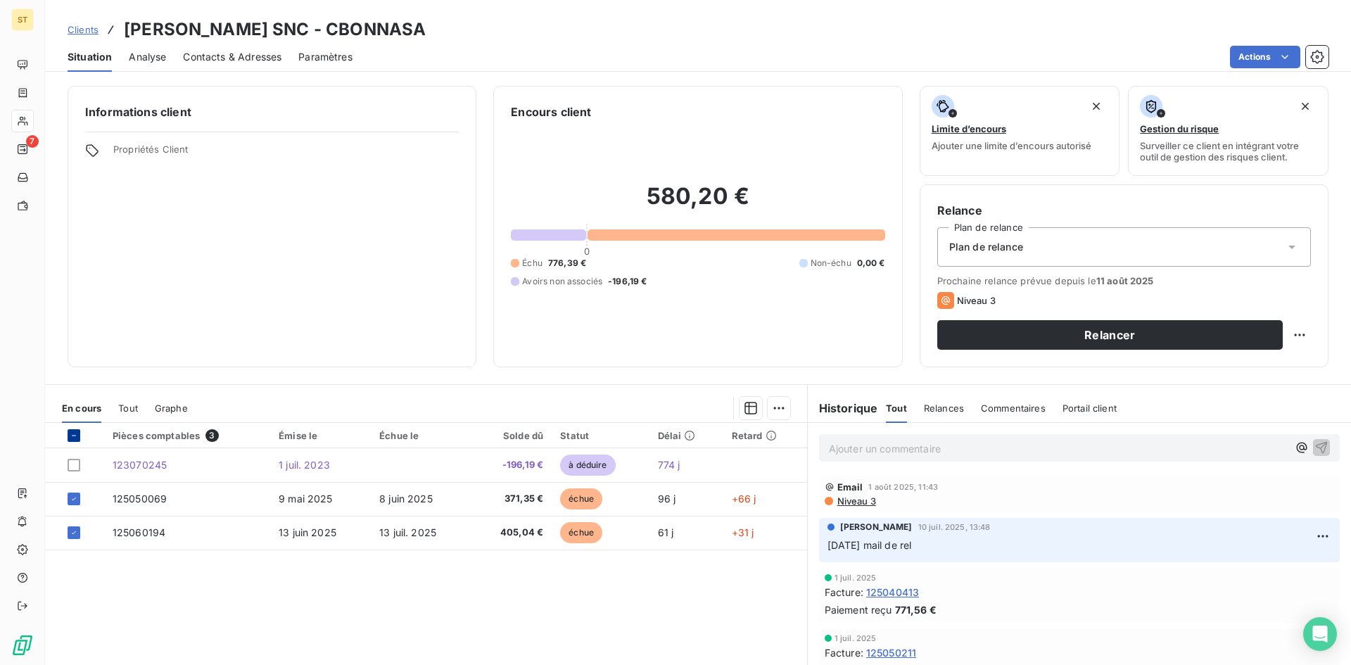
click at [73, 430] on div at bounding box center [74, 435] width 13 height 13
click at [72, 433] on icon at bounding box center [74, 435] width 8 height 8
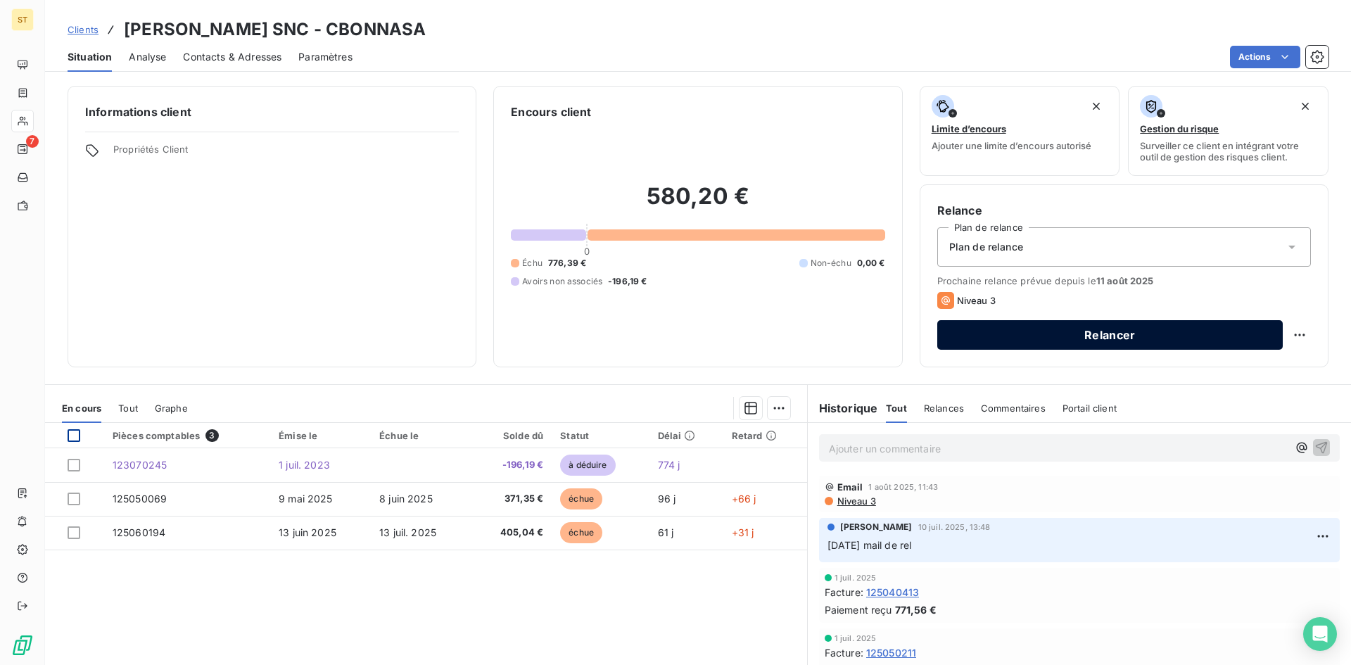
click at [1028, 341] on button "Relancer" at bounding box center [1109, 335] width 345 height 30
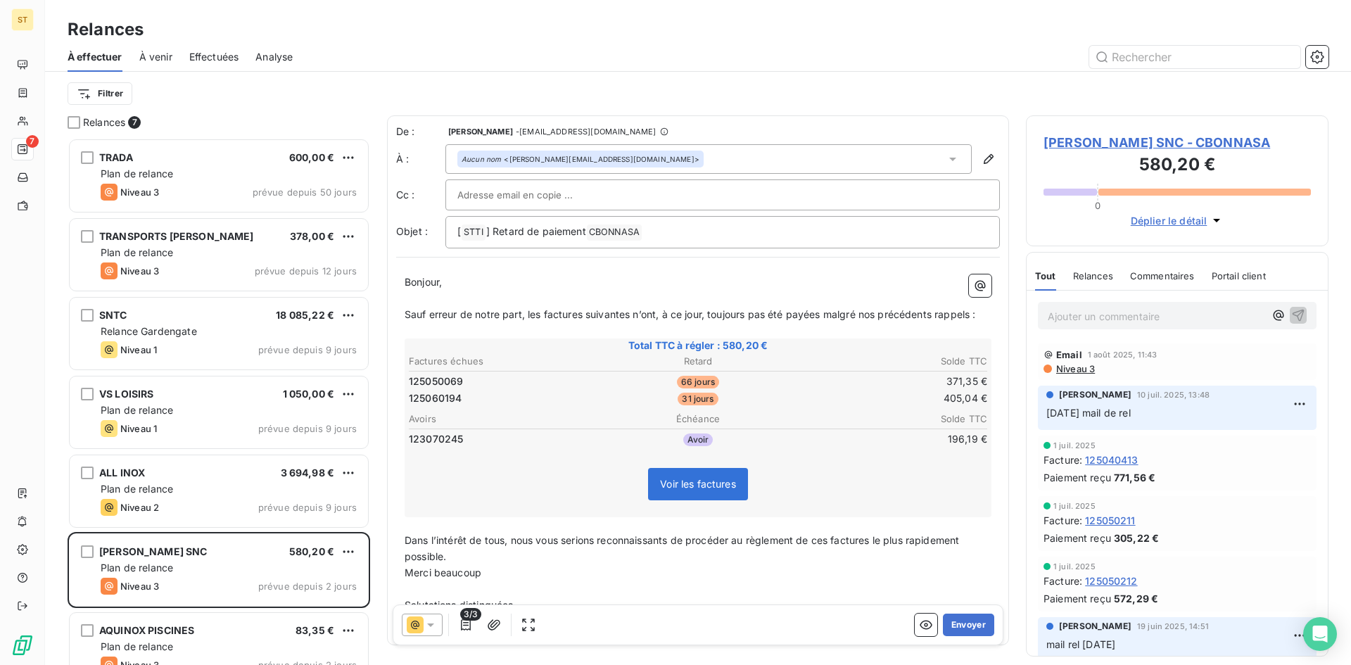
scroll to position [516, 292]
click at [637, 150] on div "Aucun nom <[PERSON_NAME][EMAIL_ADDRESS][DOMAIN_NAME]>" at bounding box center [708, 159] width 526 height 30
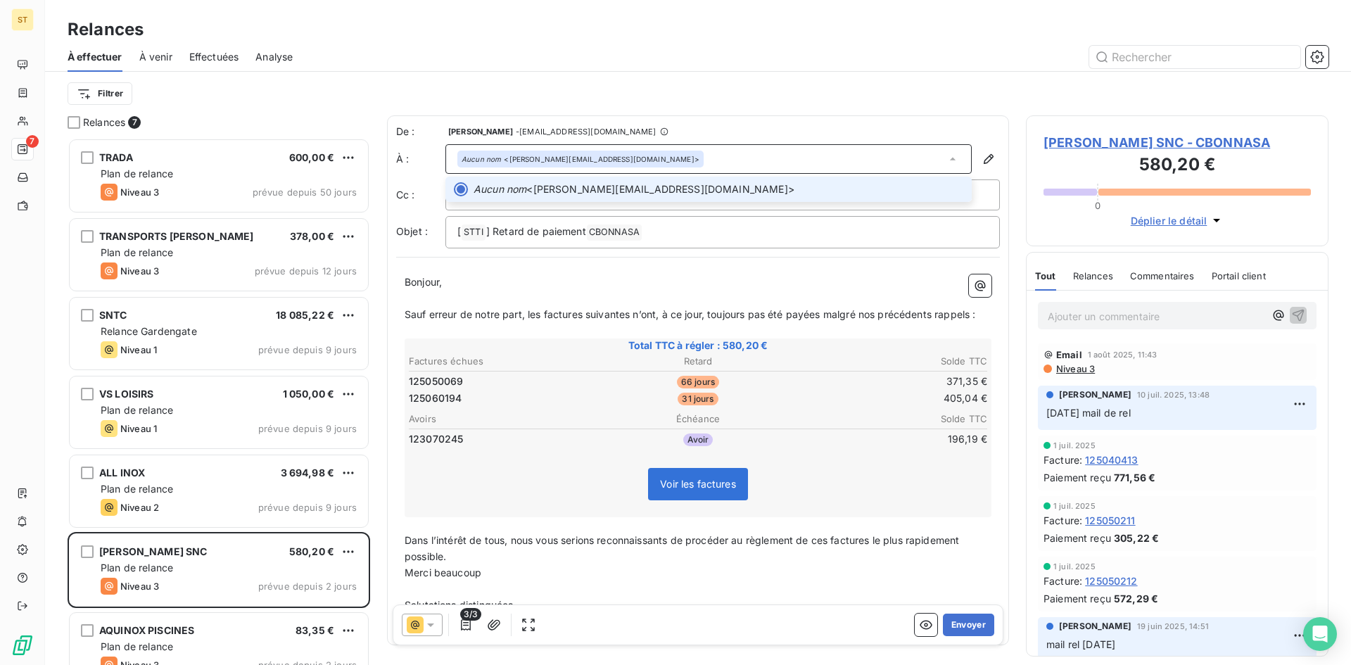
click at [464, 188] on div at bounding box center [461, 189] width 14 height 14
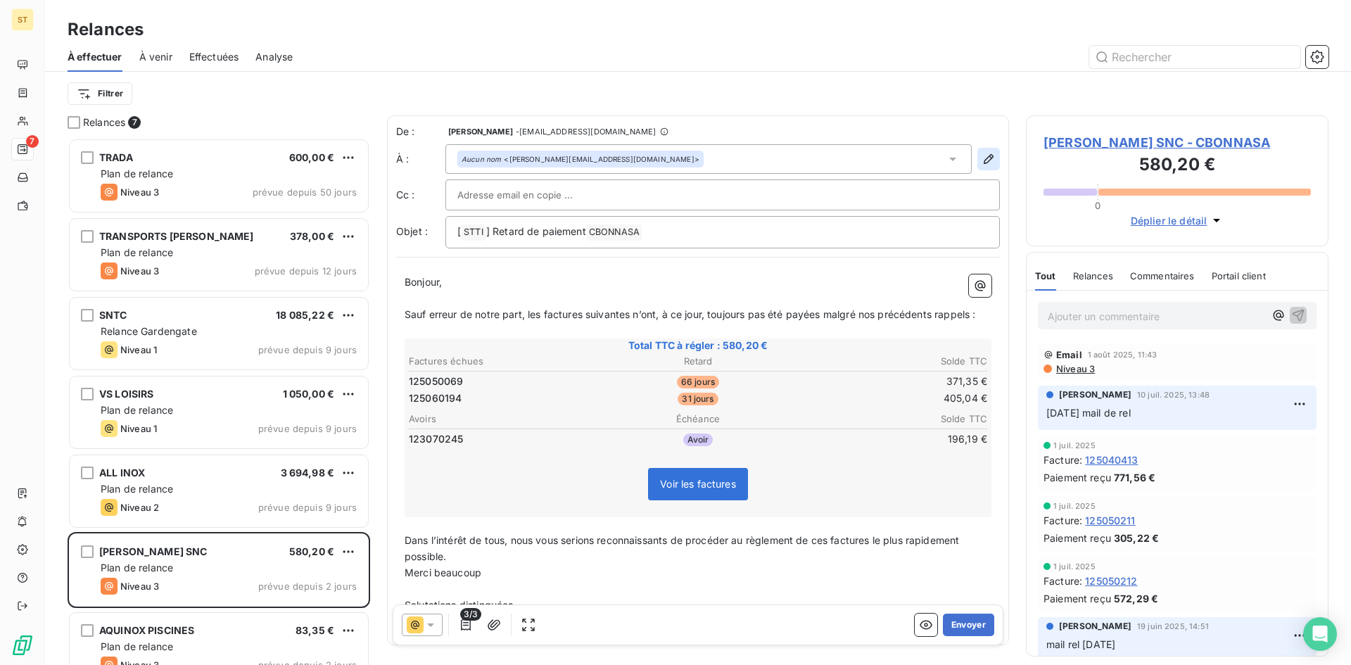
click at [981, 158] on icon "button" at bounding box center [988, 159] width 14 height 14
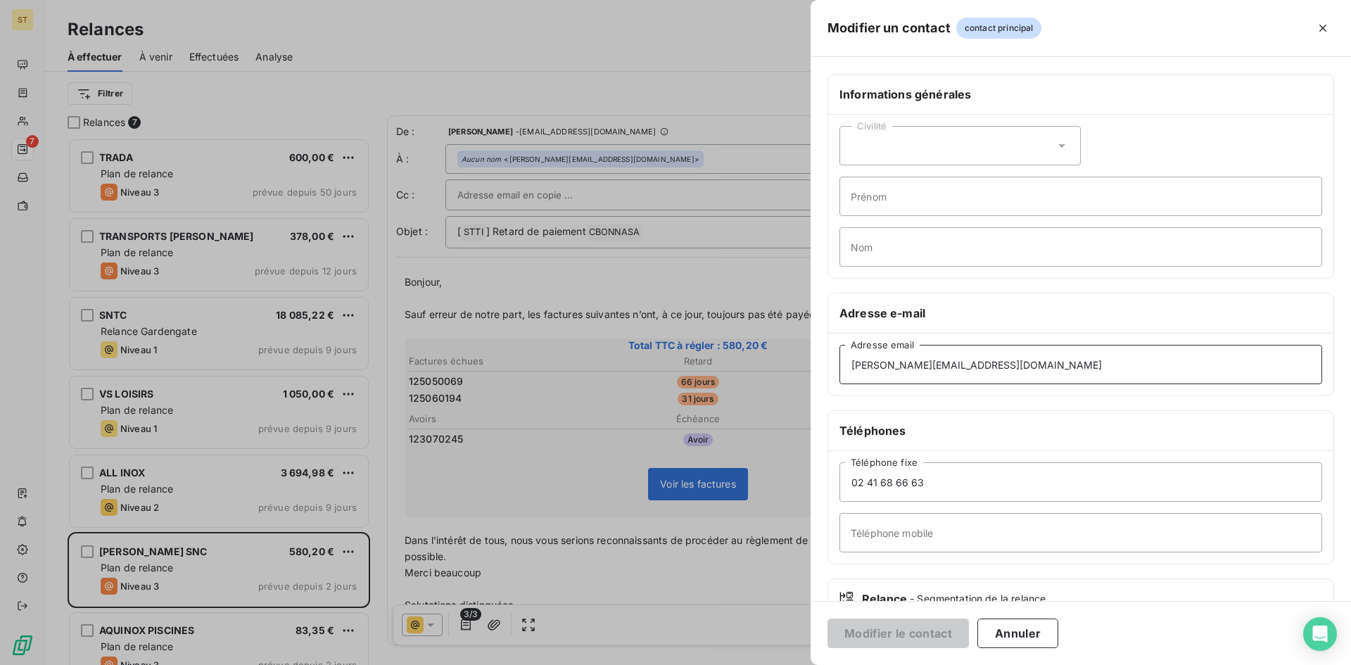
drag, startPoint x: 1026, startPoint y: 364, endPoint x: 712, endPoint y: 359, distance: 314.5
click at [712, 664] on div "Modifier un contact contact principal Informations générales Civilité Prénom No…" at bounding box center [675, 665] width 1351 height 0
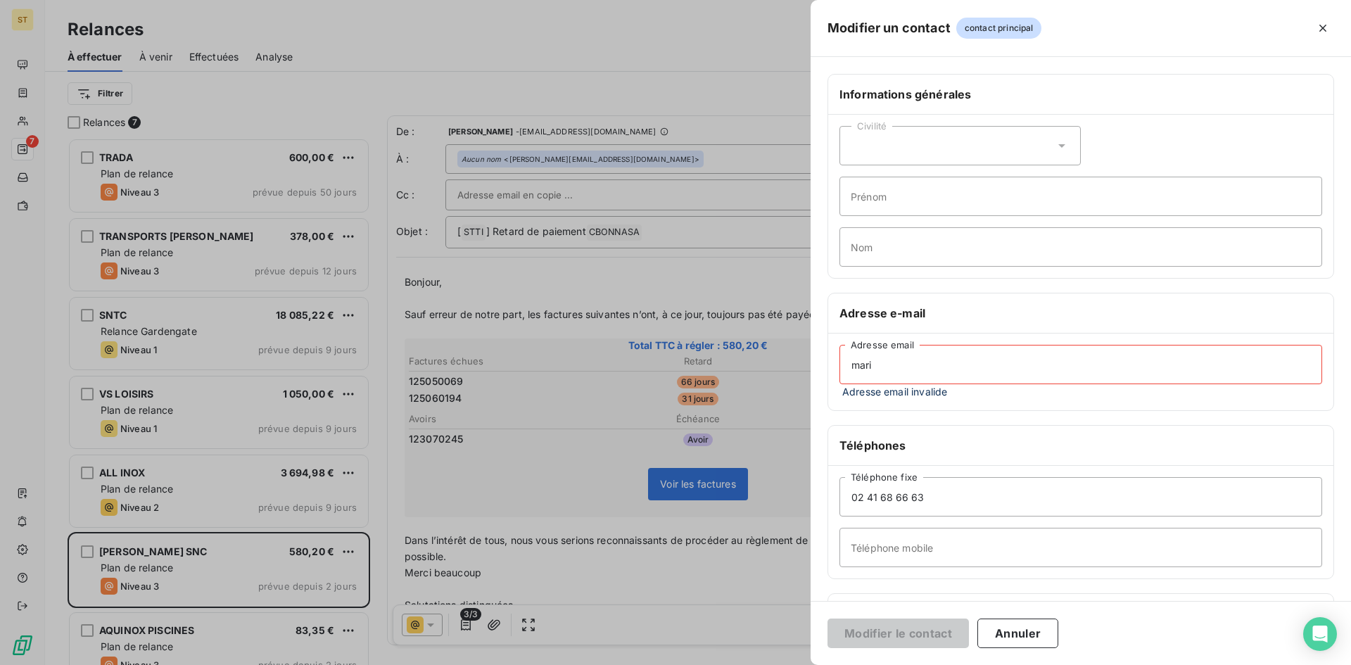
type input "marie"
click at [1013, 635] on button "Annuler" at bounding box center [1017, 633] width 81 height 30
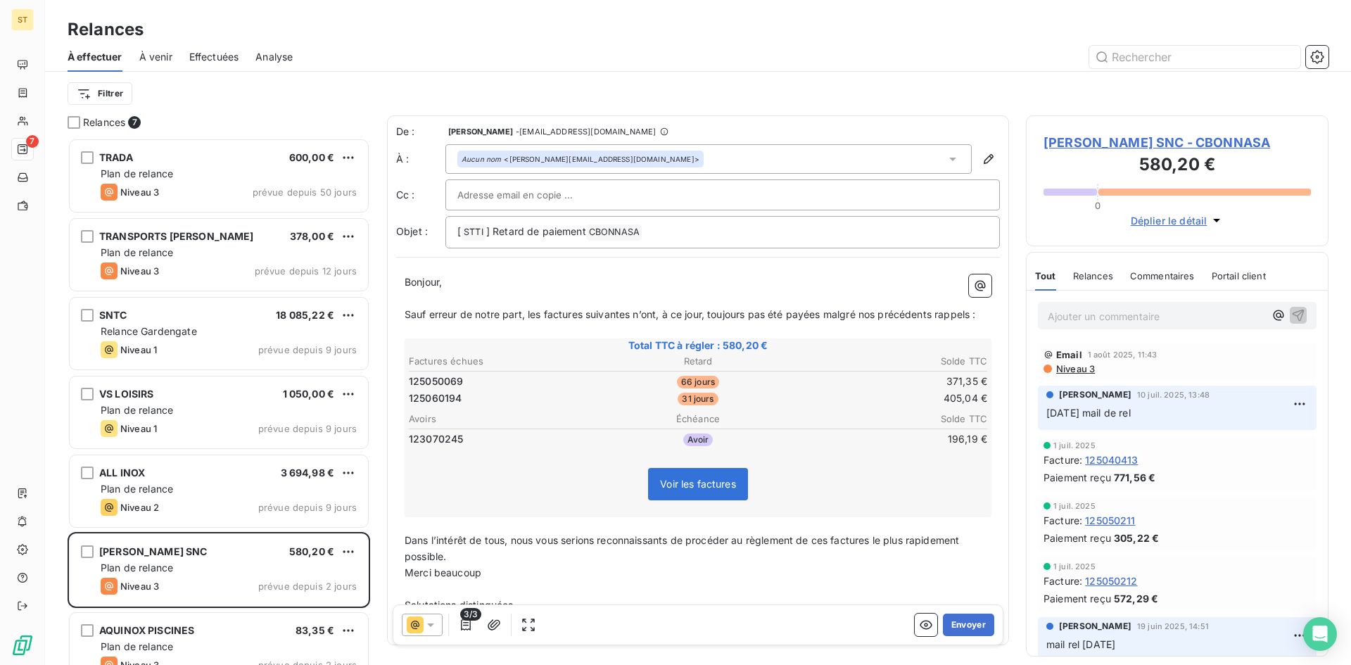
click at [525, 151] on div "Aucun nom <[PERSON_NAME][EMAIL_ADDRESS][DOMAIN_NAME]>" at bounding box center [580, 159] width 246 height 17
click at [981, 158] on icon "button" at bounding box center [988, 159] width 14 height 14
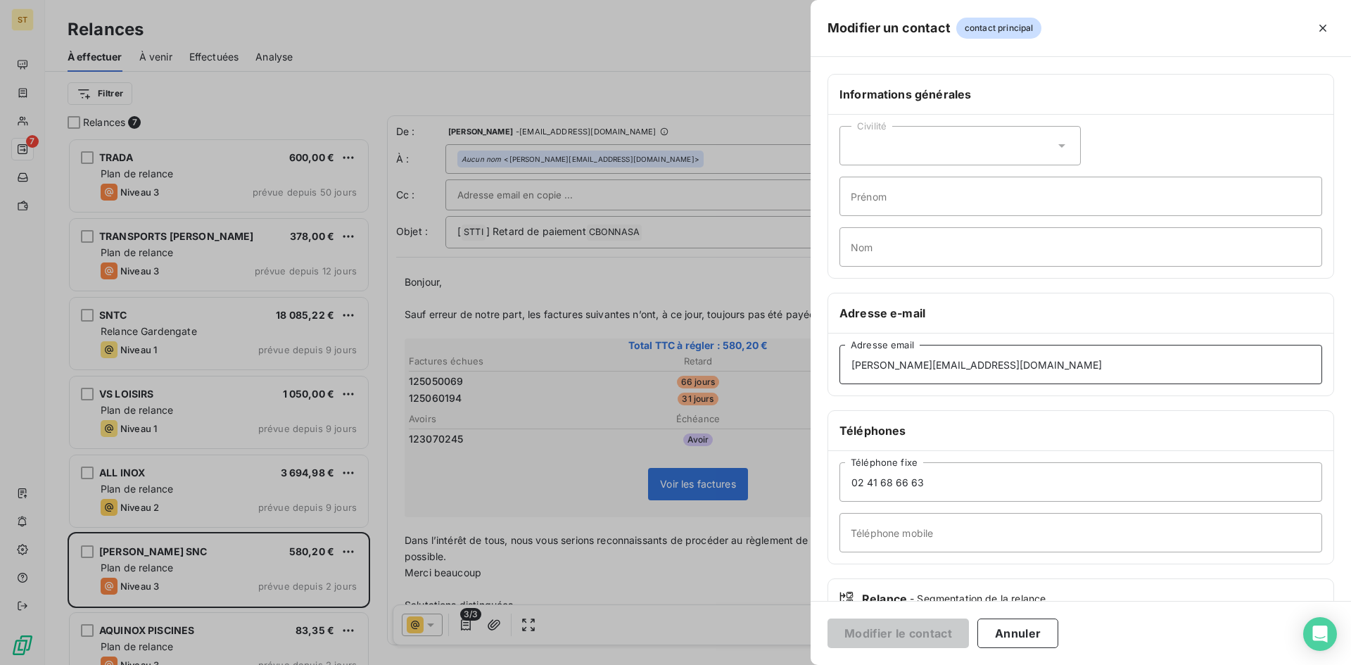
drag, startPoint x: 1019, startPoint y: 363, endPoint x: 850, endPoint y: 360, distance: 168.8
click at [850, 360] on input "[PERSON_NAME][EMAIL_ADDRESS][DOMAIN_NAME]" at bounding box center [1080, 364] width 483 height 39
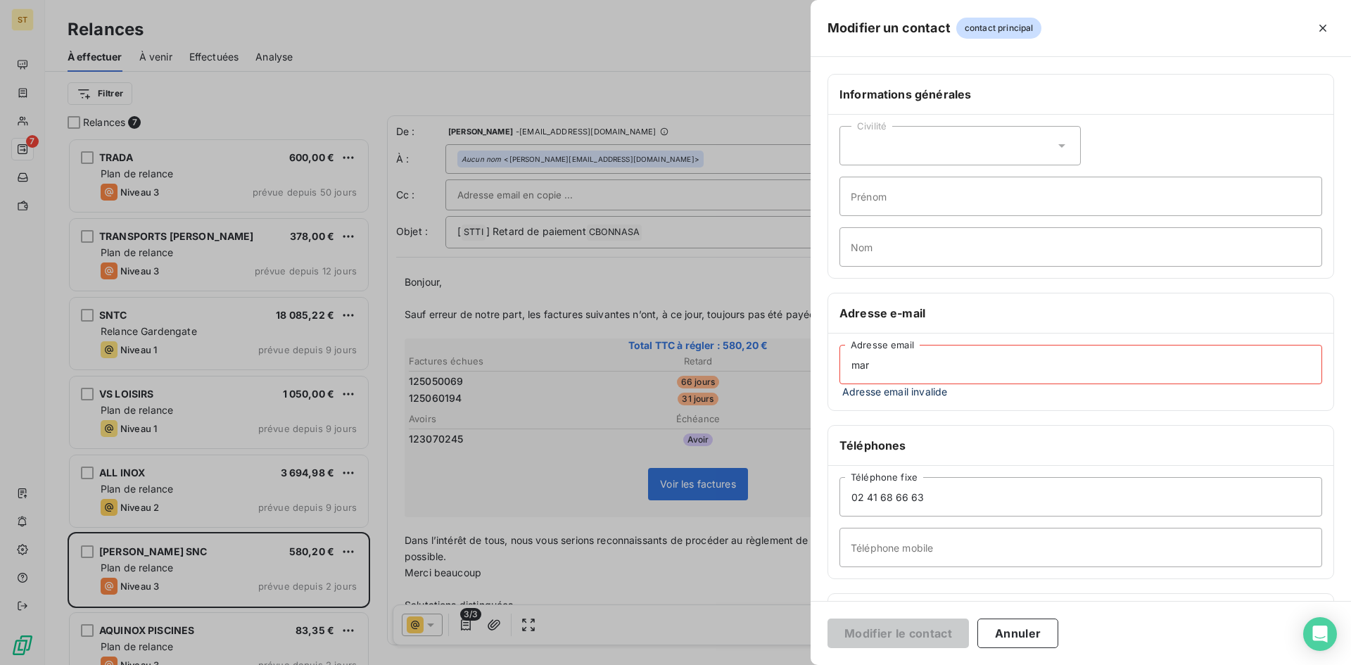
type input "[EMAIL_ADDRESS][DOMAIN_NAME]"
type input "[PERSON_NAME]"
type input "Testard"
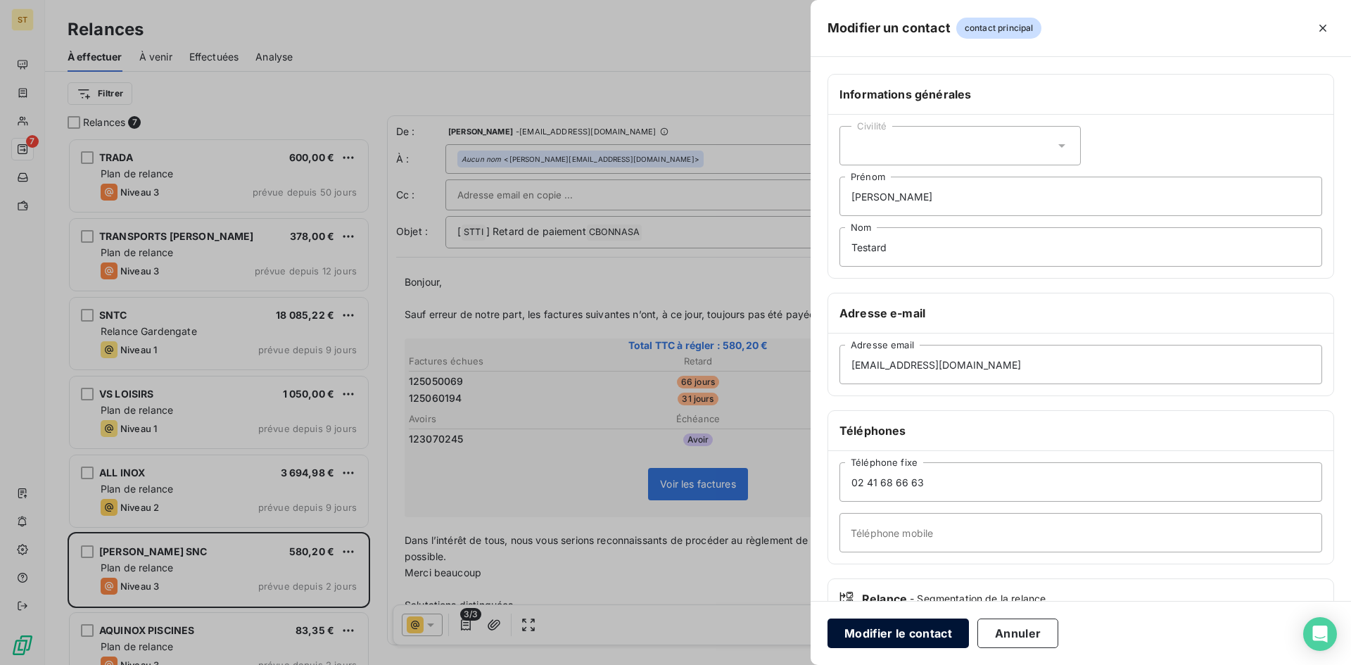
click at [897, 630] on button "Modifier le contact" at bounding box center [897, 633] width 141 height 30
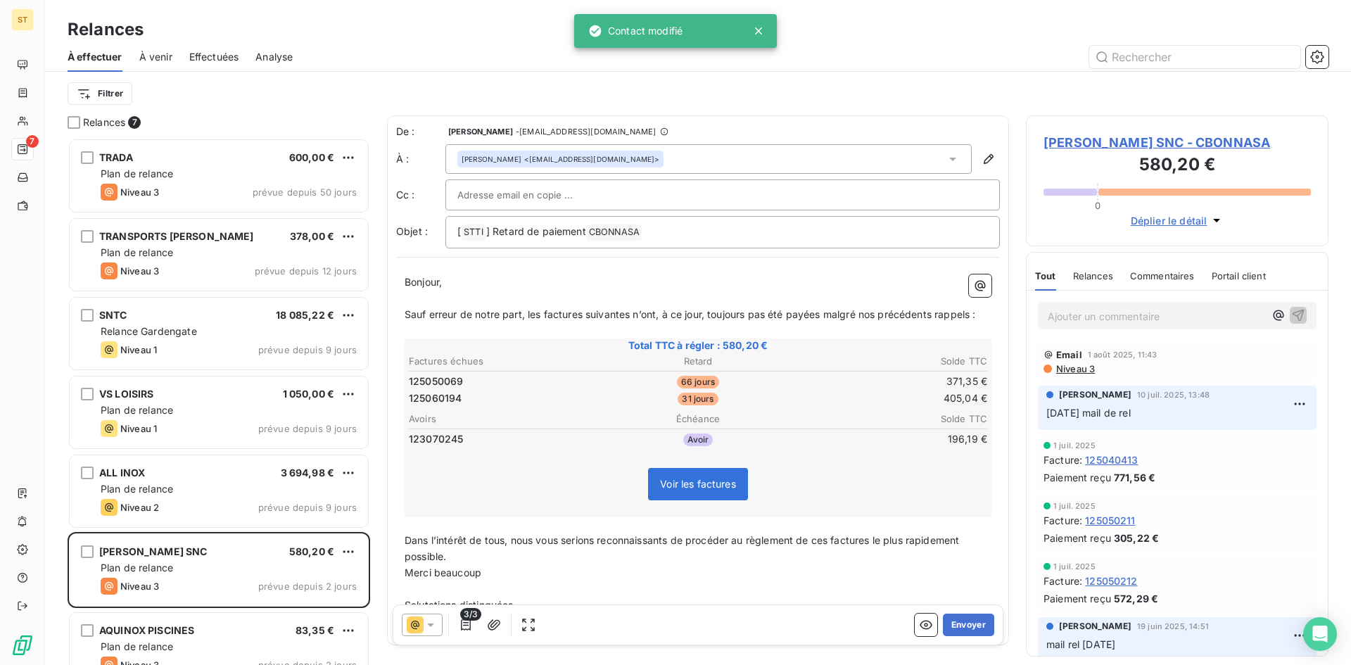
click at [428, 625] on icon at bounding box center [430, 625] width 7 height 4
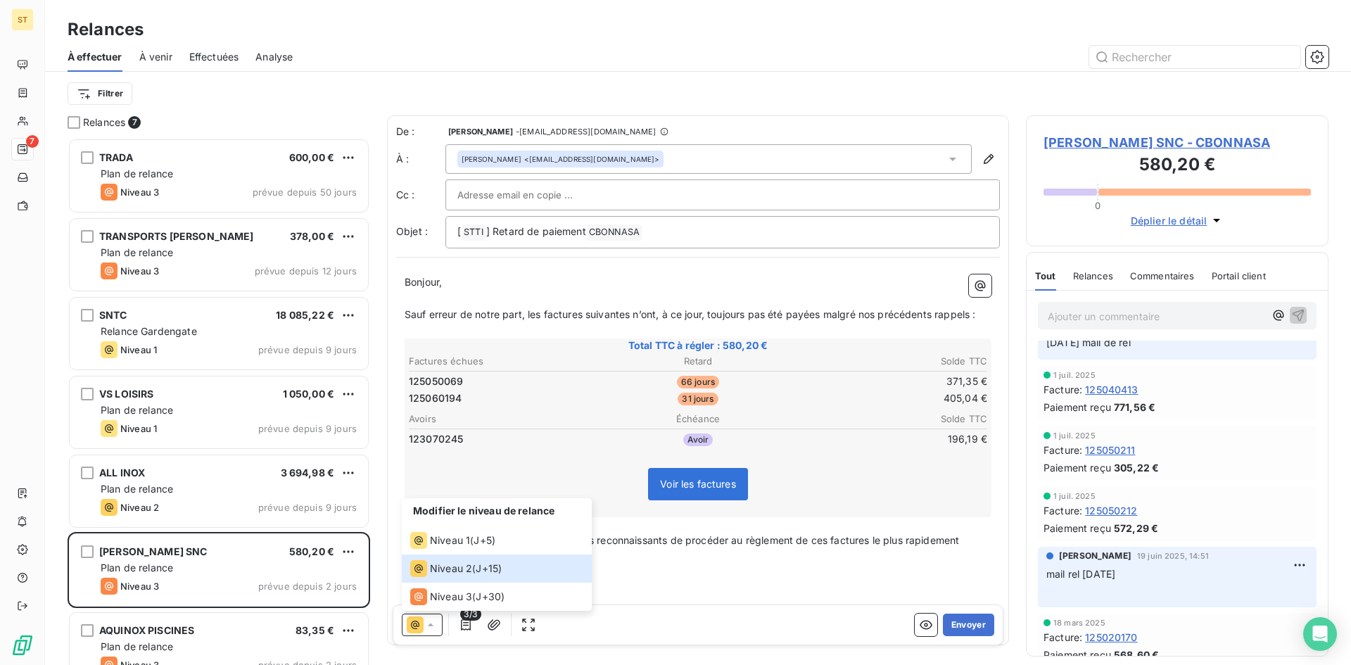
scroll to position [0, 0]
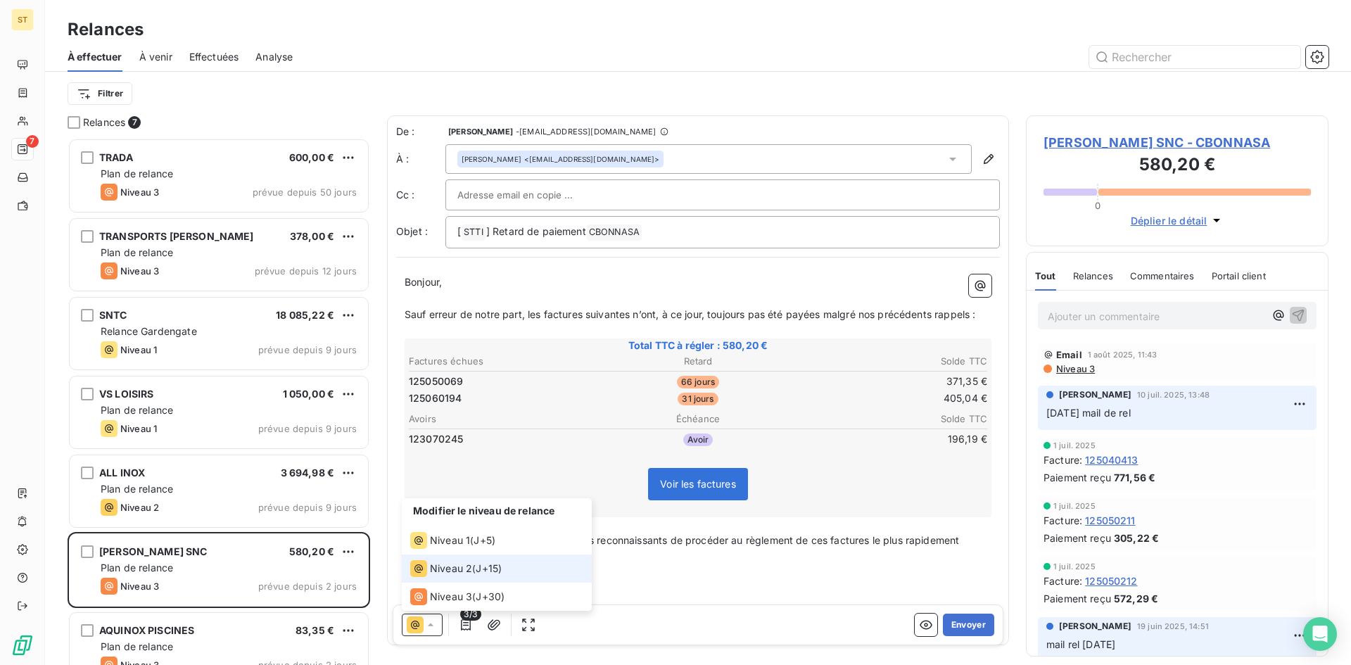
click at [445, 565] on span "Niveau 2" at bounding box center [451, 568] width 42 height 14
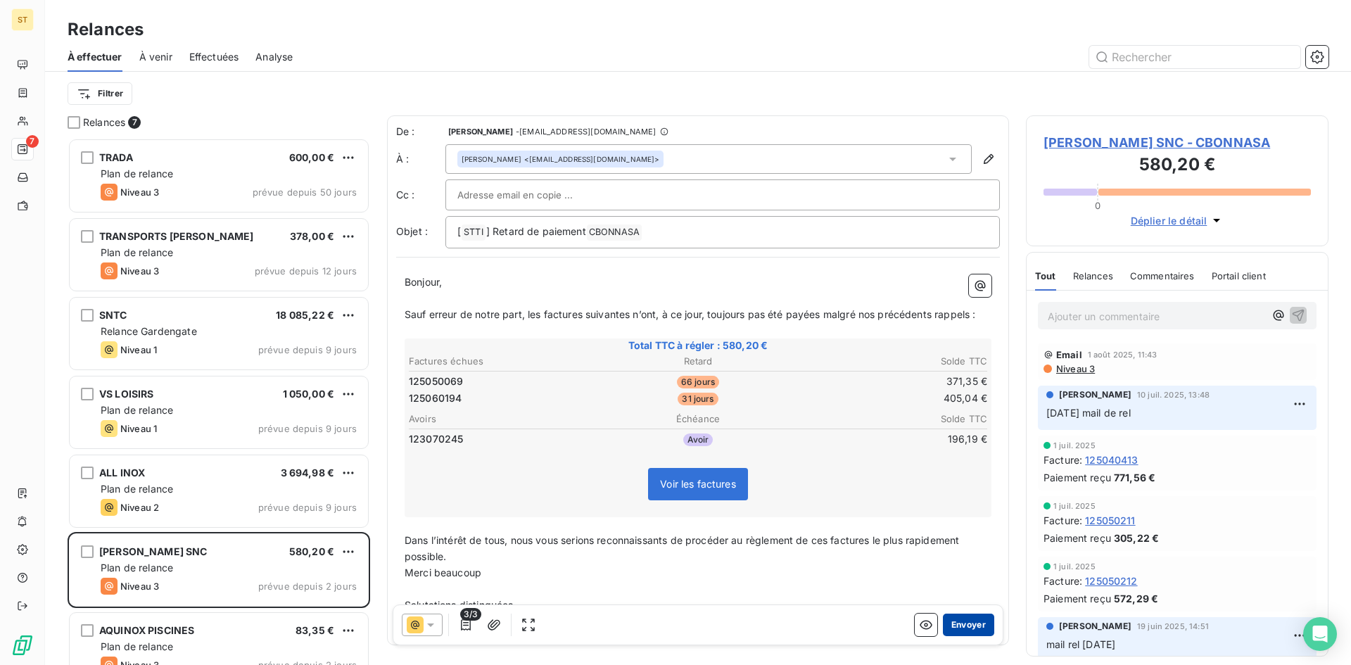
click at [948, 625] on button "Envoyer" at bounding box center [968, 624] width 51 height 23
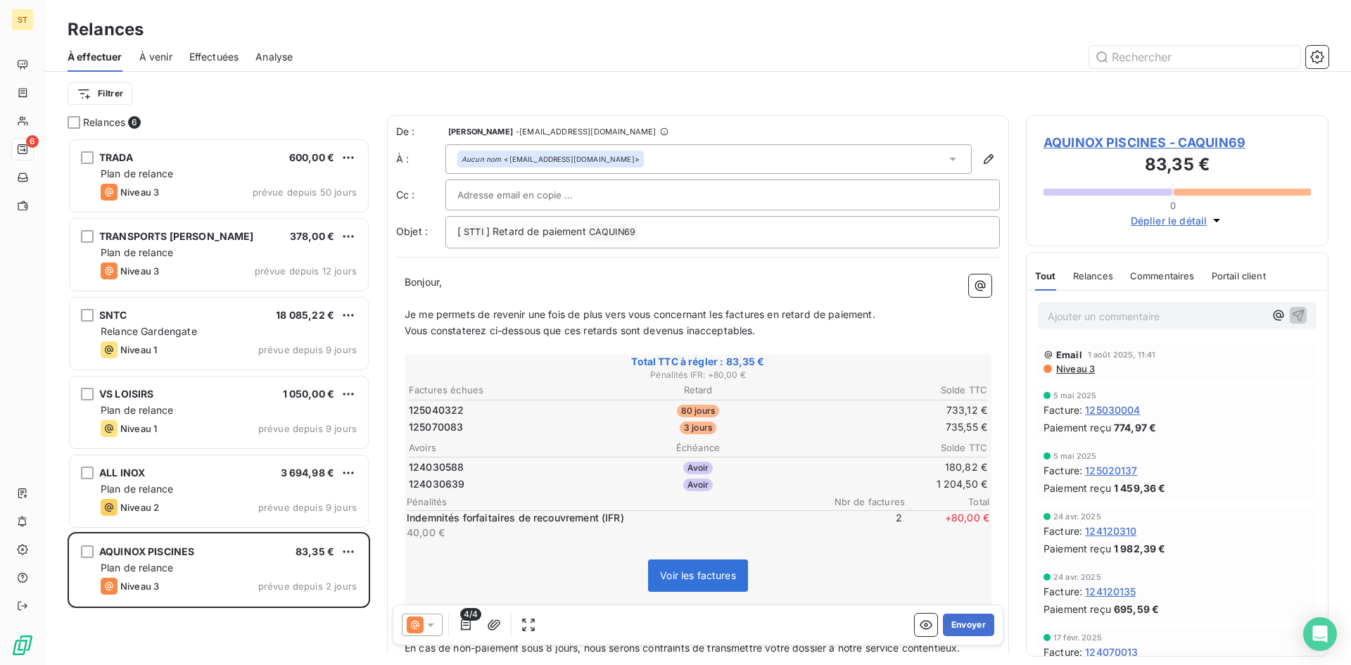
click at [1076, 316] on p "Ajouter un commentaire ﻿" at bounding box center [1155, 316] width 217 height 18
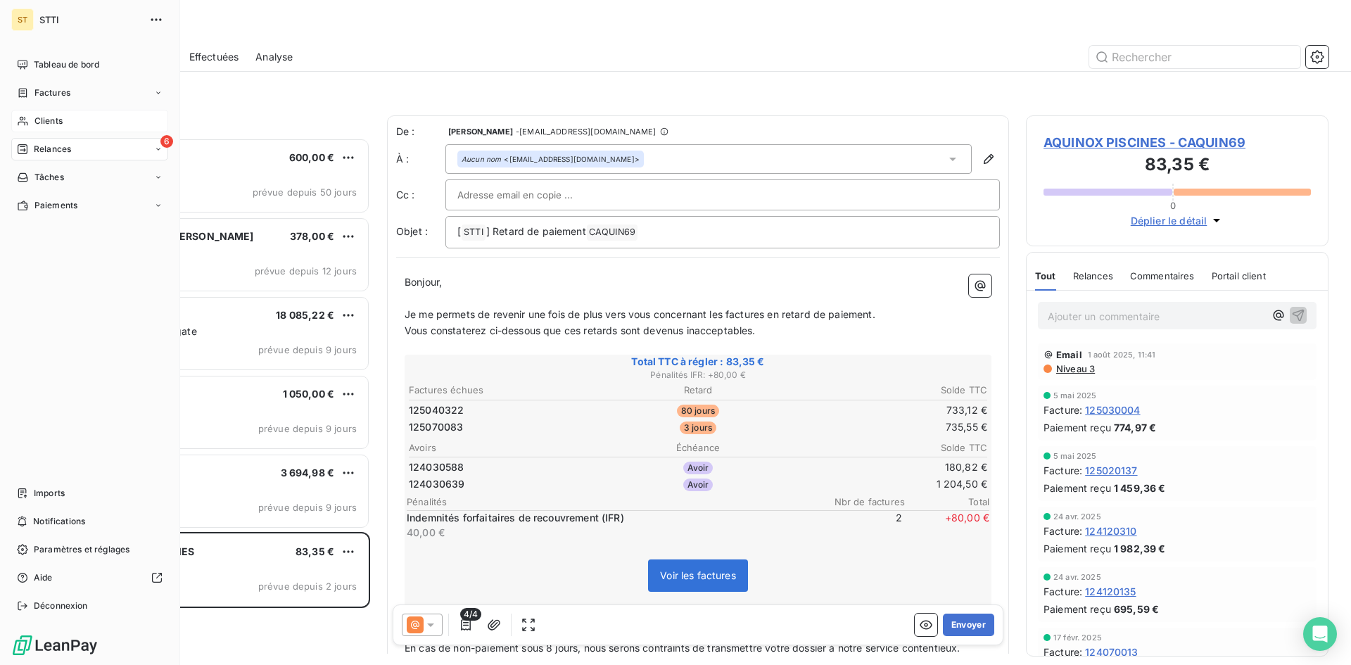
click at [51, 125] on span "Clients" at bounding box center [48, 121] width 28 height 13
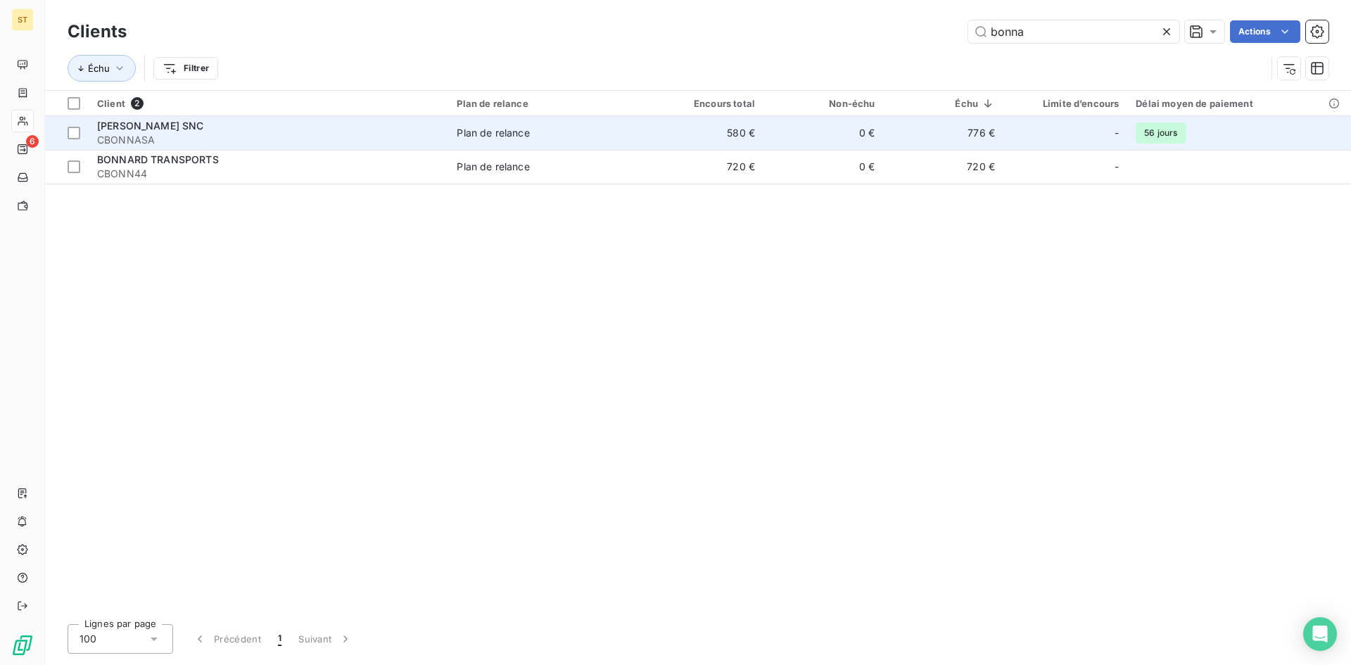
type input "bonna"
click at [139, 131] on span "[PERSON_NAME] SNC" at bounding box center [150, 126] width 107 height 12
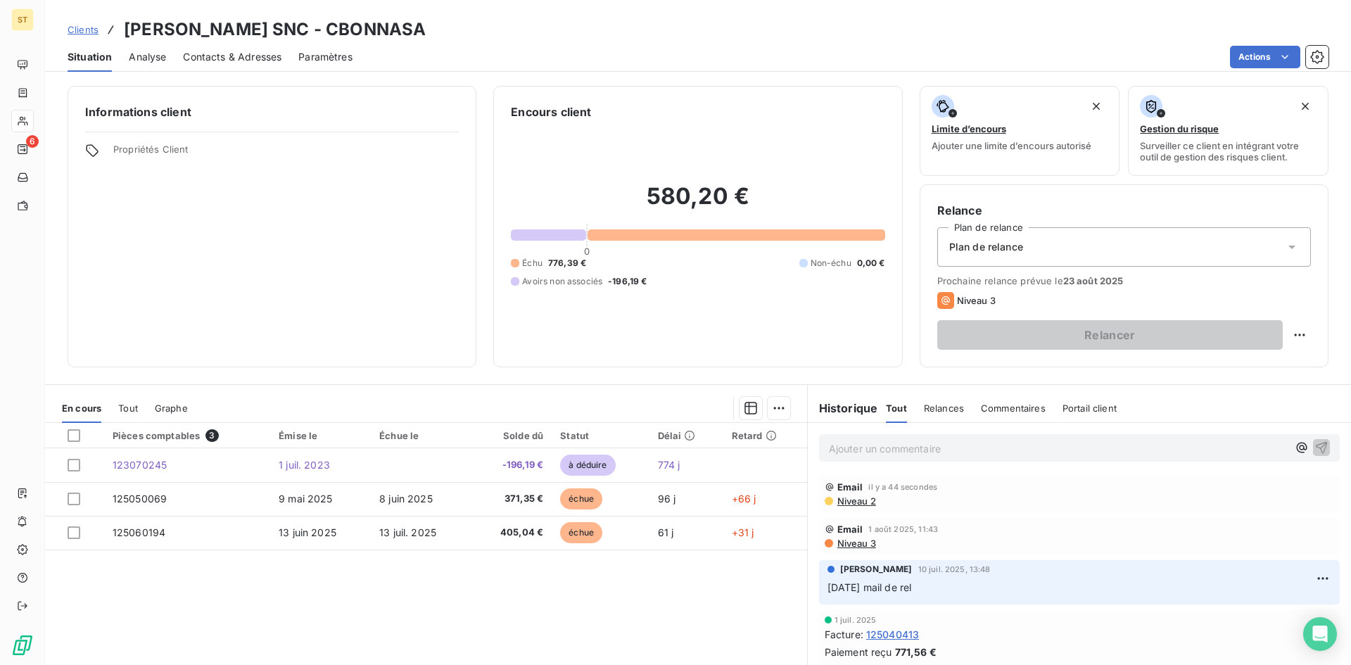
click at [207, 54] on span "Contacts & Adresses" at bounding box center [232, 57] width 98 height 14
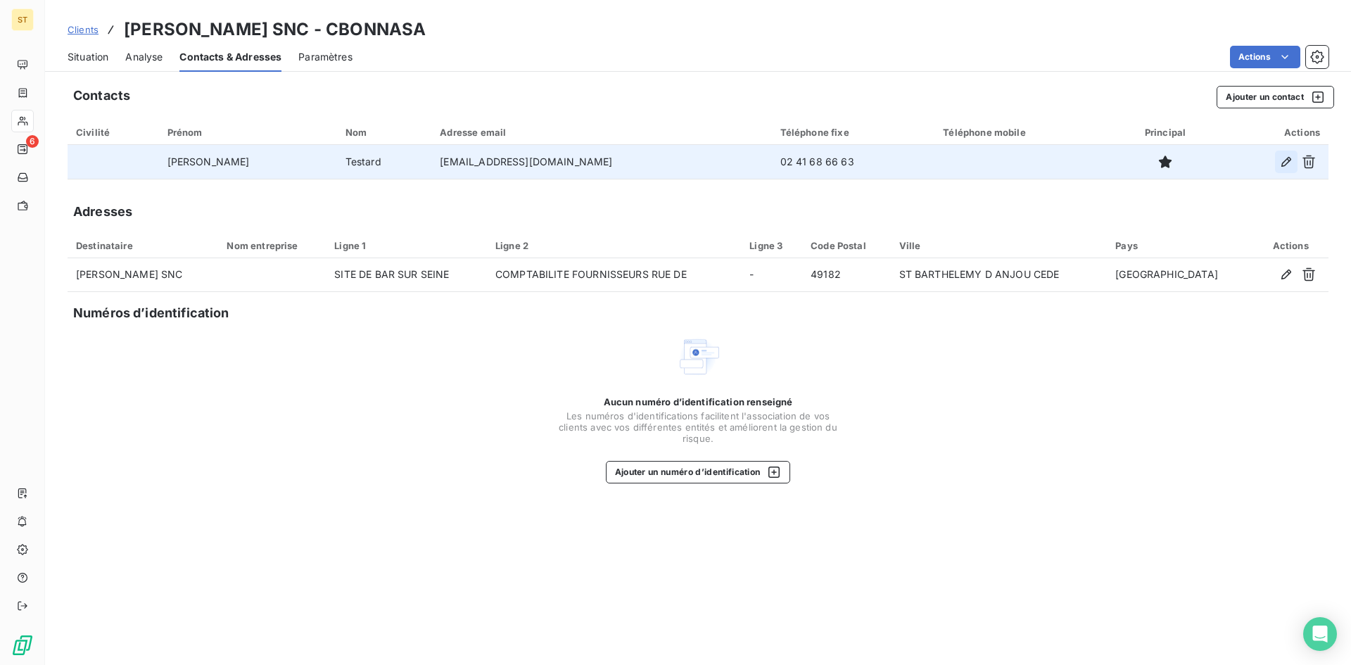
click at [1287, 160] on icon "button" at bounding box center [1286, 162] width 14 height 14
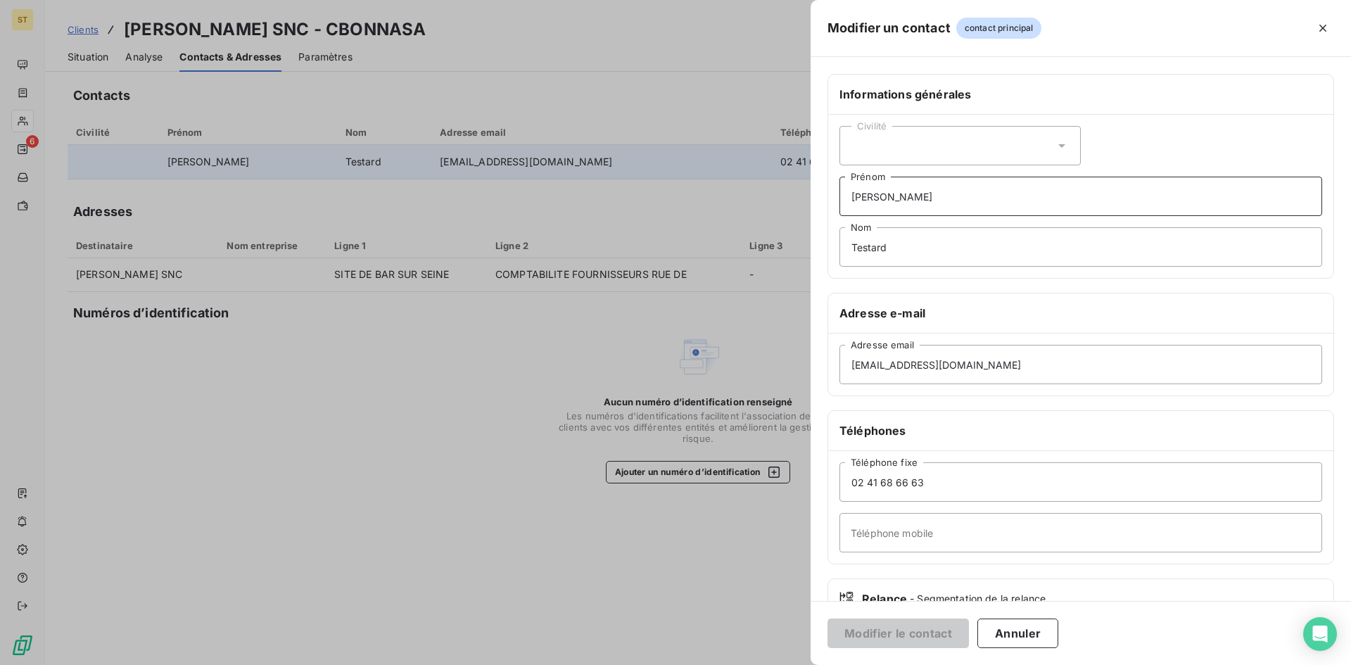
drag, startPoint x: 935, startPoint y: 198, endPoint x: 816, endPoint y: 198, distance: 118.9
click at [816, 198] on div "Informations générales Civilité [PERSON_NAME] Testard Nom Adresse e-mail [EMAIL…" at bounding box center [1080, 386] width 540 height 625
drag, startPoint x: 906, startPoint y: 248, endPoint x: 784, endPoint y: 243, distance: 121.8
click at [784, 664] on div "Modifier un contact contact principal Informations générales Civilité Prénom Te…" at bounding box center [675, 665] width 1351 height 0
drag, startPoint x: 901, startPoint y: 361, endPoint x: 791, endPoint y: 360, distance: 109.7
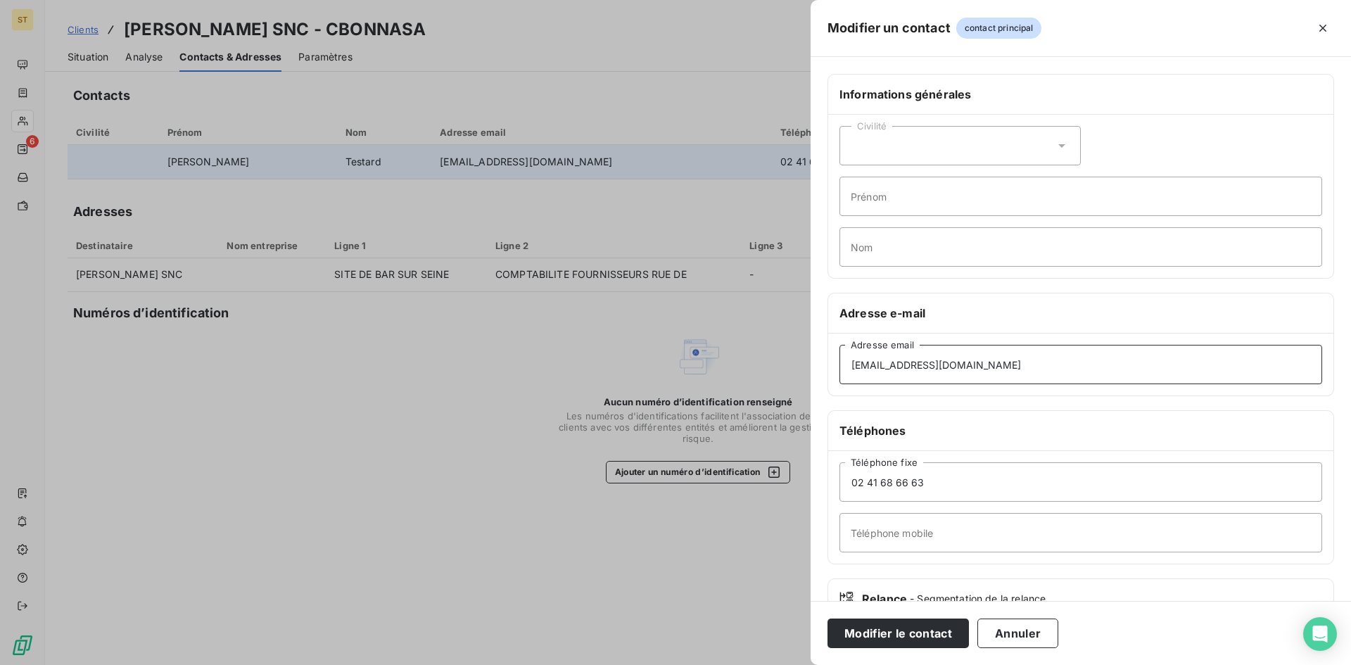
click at [791, 664] on div "Modifier un contact contact principal Informations générales Civilité Prénom No…" at bounding box center [675, 665] width 1351 height 0
paste input "[PERSON_NAME][EMAIL_ADDRESS][DOMAIN_NAME]"
type input "[PERSON_NAME][EMAIL_ADDRESS][DOMAIN_NAME]"
click at [888, 632] on button "Modifier le contact" at bounding box center [897, 633] width 141 height 30
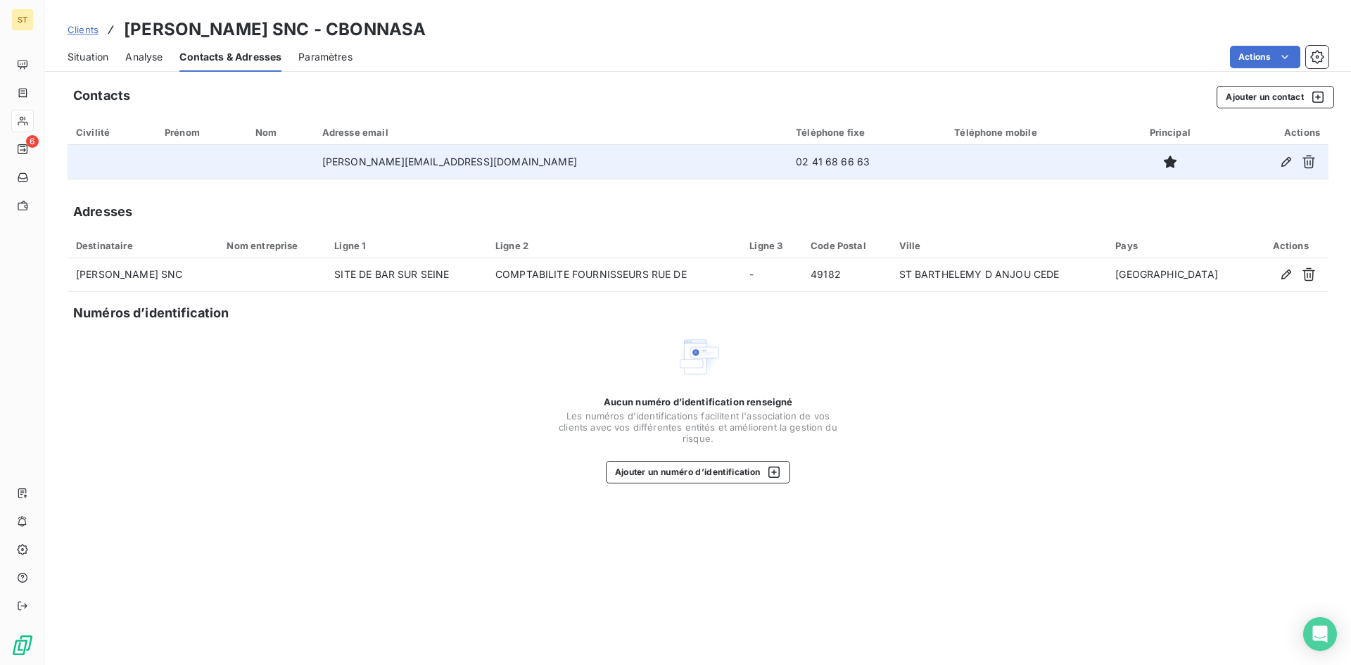
click at [78, 30] on span "Clients" at bounding box center [83, 29] width 31 height 11
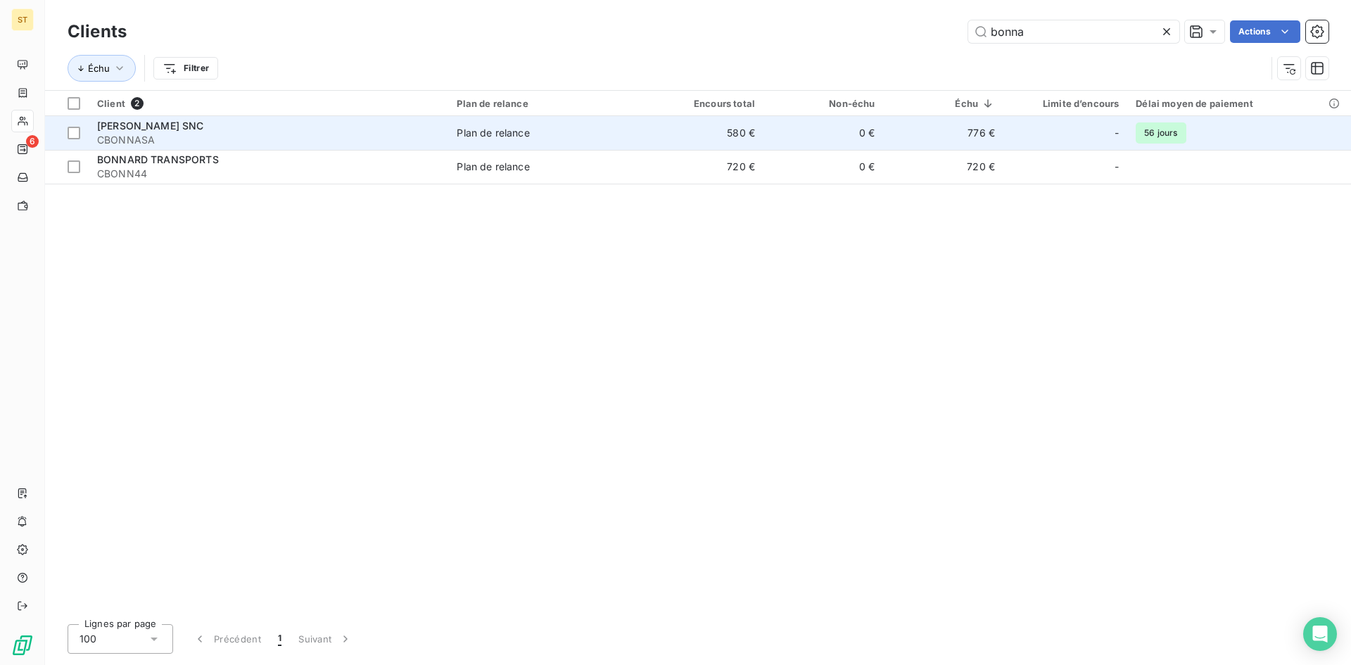
click at [140, 127] on span "[PERSON_NAME] SNC" at bounding box center [150, 126] width 107 height 12
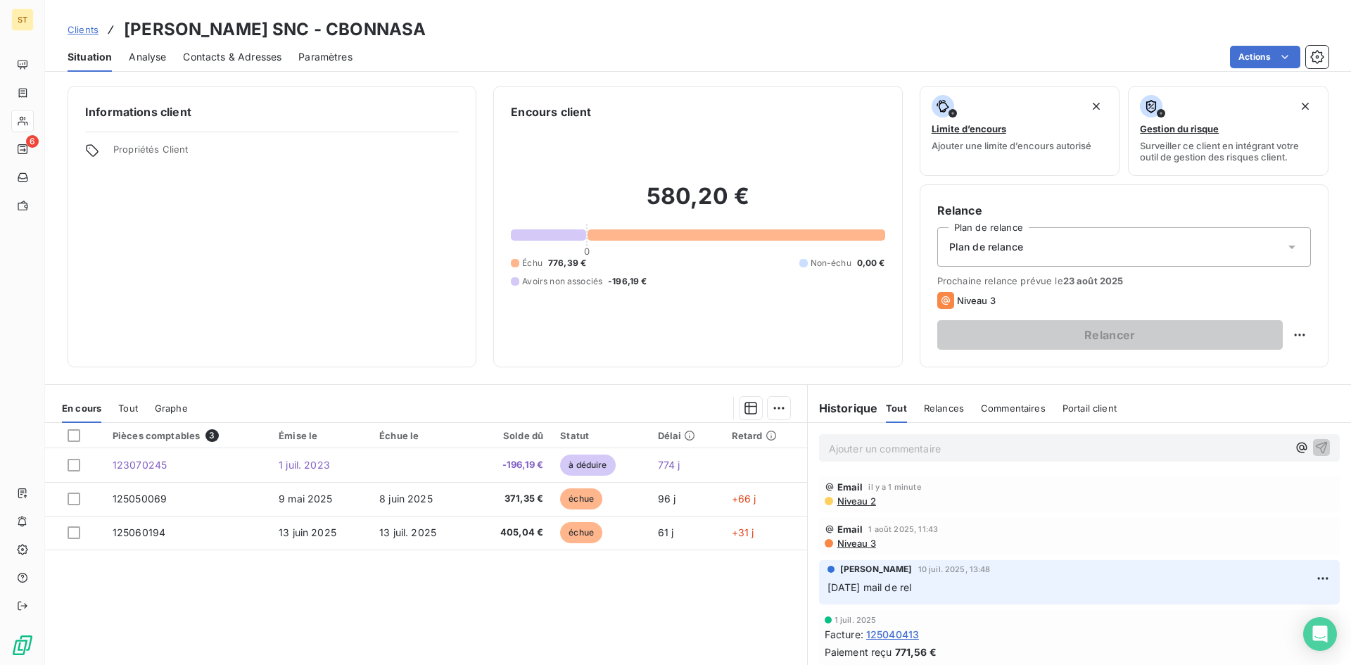
click at [850, 497] on span "Niveau 2" at bounding box center [856, 500] width 40 height 11
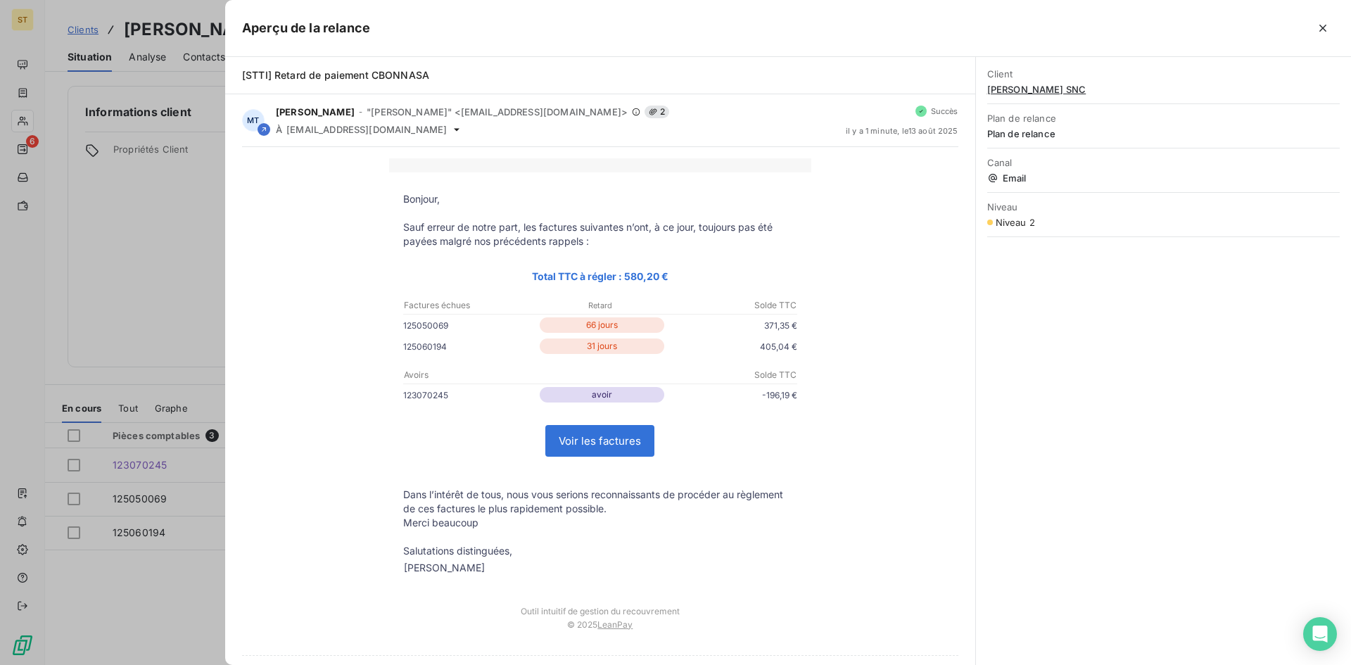
click at [1329, 27] on button "button" at bounding box center [1322, 28] width 23 height 23
